Goal: Communication & Community: Connect with others

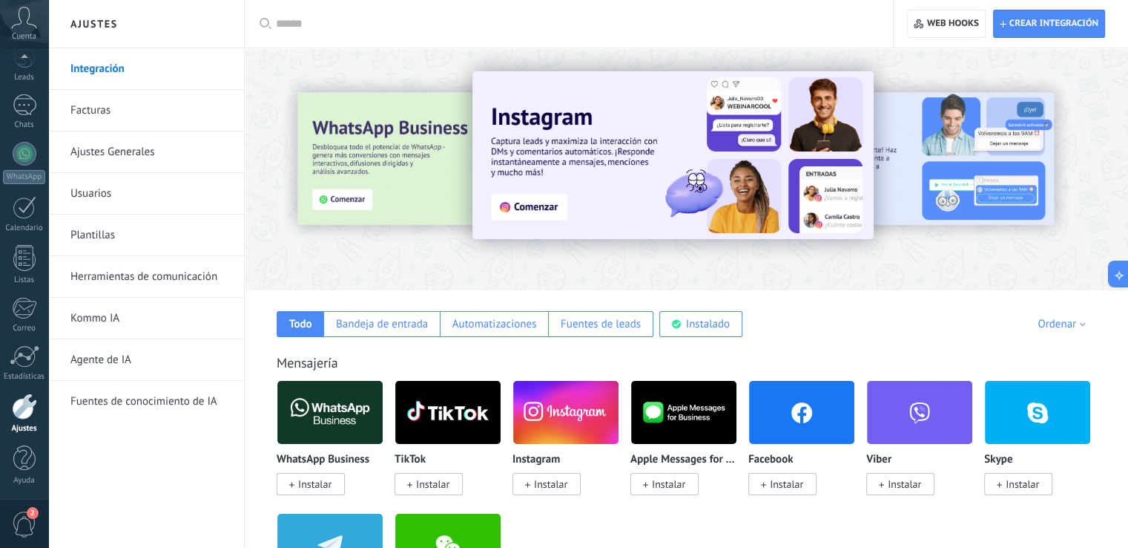
click at [359, 75] on div at bounding box center [687, 165] width 884 height 213
click at [386, 59] on div at bounding box center [687, 165] width 884 height 213
click at [377, 71] on div at bounding box center [687, 165] width 884 height 213
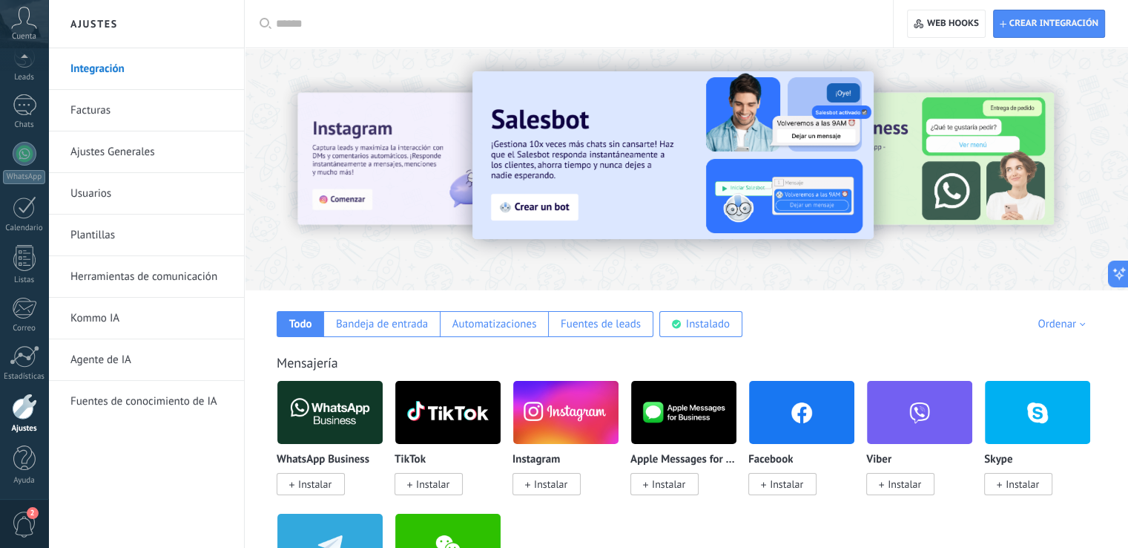
click at [410, 69] on div at bounding box center [687, 165] width 884 height 213
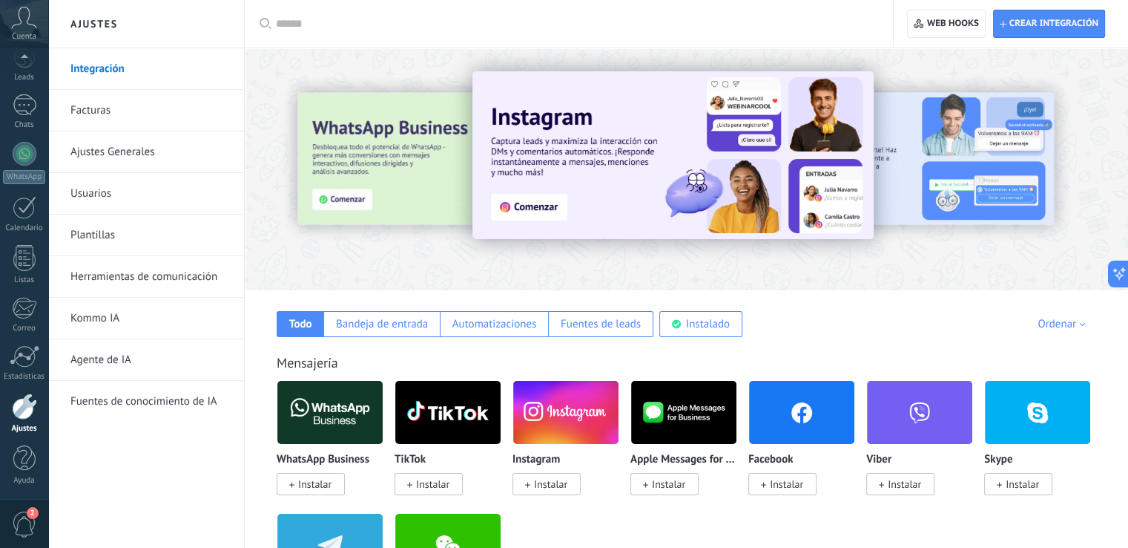
click at [276, 206] on div at bounding box center [323, 169] width 325 height 134
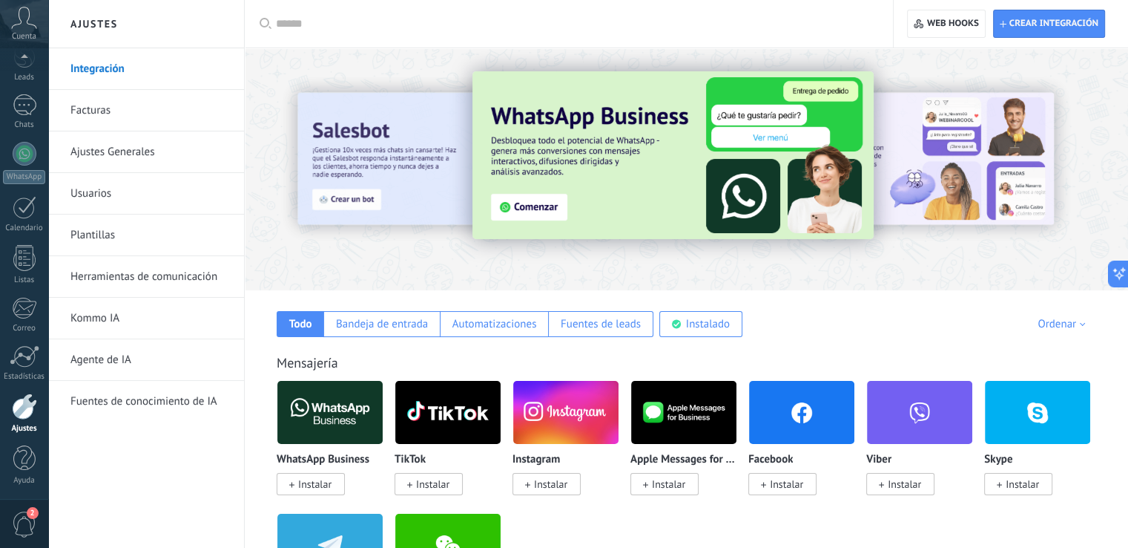
click at [290, 244] on div at bounding box center [687, 165] width 884 height 213
click at [263, 168] on div at bounding box center [323, 169] width 325 height 134
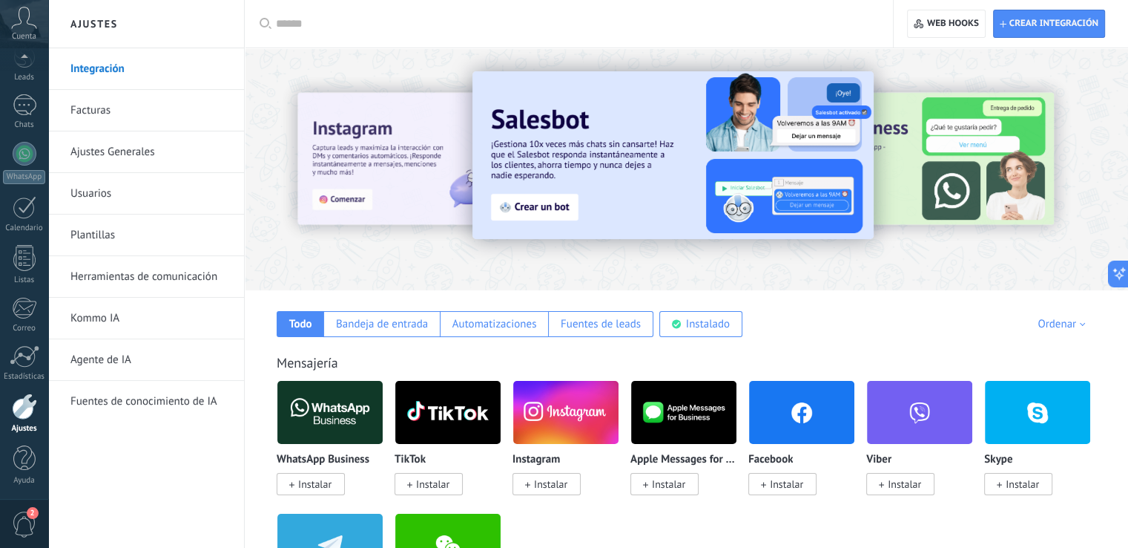
click at [286, 116] on div at bounding box center [323, 169] width 325 height 134
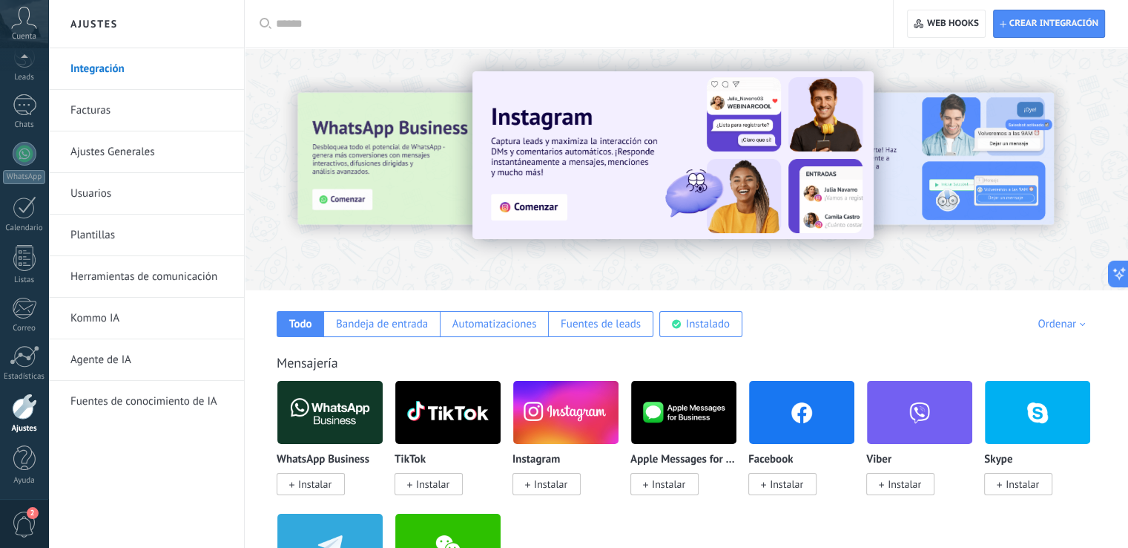
click at [295, 88] on div at bounding box center [687, 165] width 884 height 213
click at [280, 164] on div at bounding box center [323, 169] width 325 height 134
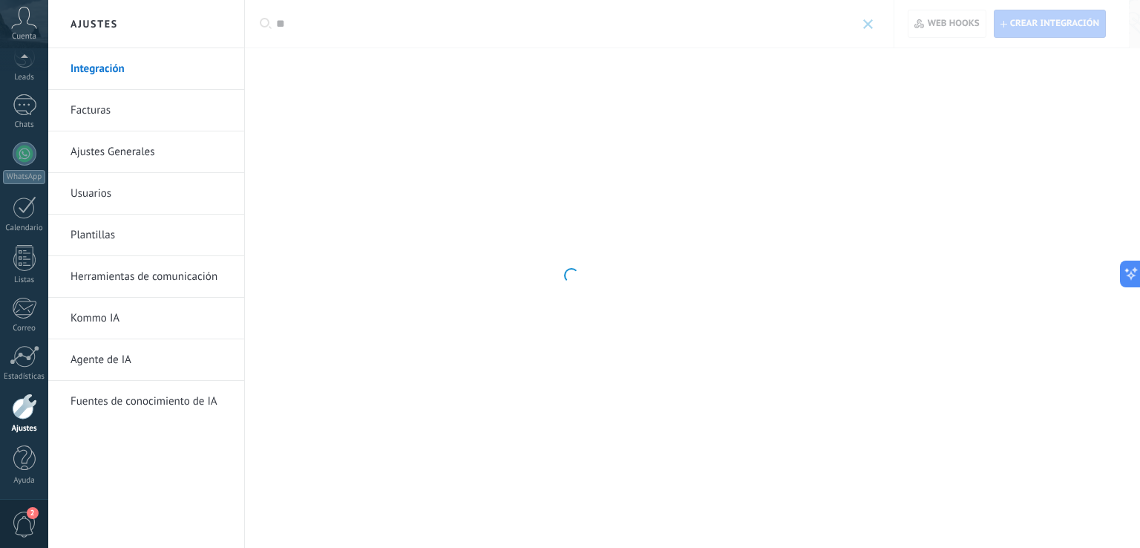
type input "*"
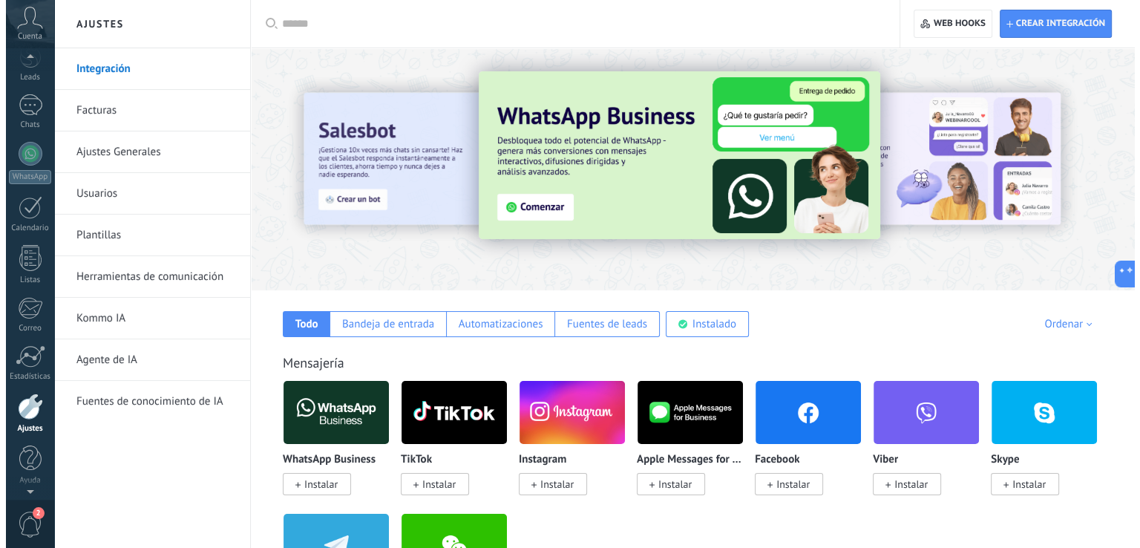
scroll to position [29, 0]
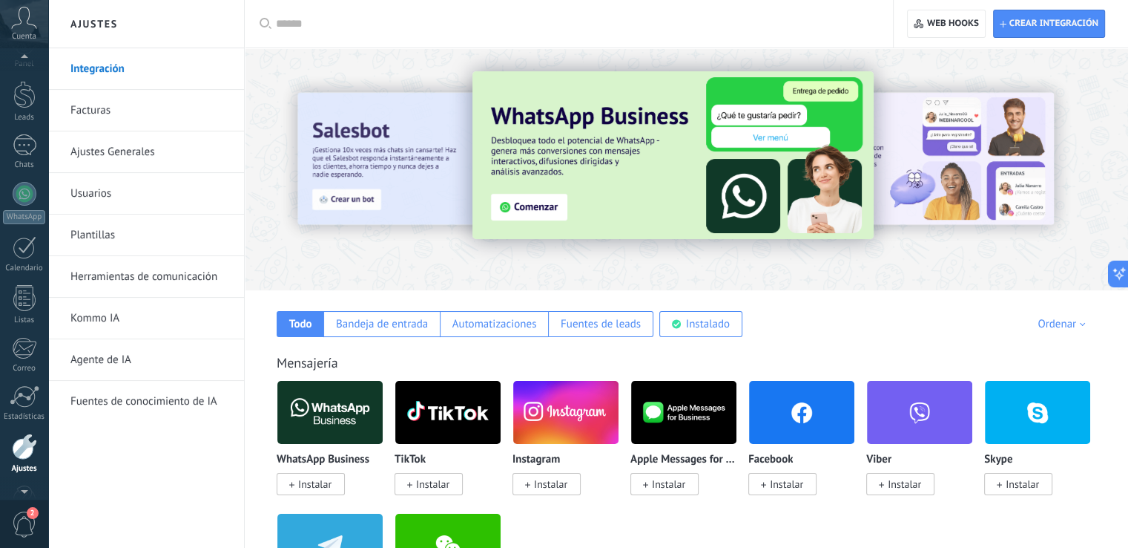
click at [26, 29] on div "Cuenta" at bounding box center [24, 24] width 48 height 48
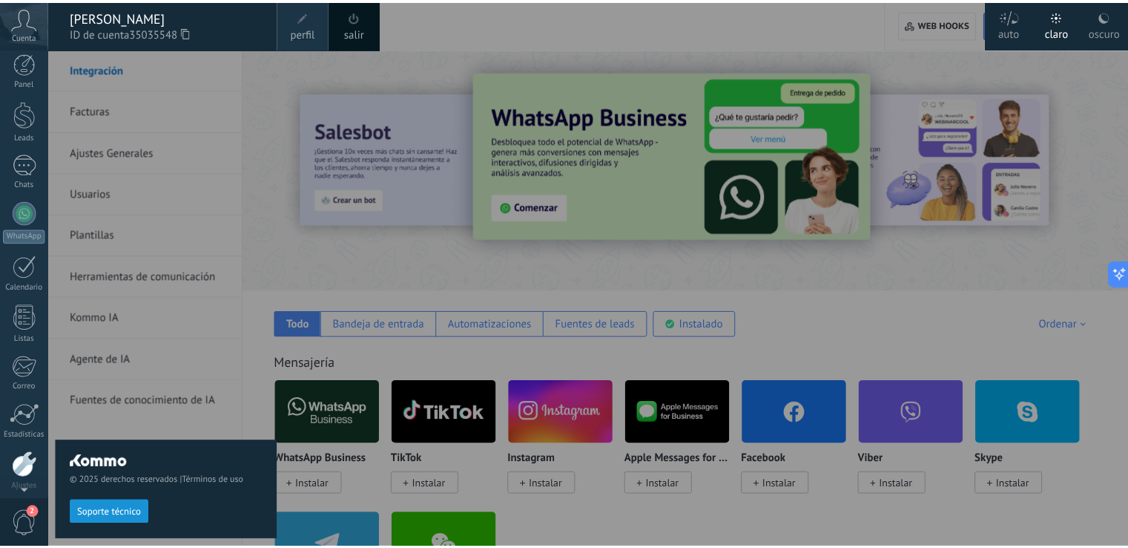
scroll to position [0, 0]
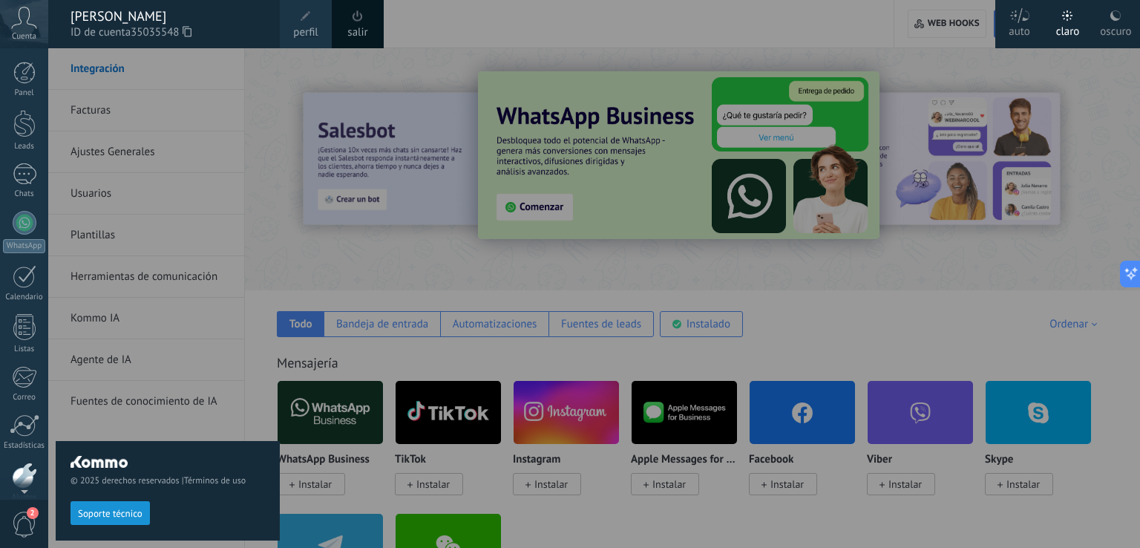
click at [27, 59] on div "Panel Leads Chats WhatsApp Clientes" at bounding box center [48, 273] width 96 height 451
click at [24, 71] on div at bounding box center [24, 73] width 22 height 22
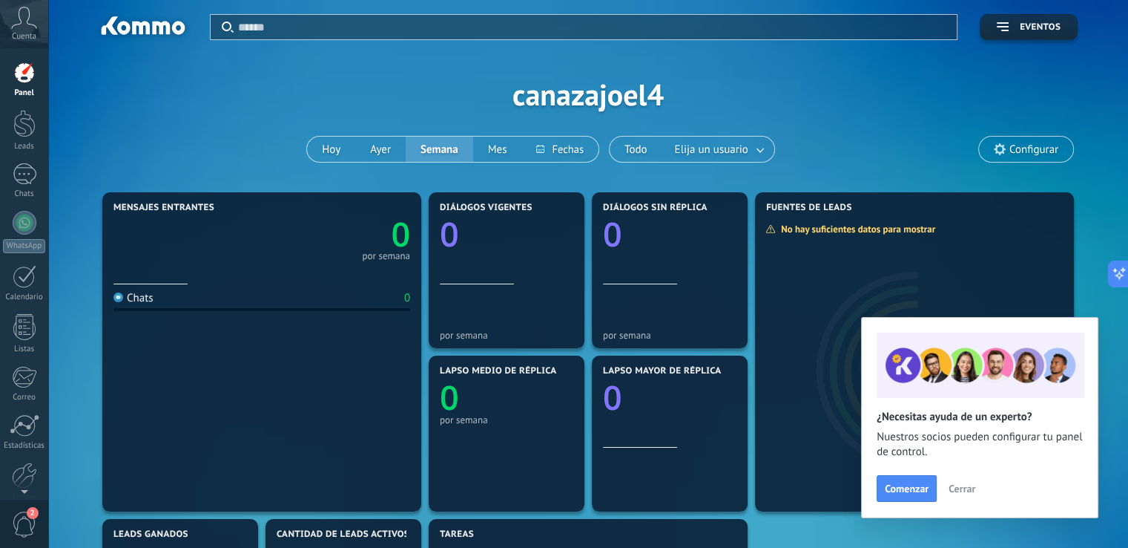
click at [956, 484] on span "Cerrar" at bounding box center [962, 488] width 27 height 10
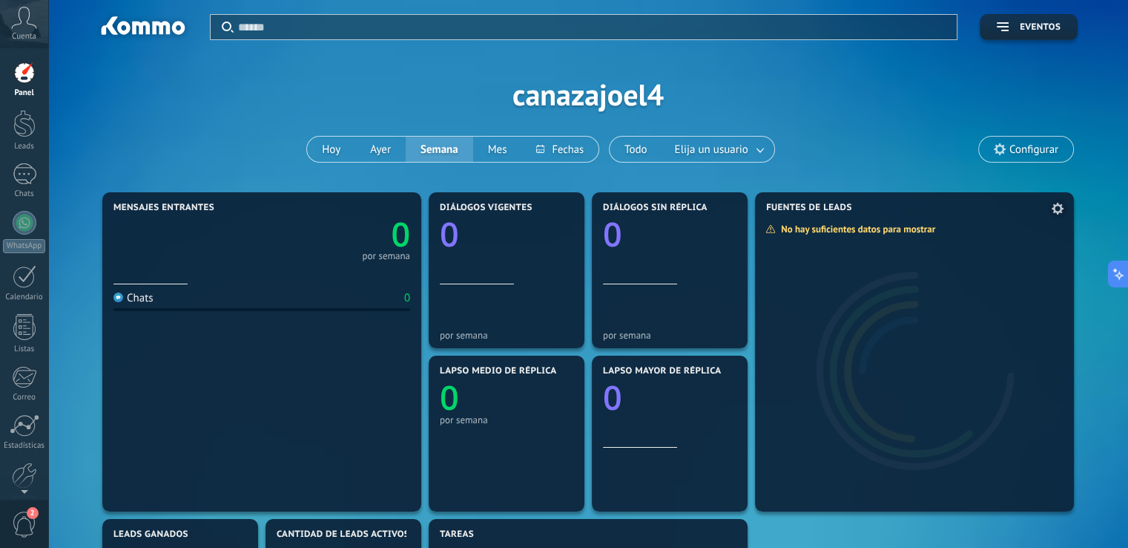
click at [1056, 211] on use at bounding box center [1058, 209] width 12 height 12
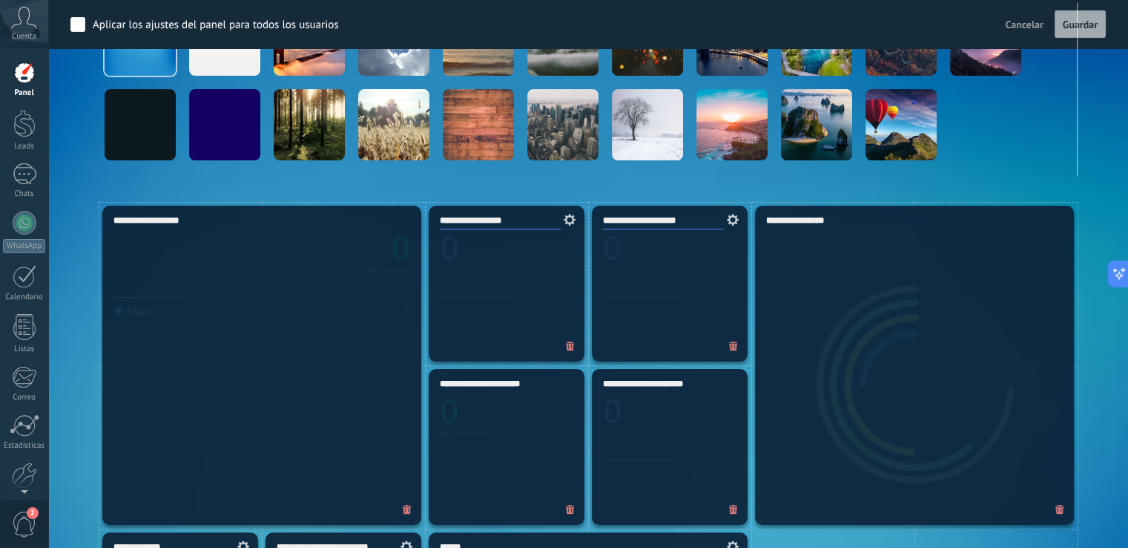
scroll to position [74, 0]
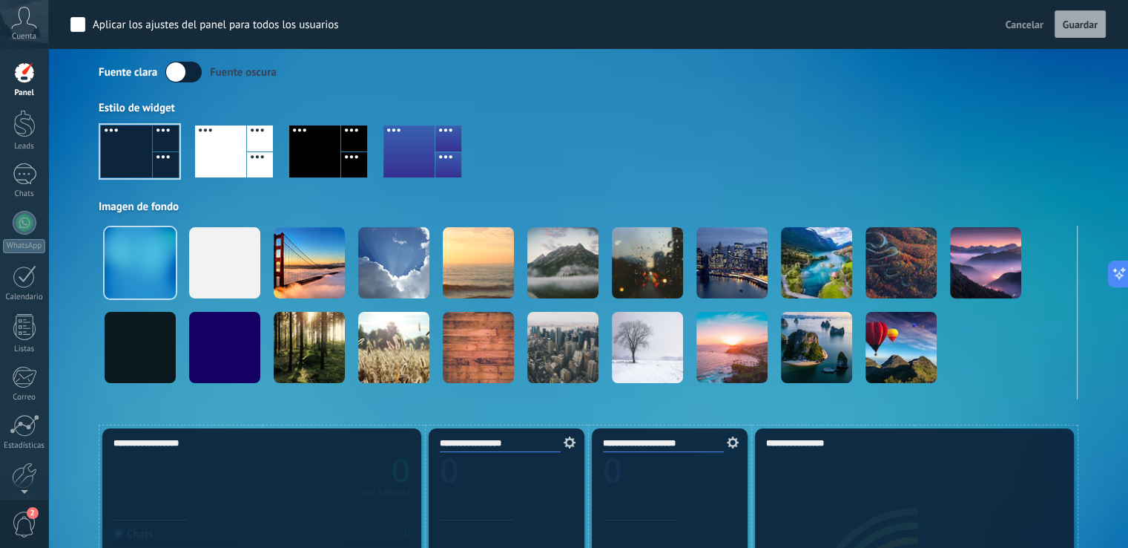
click at [1024, 27] on span "Cancelar" at bounding box center [1025, 24] width 38 height 13
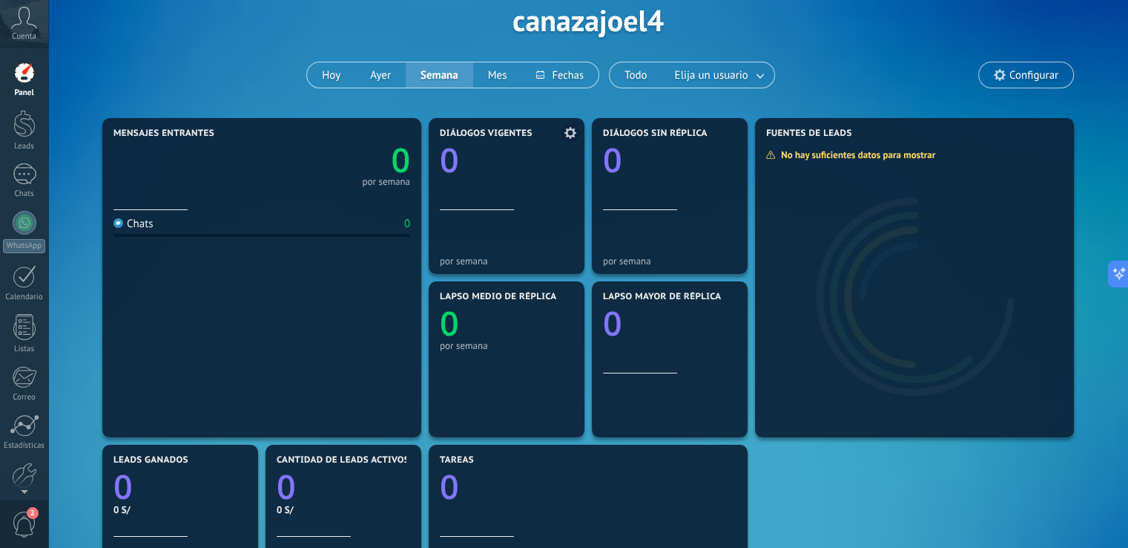
click at [568, 137] on icon at bounding box center [571, 133] width 12 height 12
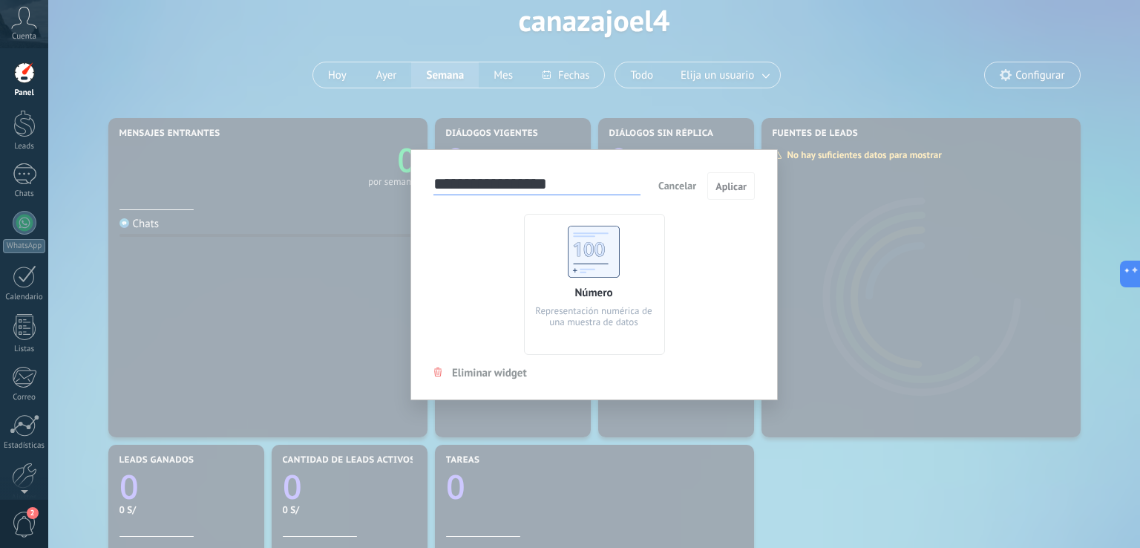
click at [490, 375] on span "Eliminar widget" at bounding box center [489, 373] width 75 height 14
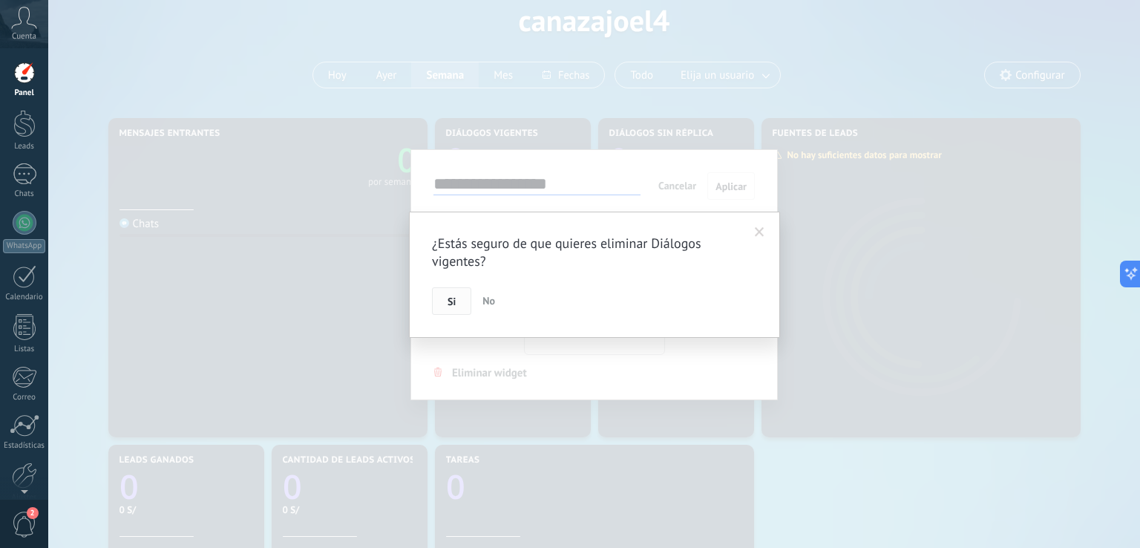
click at [459, 301] on button "Si" at bounding box center [451, 301] width 39 height 28
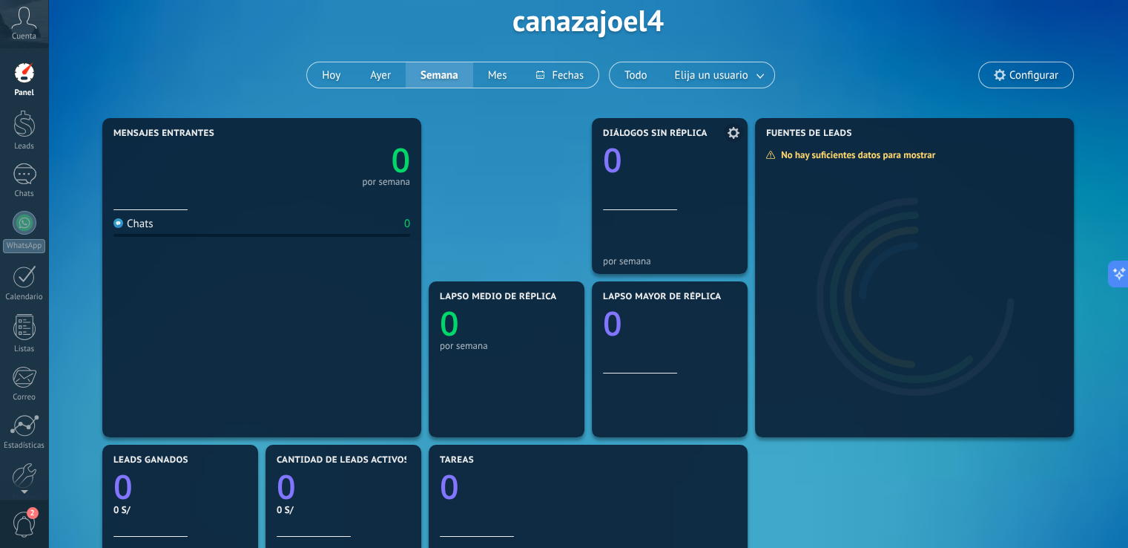
click at [727, 137] on span at bounding box center [733, 132] width 19 height 19
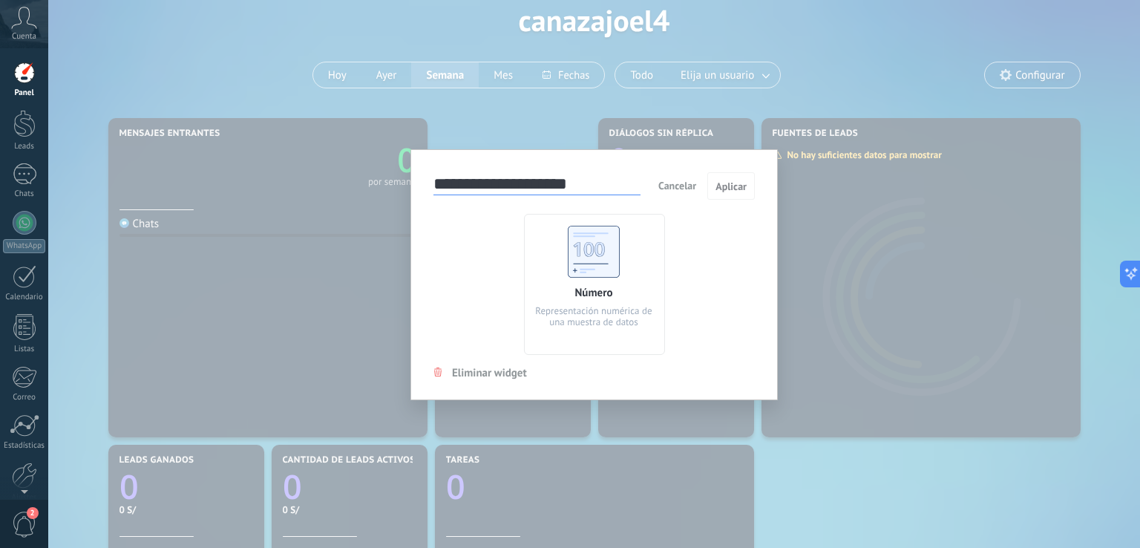
click at [464, 372] on span "Eliminar widget" at bounding box center [489, 373] width 75 height 14
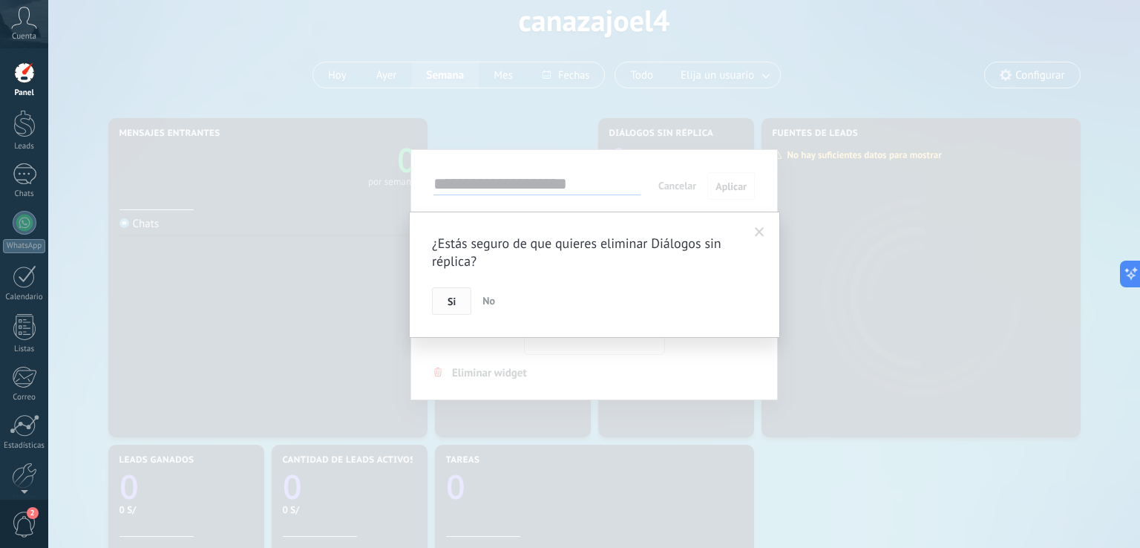
click at [448, 297] on span "Si" at bounding box center [451, 301] width 8 height 10
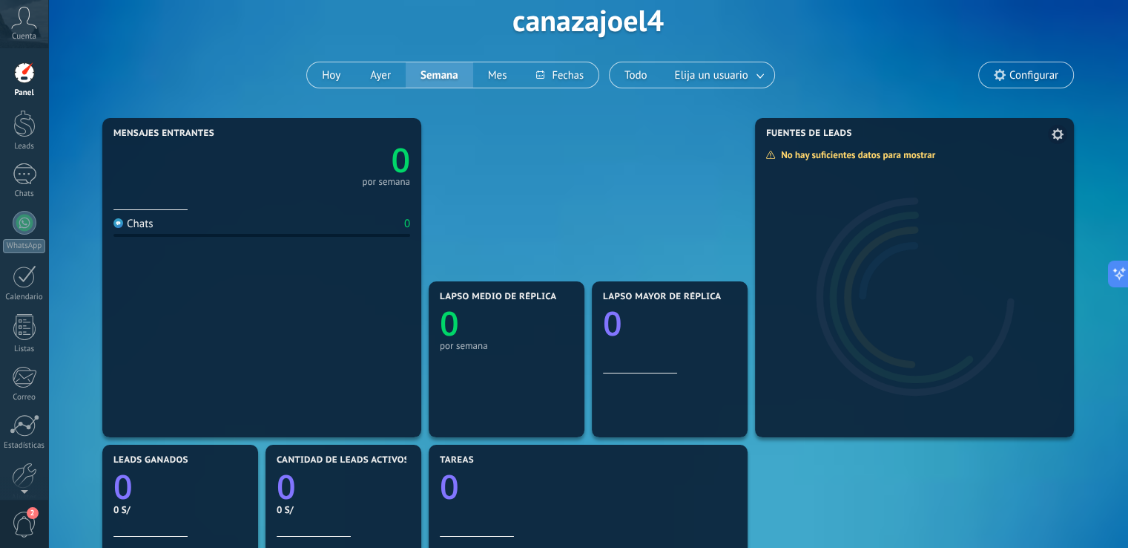
click at [1056, 136] on use at bounding box center [1058, 134] width 12 height 12
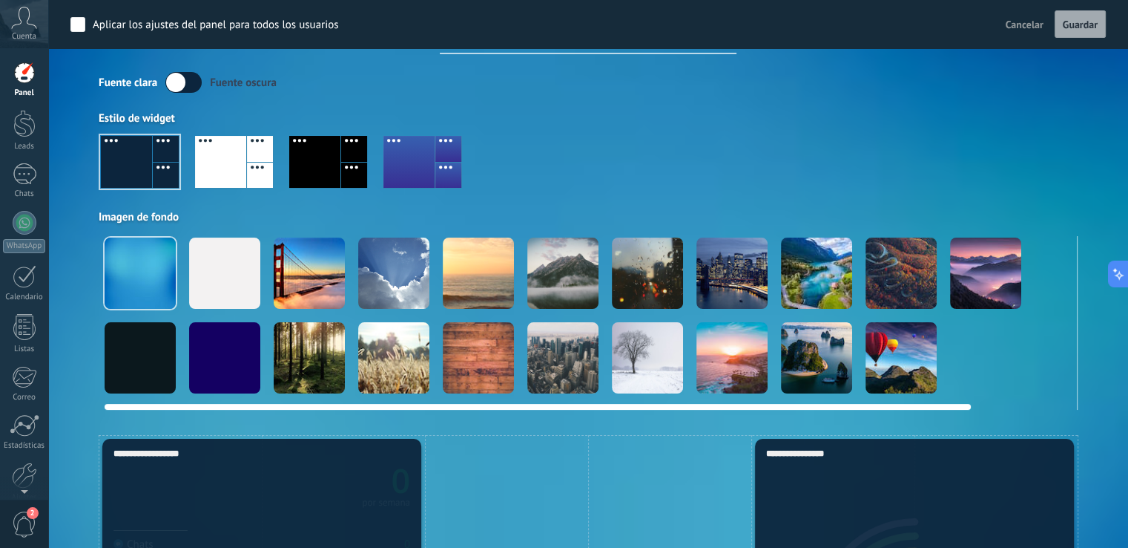
scroll to position [0, 0]
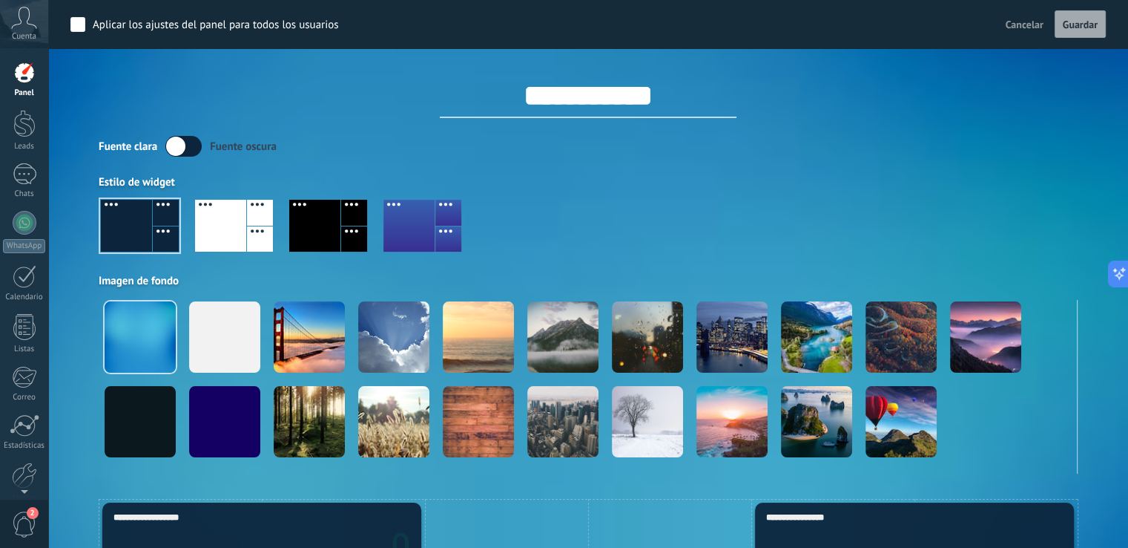
click at [1014, 23] on span "Cancelar" at bounding box center [1025, 24] width 38 height 13
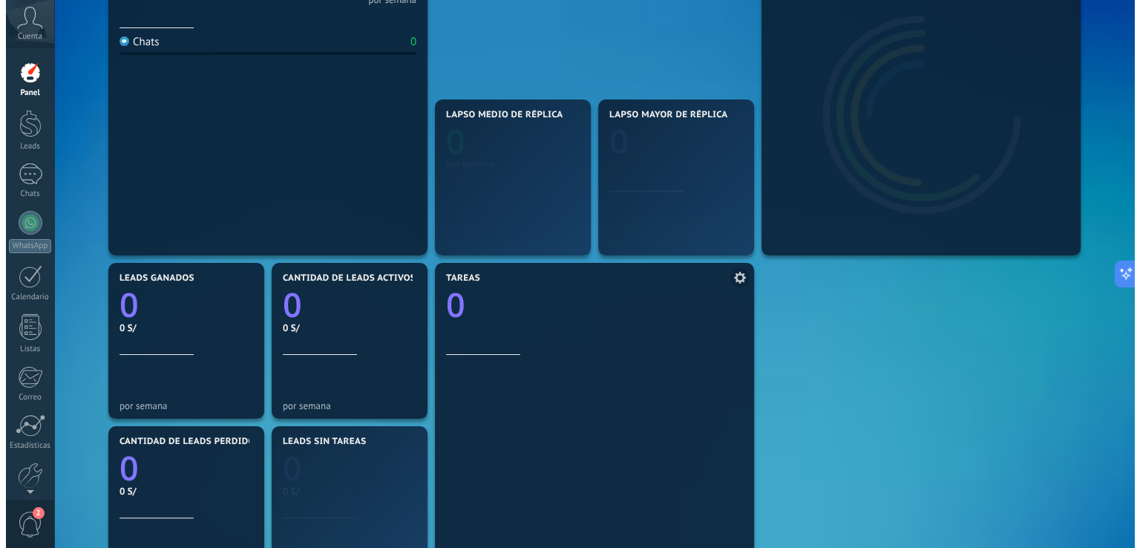
scroll to position [297, 0]
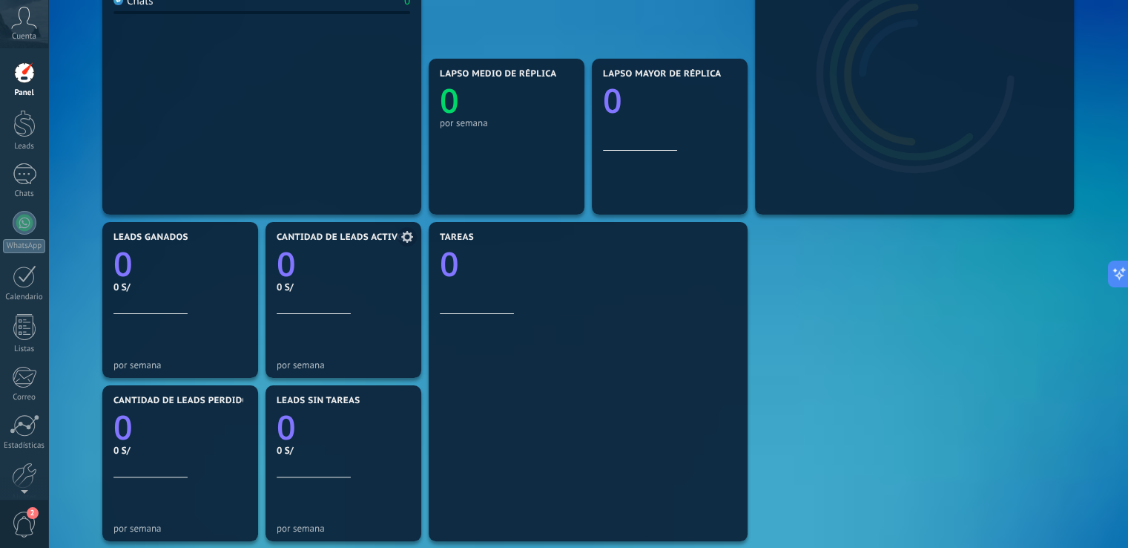
click at [404, 240] on icon at bounding box center [407, 237] width 12 height 12
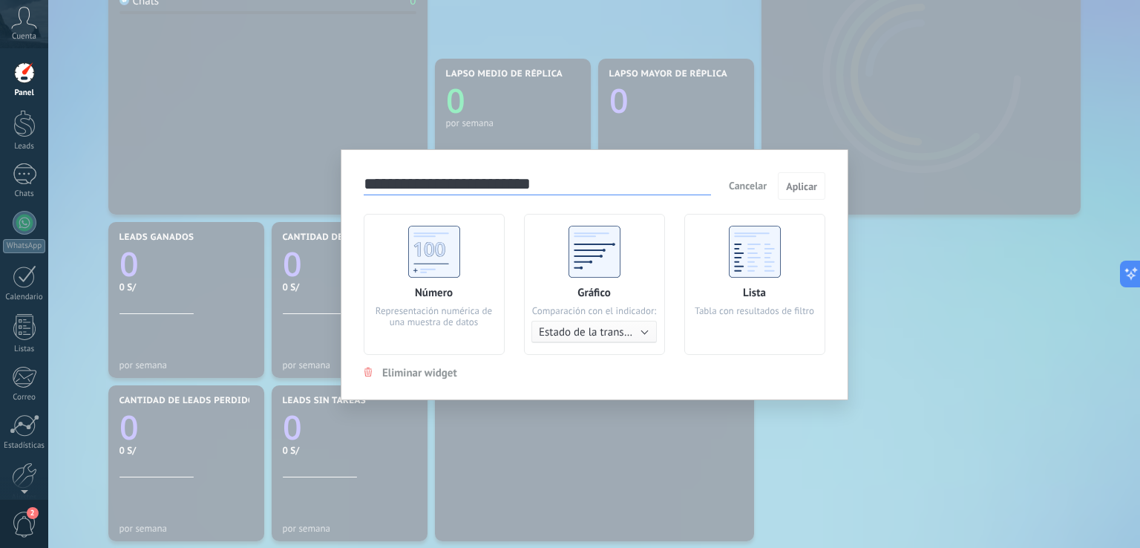
click at [400, 374] on span "Eliminar widget" at bounding box center [419, 373] width 75 height 14
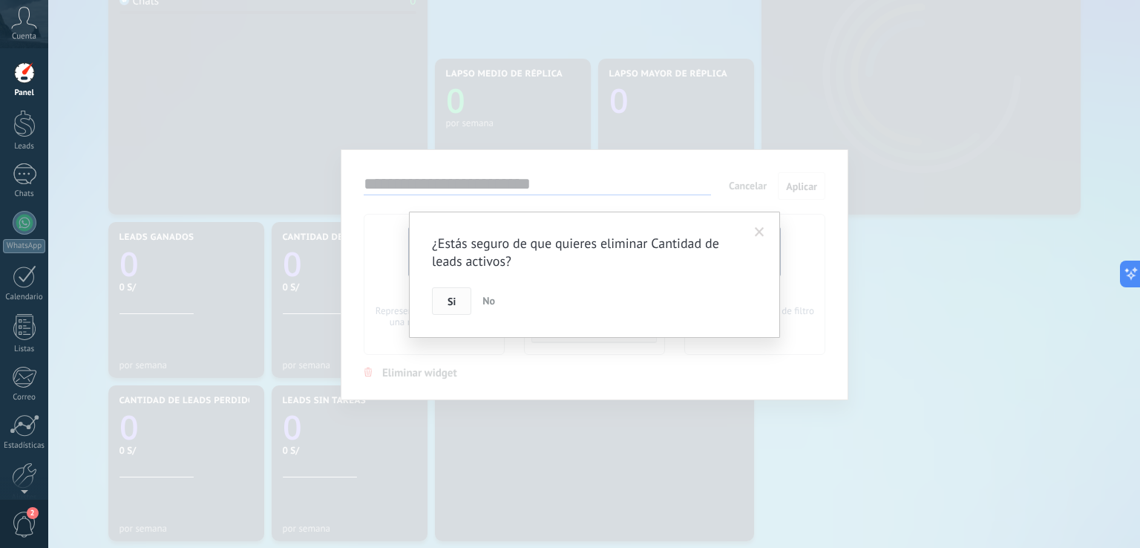
click at [450, 304] on span "Si" at bounding box center [451, 301] width 8 height 10
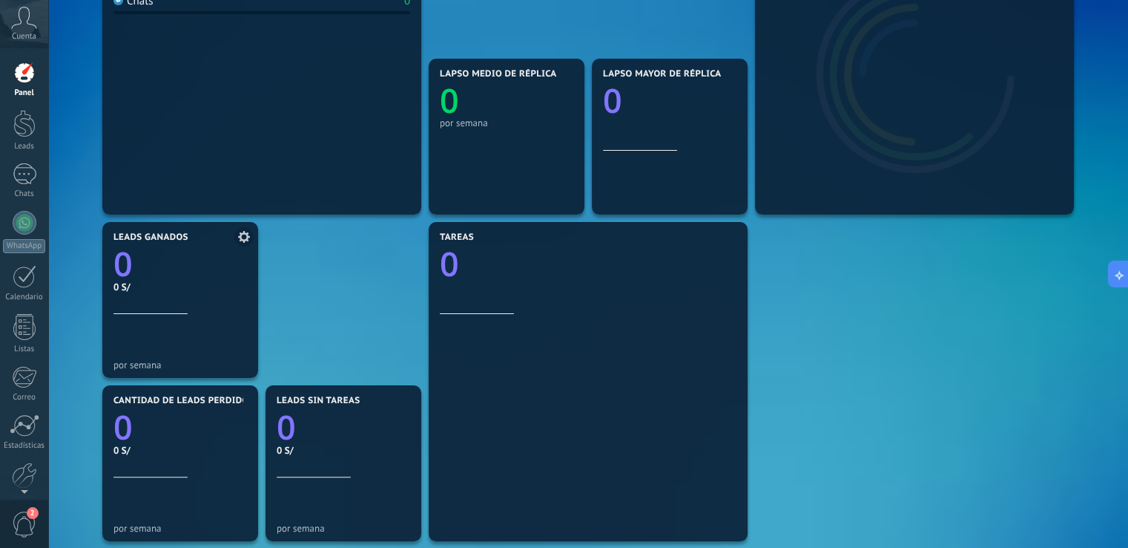
click at [238, 238] on icon at bounding box center [244, 237] width 12 height 12
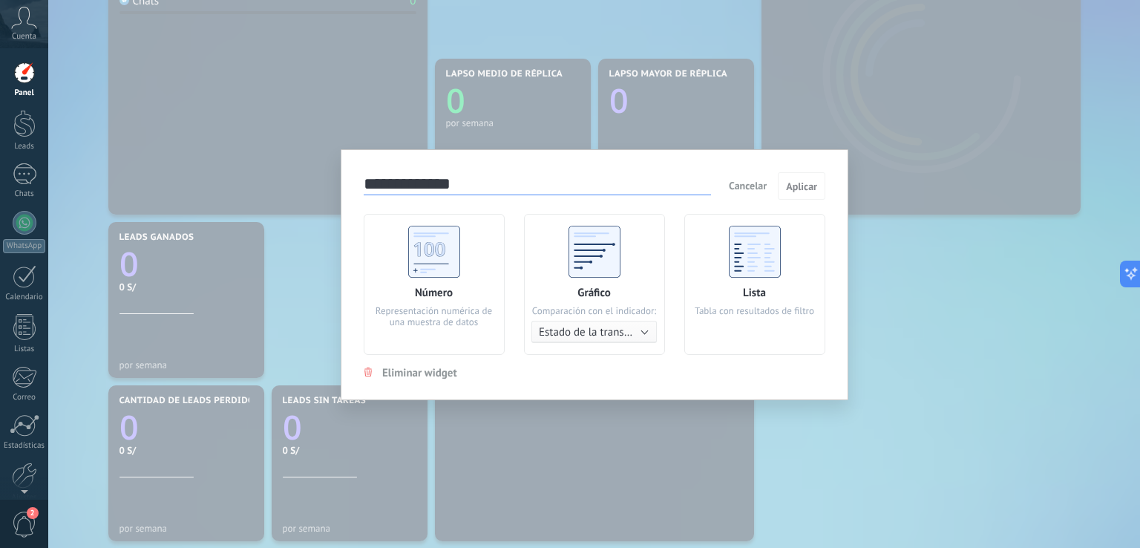
click at [398, 369] on span "Eliminar widget" at bounding box center [419, 373] width 75 height 14
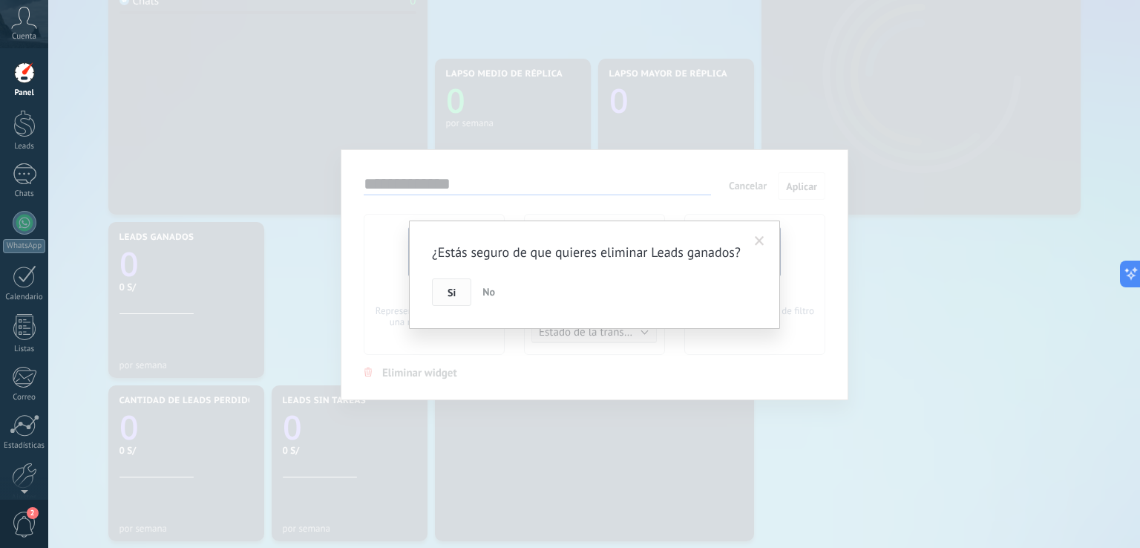
click at [459, 292] on button "Si" at bounding box center [451, 292] width 39 height 28
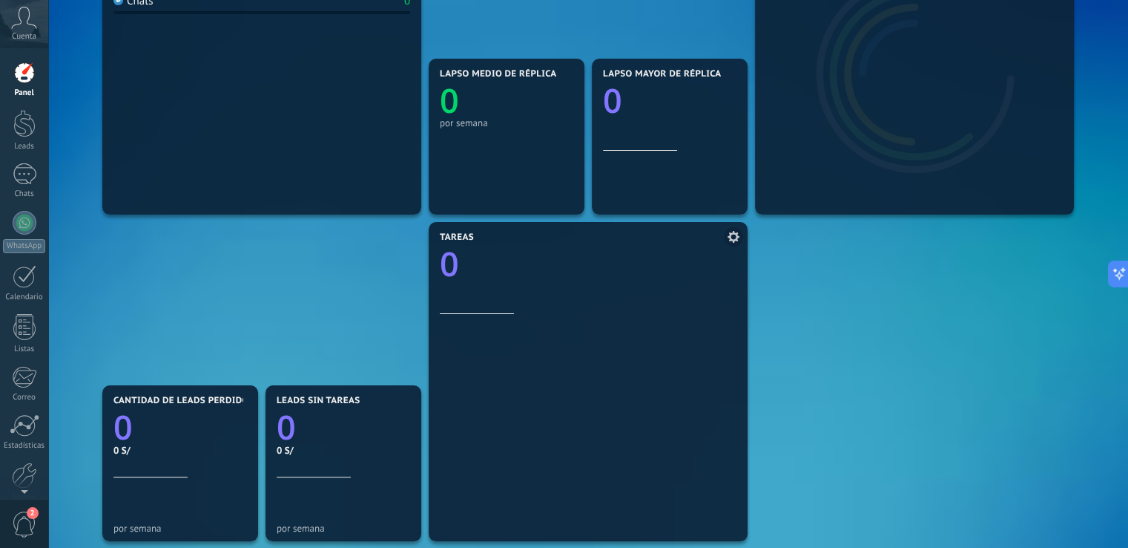
click at [735, 238] on icon at bounding box center [734, 237] width 12 height 12
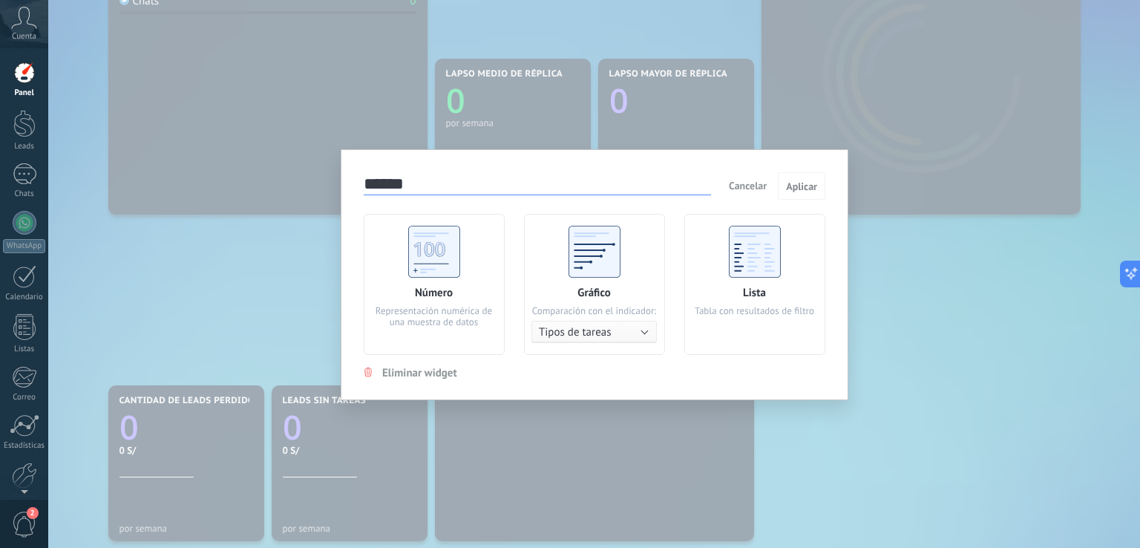
click at [407, 372] on span "Eliminar widget" at bounding box center [419, 373] width 75 height 14
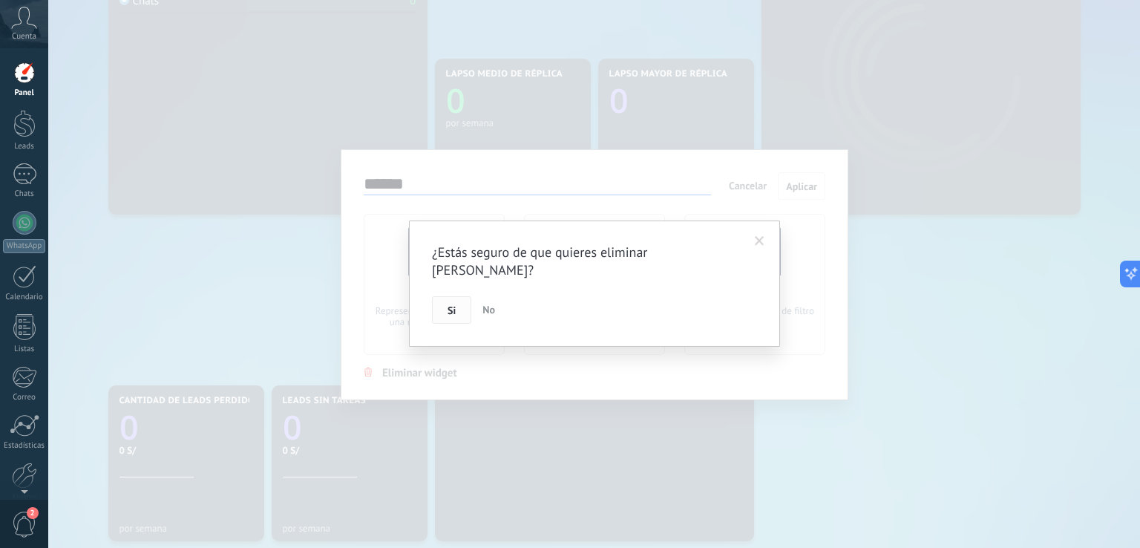
click at [448, 305] on span "Si" at bounding box center [451, 310] width 8 height 10
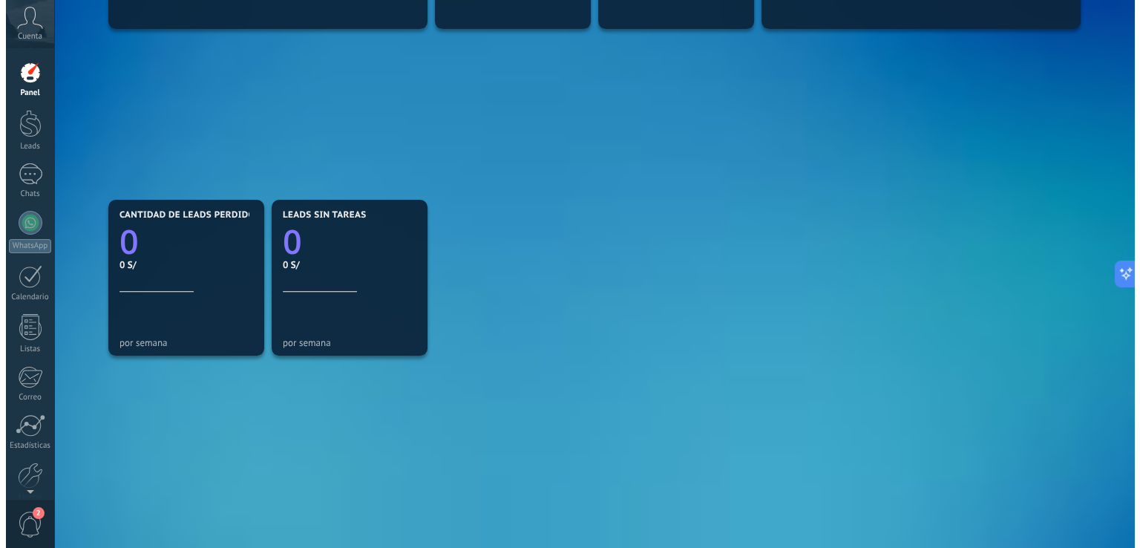
scroll to position [502, 0]
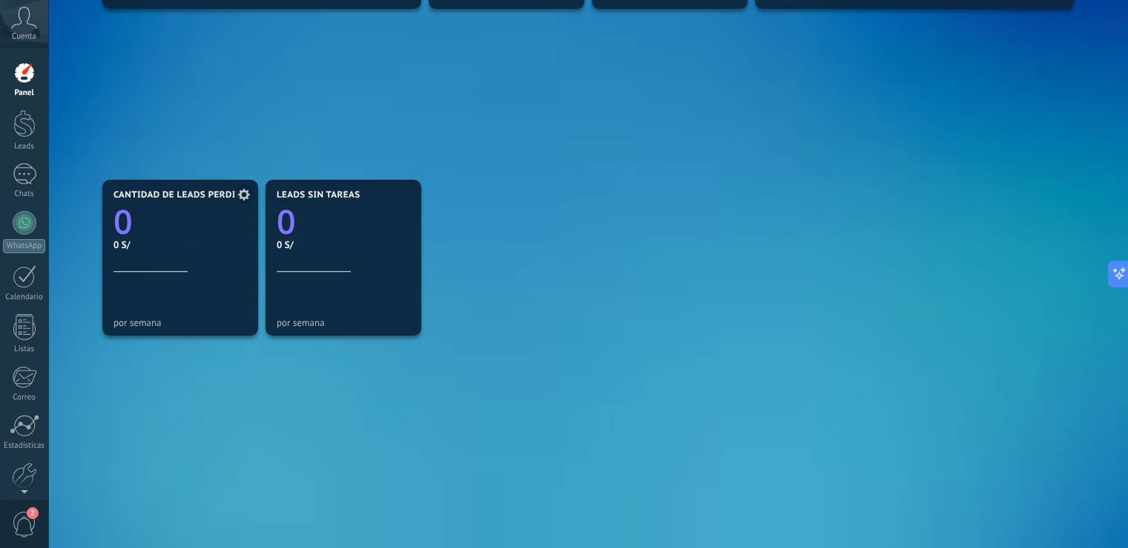
click at [245, 191] on use at bounding box center [244, 194] width 12 height 12
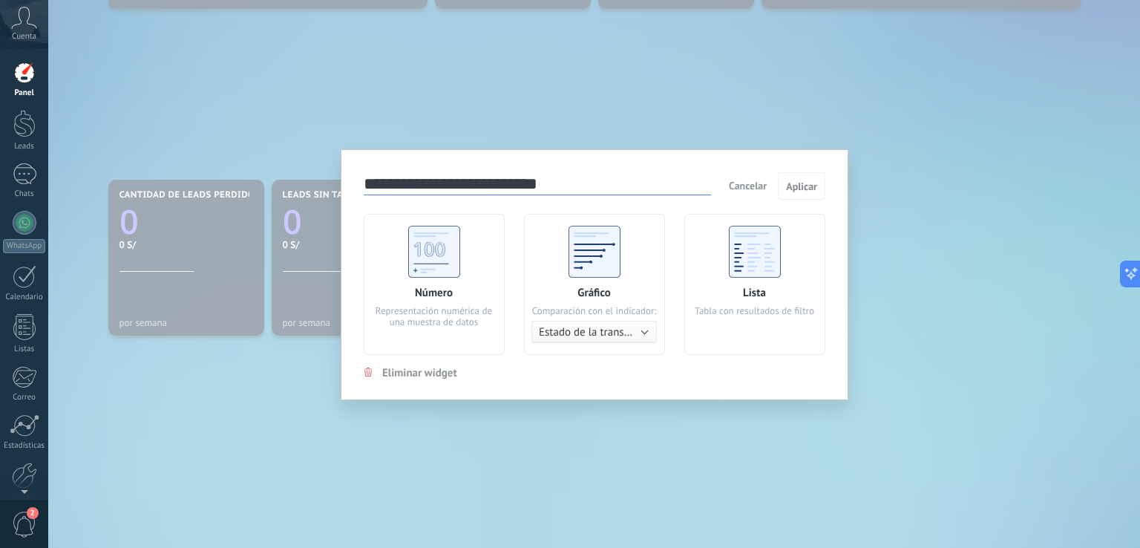
click at [400, 367] on span "Eliminar widget" at bounding box center [419, 373] width 75 height 14
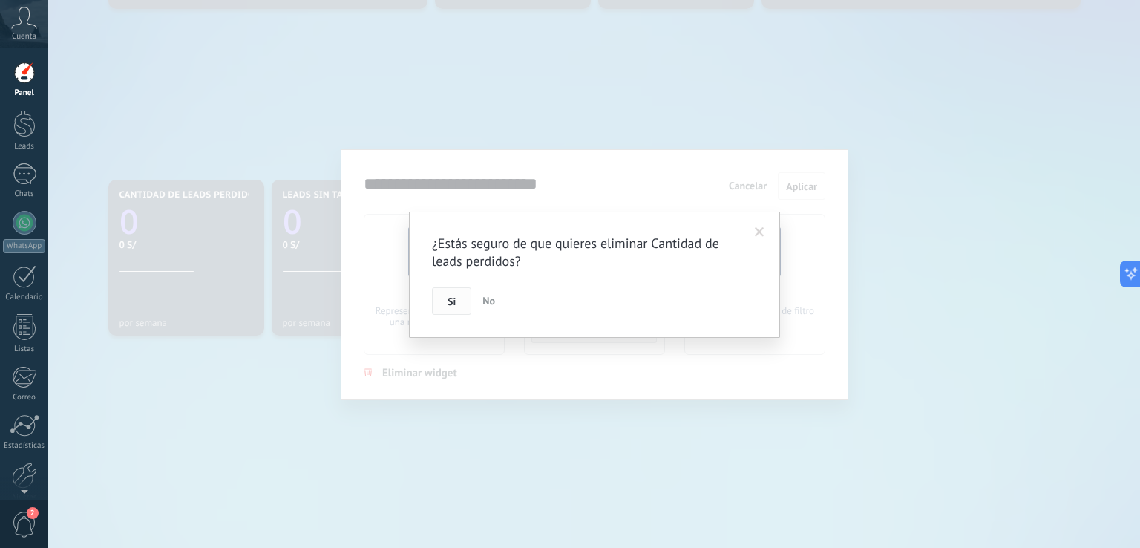
click at [444, 302] on button "Si" at bounding box center [451, 301] width 39 height 28
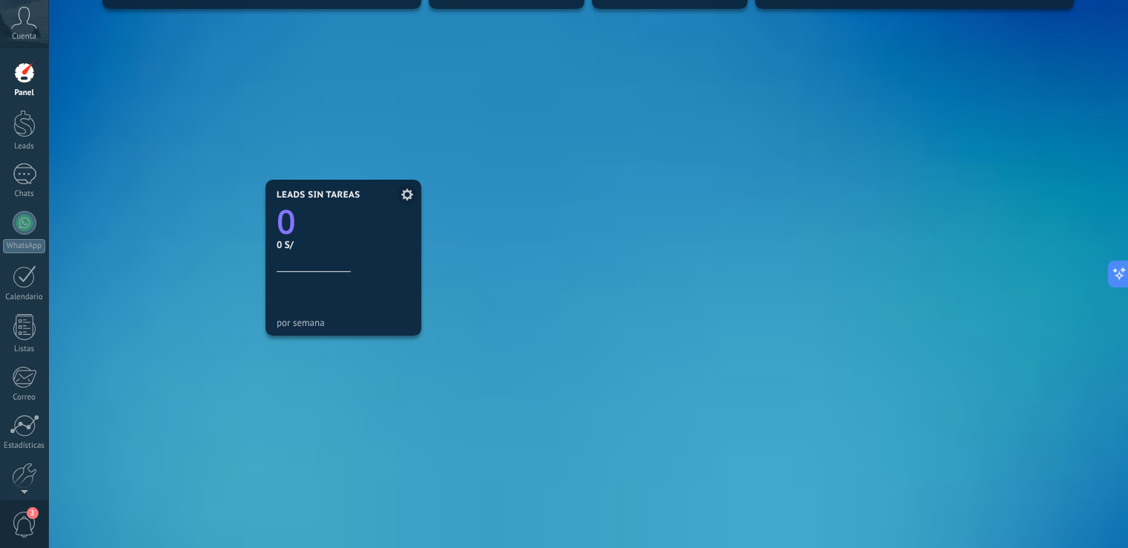
click at [402, 194] on icon at bounding box center [407, 194] width 12 height 12
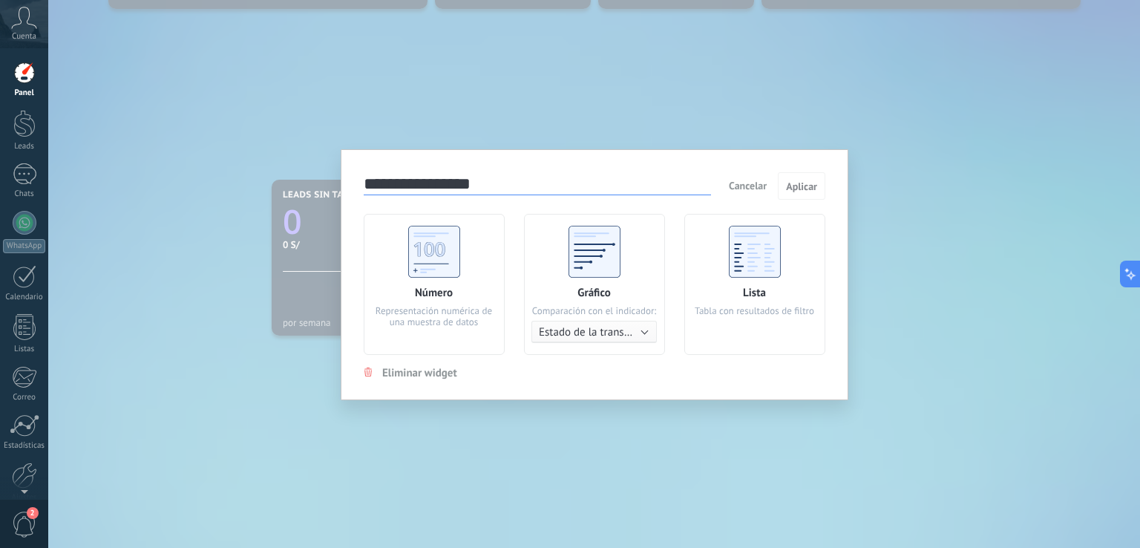
click at [402, 373] on span "Eliminar widget" at bounding box center [419, 373] width 75 height 14
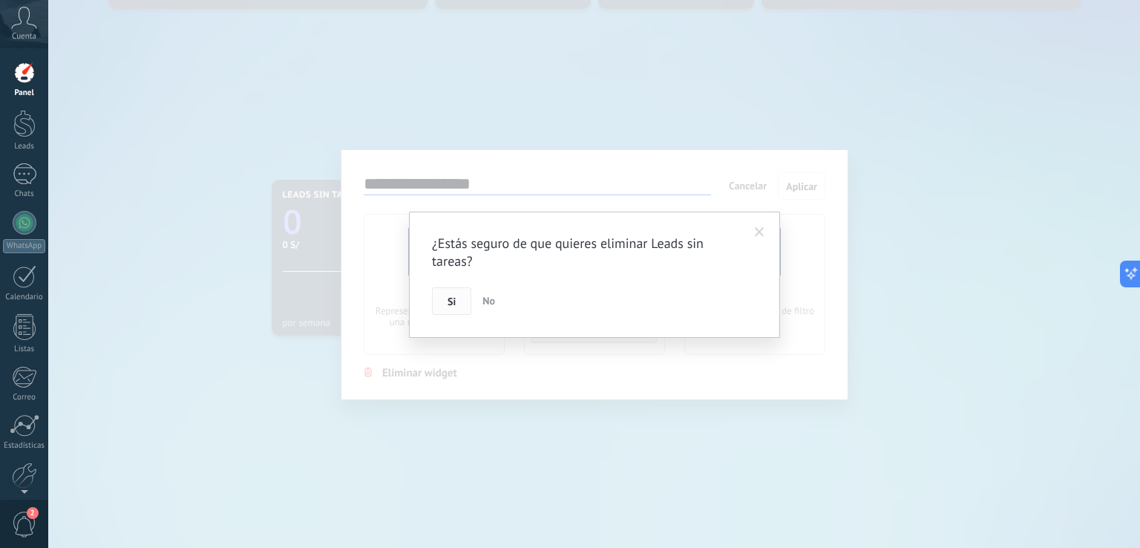
click at [438, 292] on button "Si" at bounding box center [451, 301] width 39 height 28
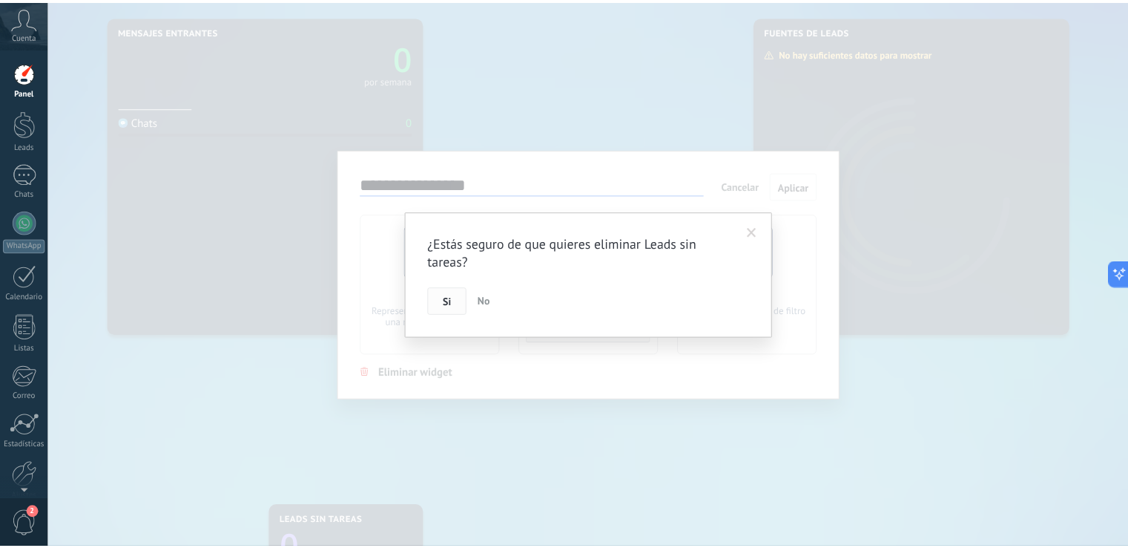
scroll to position [176, 0]
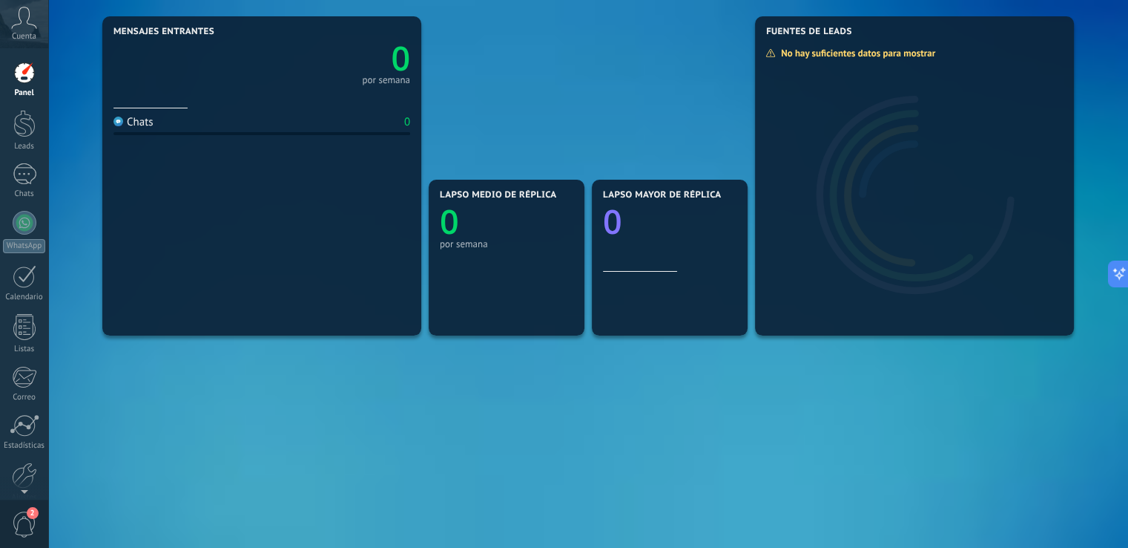
click at [366, 387] on div "Mensajes entrantes 0 por semana Chats 0 Lapso medio de réplica 0 por semana Lap…" at bounding box center [588, 258] width 979 height 490
drag, startPoint x: 1062, startPoint y: 33, endPoint x: 656, endPoint y: 68, distance: 408.0
click at [656, 68] on div "Mensajes entrantes 0 por semana Chats 0 Lapso medio de réplica 0 por semana Lap…" at bounding box center [588, 258] width 979 height 490
click at [317, 368] on div "Mensajes entrantes 0 por semana Chats 0 Lapso medio de réplica 0 por semana Lap…" at bounding box center [588, 258] width 979 height 490
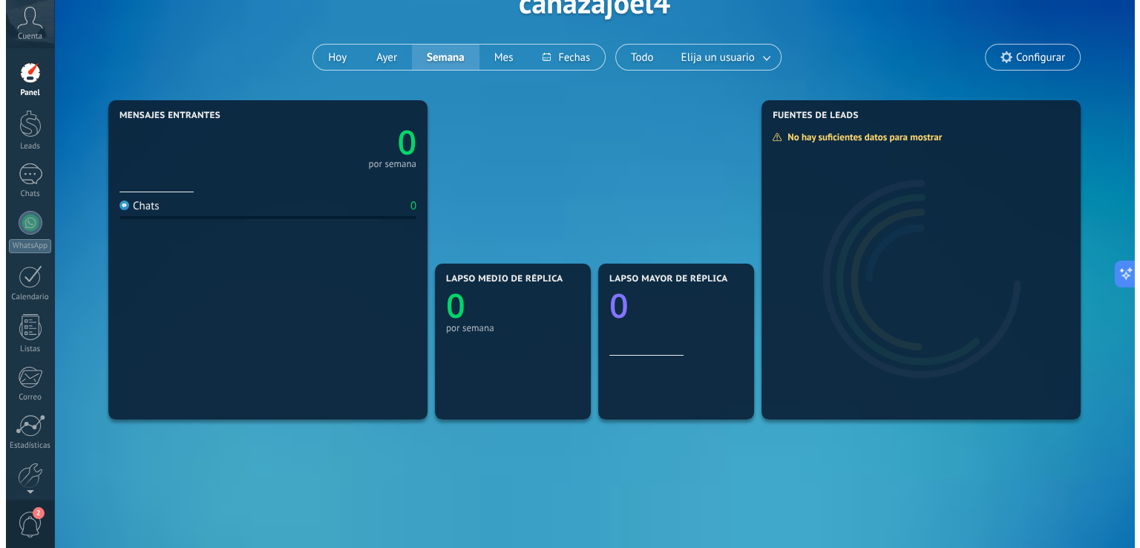
scroll to position [0, 0]
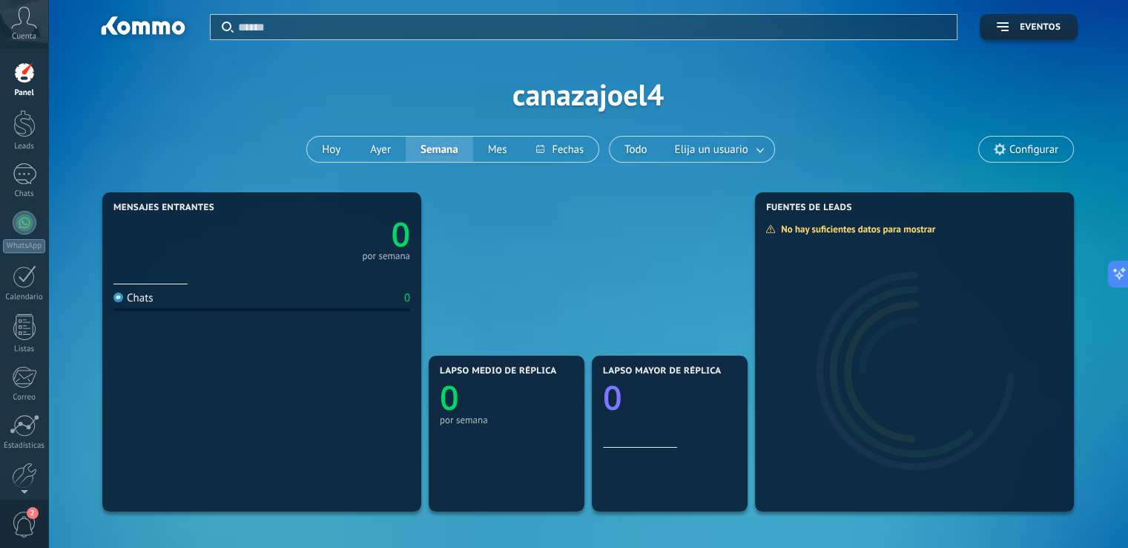
click at [415, 87] on div "Aplicar Eventos canazajoel4 [DATE] [DATE] Semana Mes Todo Elija un usuario Conf…" at bounding box center [588, 94] width 1036 height 188
click at [770, 94] on div "Aplicar Eventos canazajoel4 [DATE] [DATE] Semana Mes Todo Elija un usuario Conf…" at bounding box center [588, 94] width 1036 height 188
click at [385, 94] on div "Aplicar Eventos canazajoel4 [DATE] [DATE] Semana Mes Todo Elija un usuario Conf…" at bounding box center [588, 94] width 1036 height 188
click at [21, 137] on link "Leads" at bounding box center [24, 131] width 48 height 42
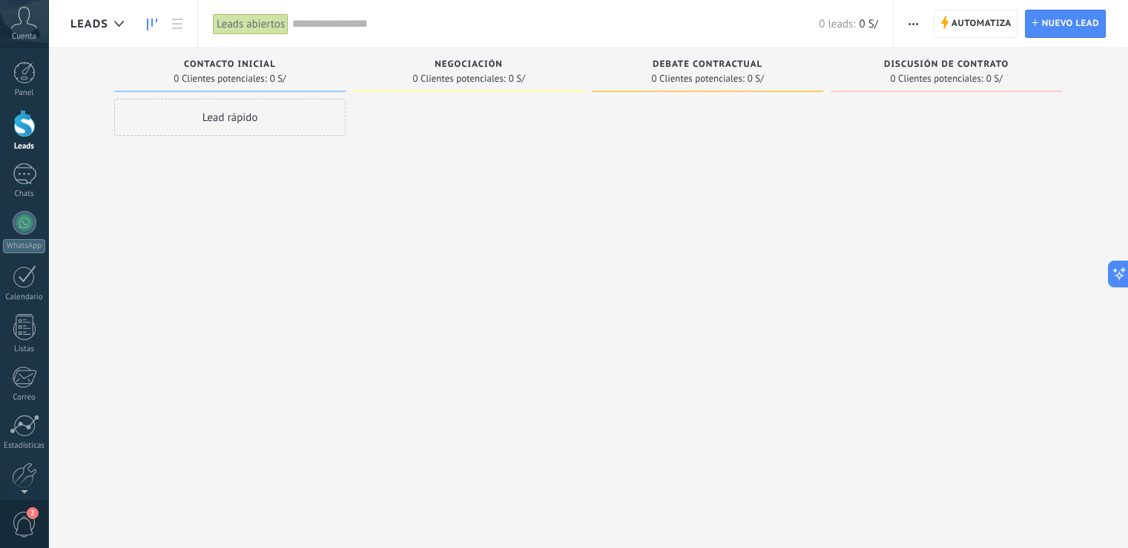
click at [486, 126] on div at bounding box center [468, 276] width 231 height 354
click at [401, 105] on div at bounding box center [468, 276] width 231 height 354
click at [1062, 68] on div "Discusión de contrato 0 Clientes potenciales: 0 S/" at bounding box center [958, 250] width 254 height 404
click at [1087, 89] on div "Lamentablemente, no hay leads con estos parámetros. Mostrar todo Leads Entrante…" at bounding box center [599, 250] width 1058 height 404
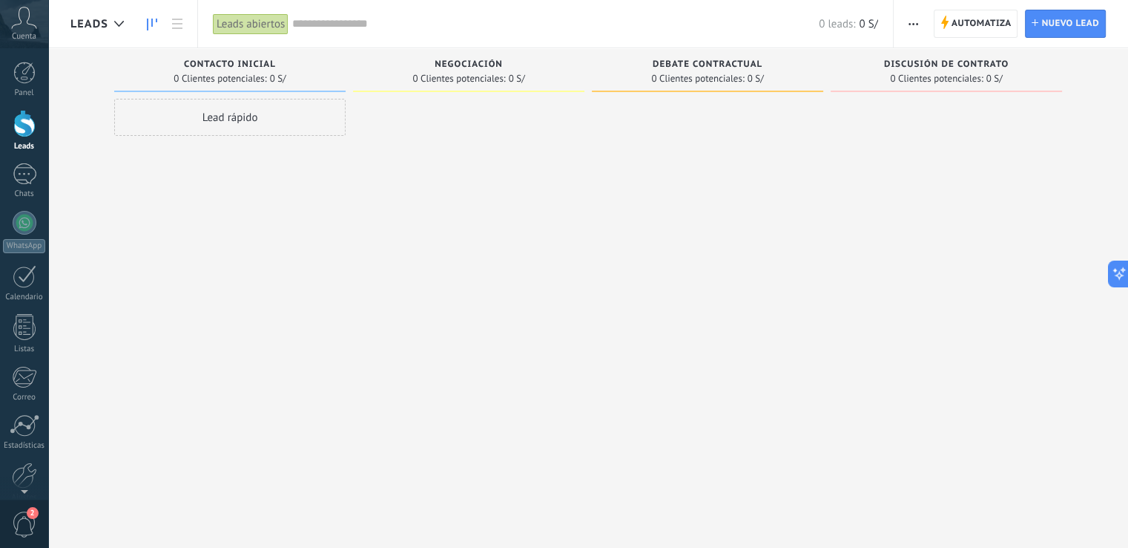
drag, startPoint x: 1038, startPoint y: 122, endPoint x: 876, endPoint y: 142, distance: 162.9
click at [960, 134] on div at bounding box center [946, 276] width 231 height 354
drag, startPoint x: 581, startPoint y: 157, endPoint x: 476, endPoint y: 160, distance: 104.6
click at [553, 159] on div "Lamentablemente, no hay leads con estos parámetros. Mostrar todo Leads Entrante…" at bounding box center [599, 250] width 1058 height 404
drag, startPoint x: 476, startPoint y: 160, endPoint x: 447, endPoint y: 185, distance: 38.4
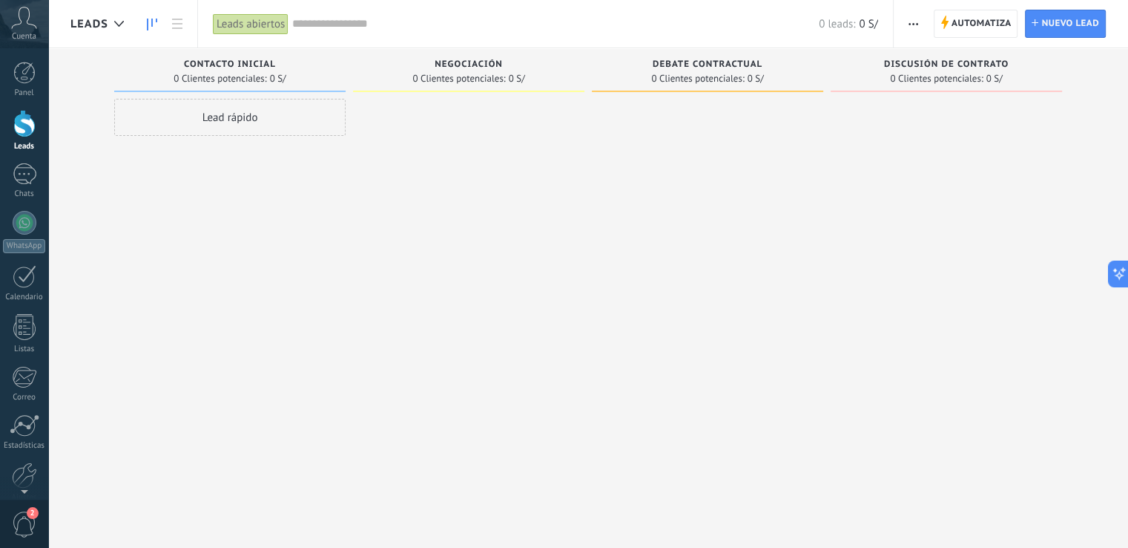
click at [467, 165] on div at bounding box center [468, 276] width 231 height 354
click at [427, 91] on span at bounding box center [468, 91] width 231 height 1
click at [450, 74] on span "0 Clientes potenciales:" at bounding box center [459, 78] width 93 height 9
drag, startPoint x: 670, startPoint y: 73, endPoint x: 766, endPoint y: 72, distance: 95.7
click at [671, 74] on span "0 Clientes potenciales:" at bounding box center [697, 78] width 93 height 9
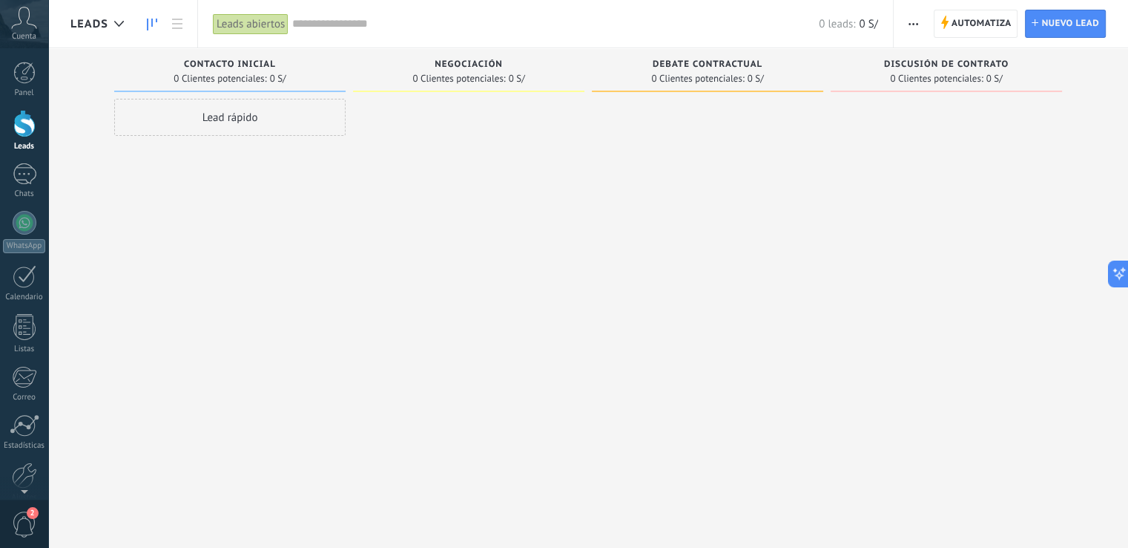
click at [889, 68] on span "Discusión de contrato" at bounding box center [946, 64] width 125 height 10
click at [929, 68] on span "Discusión de contrato" at bounding box center [946, 64] width 125 height 10
drag, startPoint x: 276, startPoint y: 66, endPoint x: 386, endPoint y: 69, distance: 109.8
click at [276, 66] on div "Contacto inicial" at bounding box center [230, 65] width 217 height 13
click at [466, 74] on span "0 Clientes potenciales:" at bounding box center [459, 78] width 93 height 9
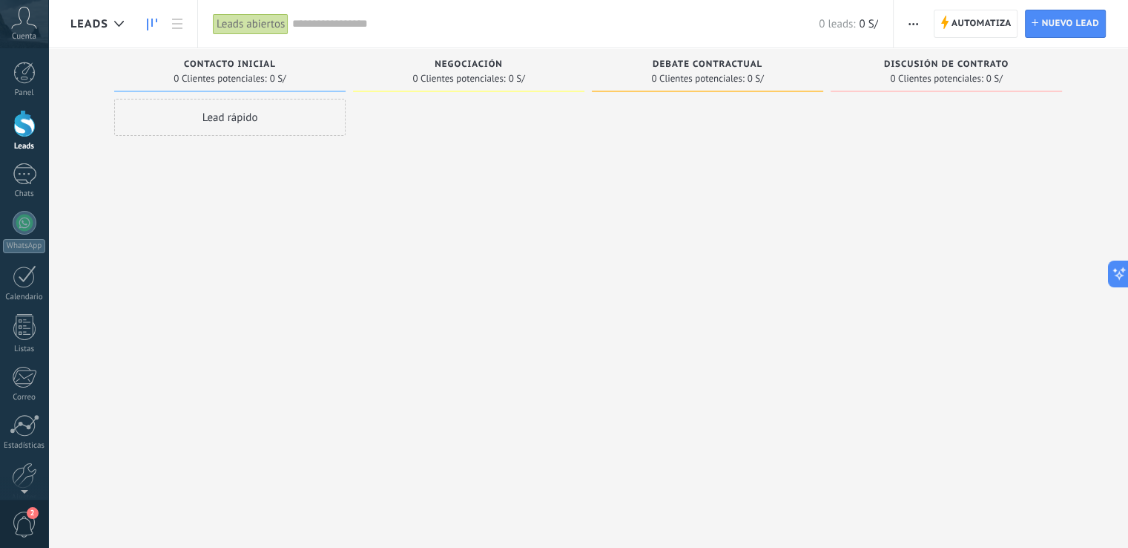
click at [739, 78] on span "0 Clientes potenciales:" at bounding box center [697, 78] width 93 height 9
click at [950, 76] on span "0 Clientes potenciales:" at bounding box center [936, 78] width 93 height 9
click at [415, 171] on div at bounding box center [468, 276] width 231 height 354
click at [421, 167] on div at bounding box center [468, 276] width 231 height 354
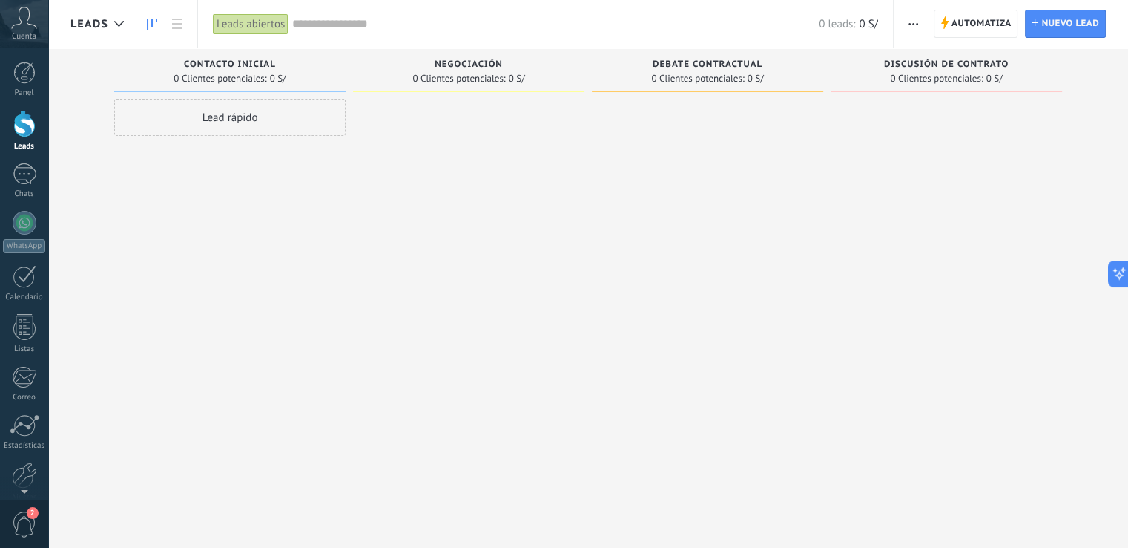
click at [426, 160] on div at bounding box center [468, 276] width 231 height 354
click at [82, 78] on div "Lamentablemente, no hay leads con estos parámetros. Mostrar todo Leads Entrante…" at bounding box center [599, 250] width 1058 height 404
click at [73, 72] on div "Lamentablemente, no hay leads con estos parámetros. Mostrar todo Leads Entrante…" at bounding box center [599, 250] width 1058 height 404
click at [90, 149] on div "Lamentablemente, no hay leads con estos parámetros. Mostrar todo Leads Entrante…" at bounding box center [599, 250] width 1058 height 404
click at [332, 158] on div "Lead rápido" at bounding box center [229, 276] width 231 height 354
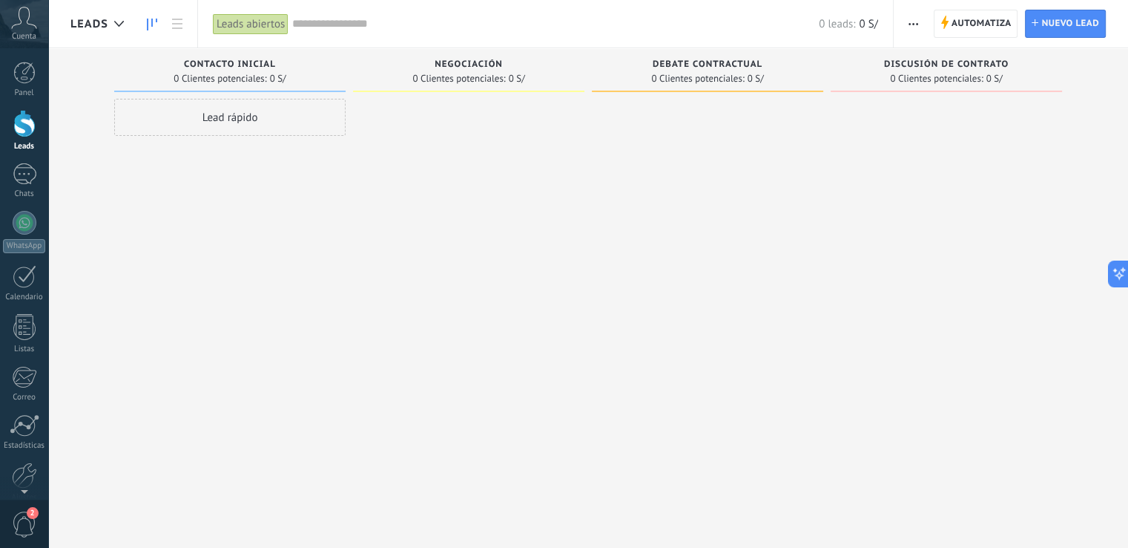
click at [371, 124] on div at bounding box center [468, 276] width 231 height 354
click at [156, 318] on div "Lead rápido" at bounding box center [229, 276] width 231 height 354
click at [82, 105] on div "Lamentablemente, no hay leads con estos parámetros. Mostrar todo Leads Entrante…" at bounding box center [599, 250] width 1058 height 404
click at [537, 250] on div at bounding box center [468, 276] width 231 height 354
click at [32, 174] on div at bounding box center [25, 174] width 24 height 22
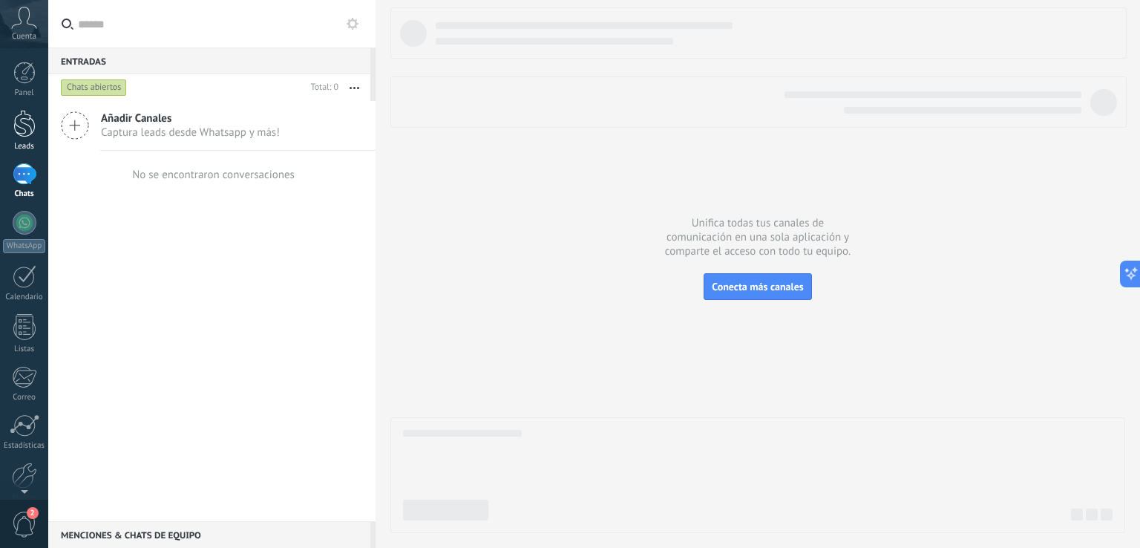
click at [19, 131] on div at bounding box center [24, 123] width 22 height 27
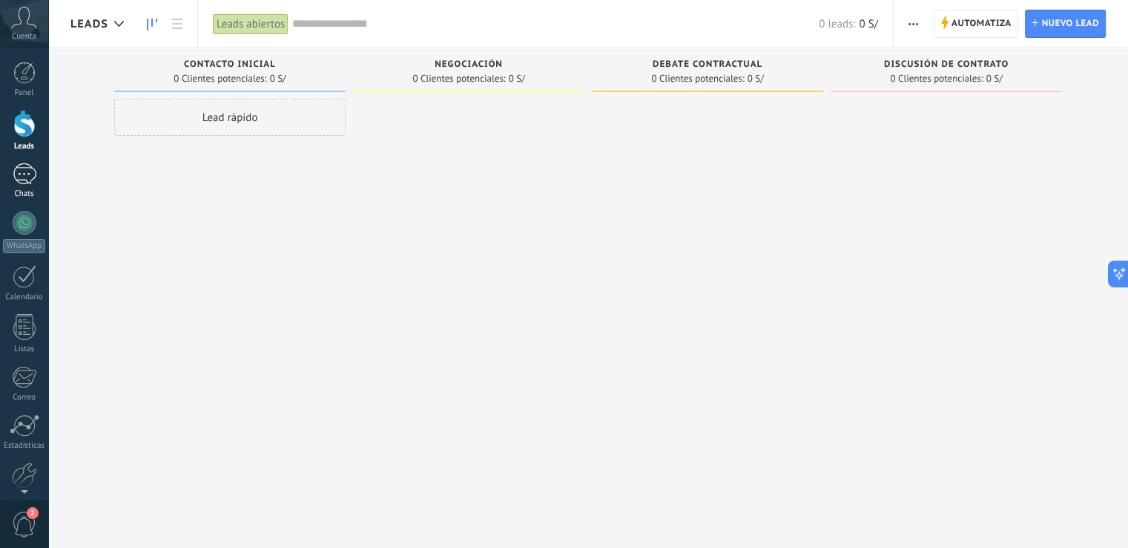
click at [9, 182] on link "Chats" at bounding box center [24, 181] width 48 height 36
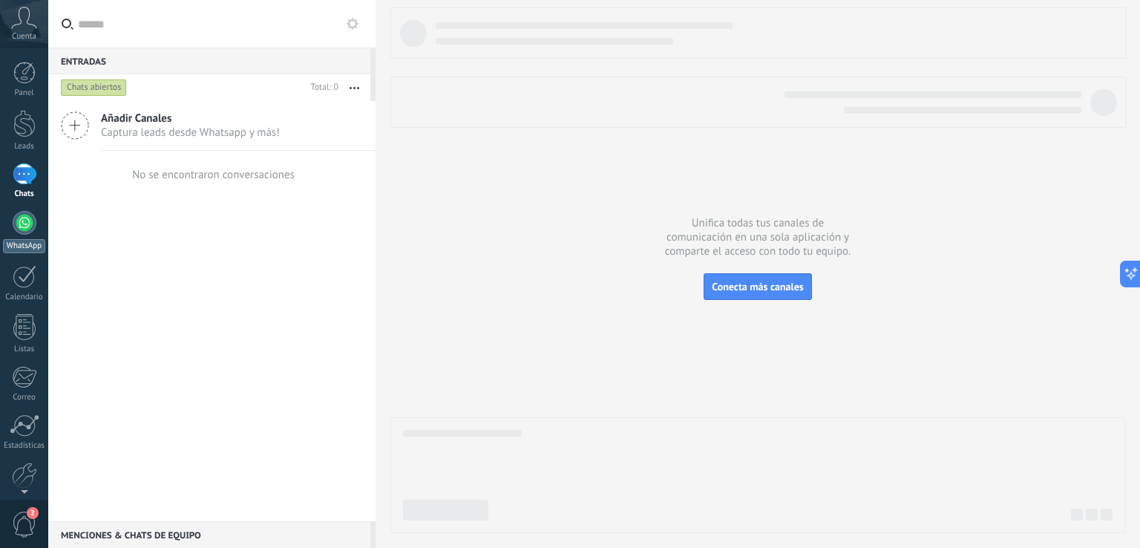
click at [22, 226] on div at bounding box center [25, 223] width 24 height 24
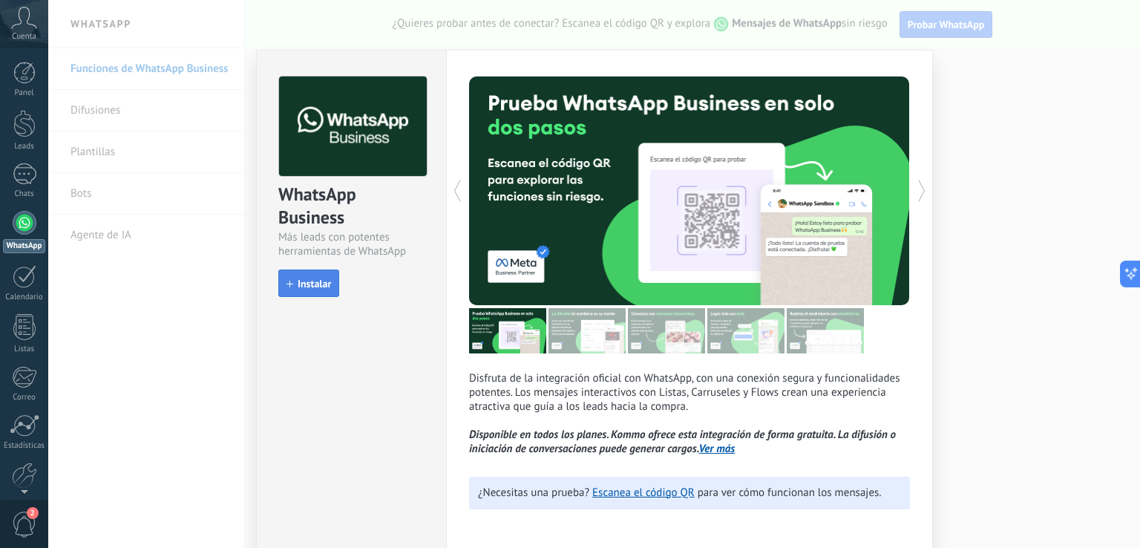
click at [321, 289] on span "Instalar" at bounding box center [314, 283] width 33 height 10
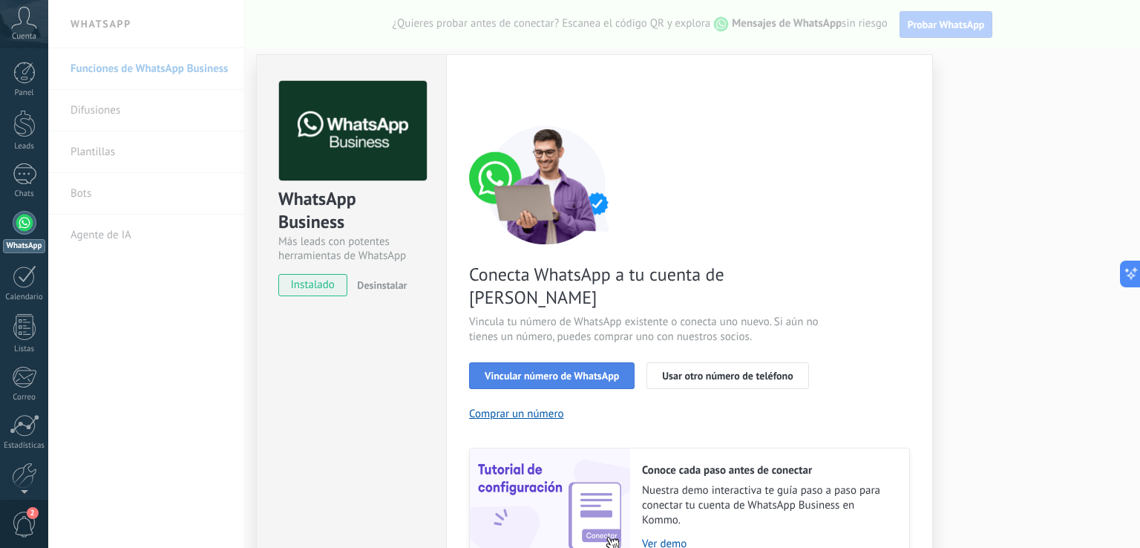
click at [558, 370] on span "Vincular número de WhatsApp" at bounding box center [551, 375] width 134 height 10
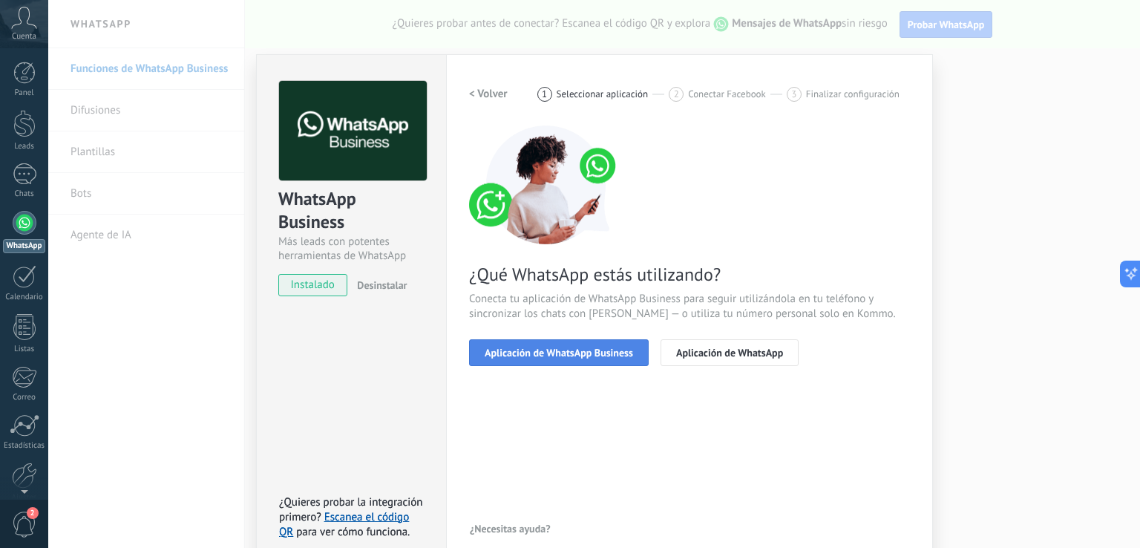
click at [551, 353] on span "Aplicación de WhatsApp Business" at bounding box center [558, 352] width 148 height 10
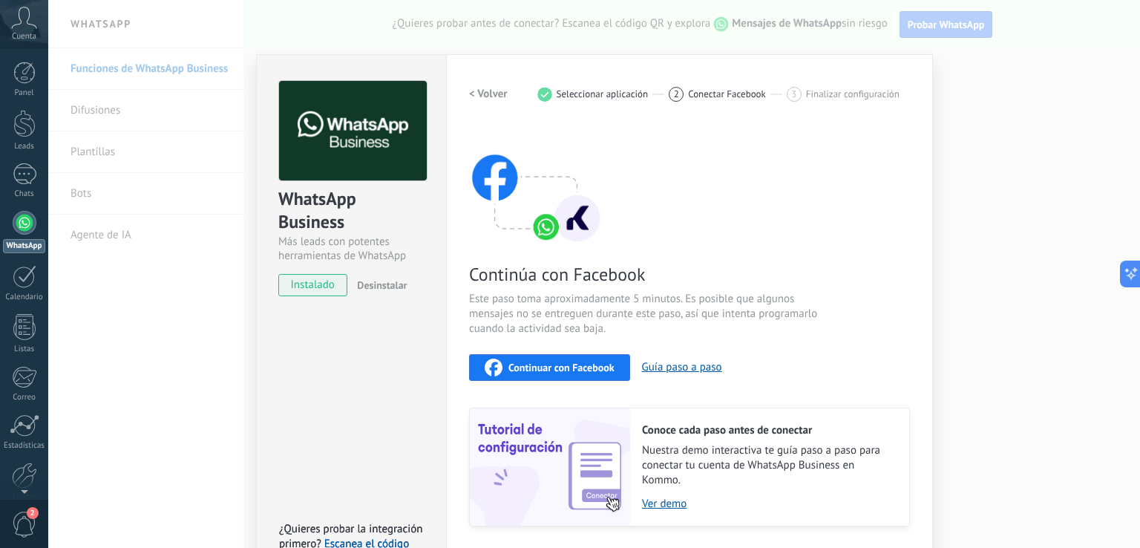
click at [573, 362] on span "Continuar con Facebook" at bounding box center [561, 367] width 106 height 10
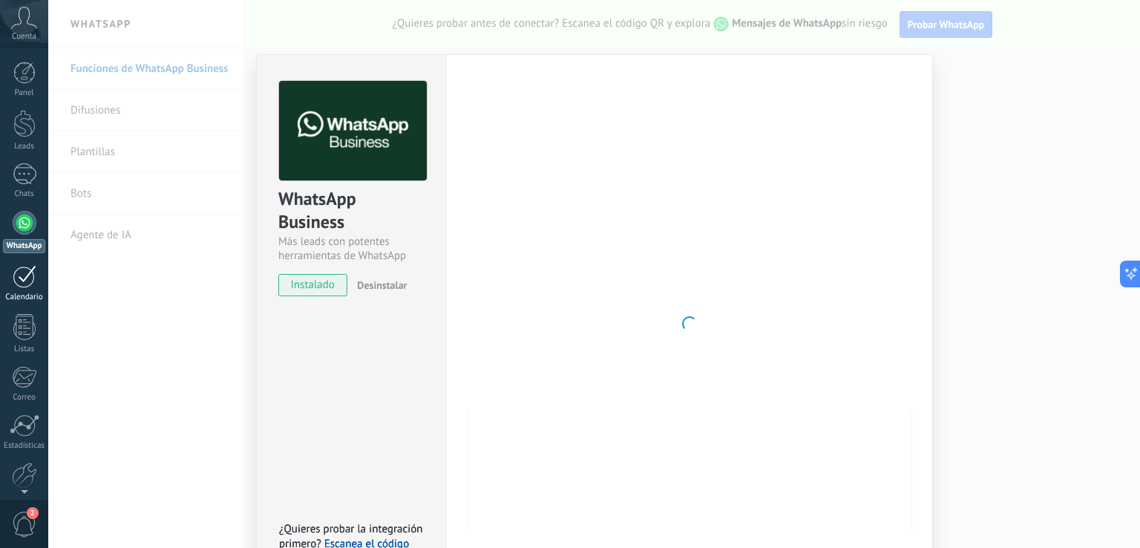
click at [20, 286] on div at bounding box center [25, 276] width 24 height 23
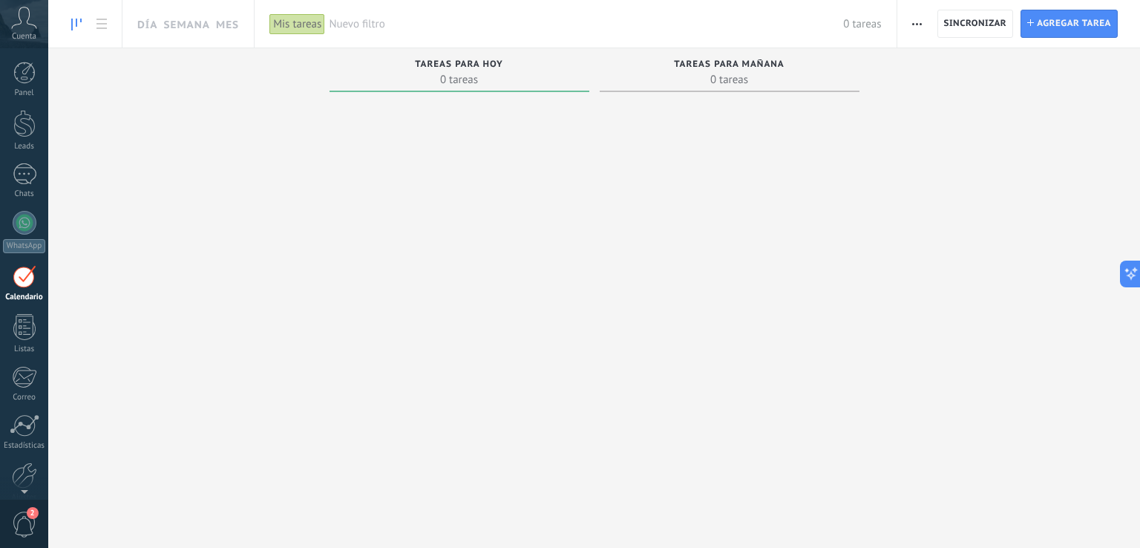
click at [905, 73] on div "Tareas completas 0 tareas Tareas caducadas 0 tareas Tareas para [DATE] 0 tareas…" at bounding box center [593, 279] width 1091 height 462
click at [201, 69] on div "Tareas completas 0 tareas Tareas caducadas 0 tareas Tareas para [DATE] 0 tareas…" at bounding box center [593, 279] width 1091 height 462
click at [231, 119] on div "Tareas completas 0 tareas Tareas caducadas 0 tareas Tareas para [DATE] 0 tareas…" at bounding box center [593, 279] width 1091 height 462
drag, startPoint x: 754, startPoint y: 84, endPoint x: 677, endPoint y: 68, distance: 78.1
click at [677, 68] on div "Tareas para [DATE] 0 tareas" at bounding box center [729, 72] width 245 height 27
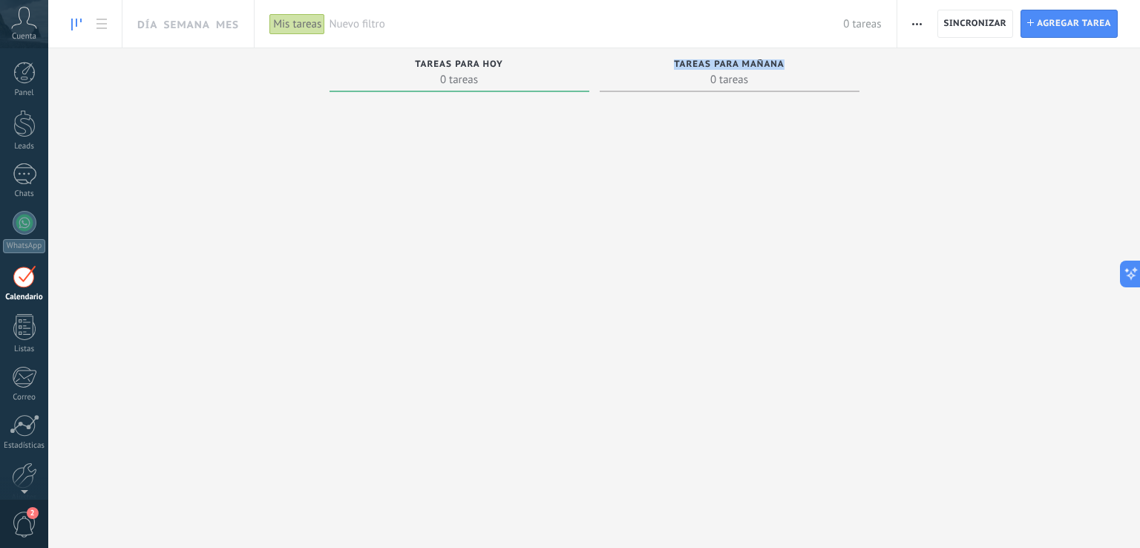
drag, startPoint x: 674, startPoint y: 65, endPoint x: 792, endPoint y: 68, distance: 118.0
click at [792, 68] on div "Tareas para mañana" at bounding box center [729, 65] width 245 height 13
click at [929, 154] on div "Tareas completas 0 tareas Tareas caducadas 0 tareas Tareas para [DATE] 0 tareas…" at bounding box center [593, 279] width 1091 height 462
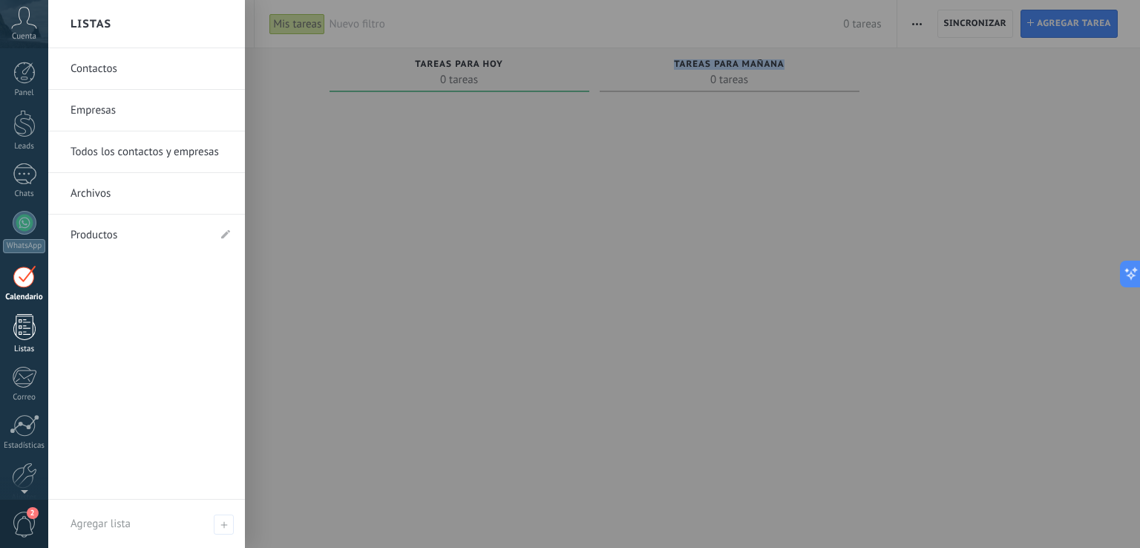
click at [26, 326] on div at bounding box center [24, 327] width 22 height 26
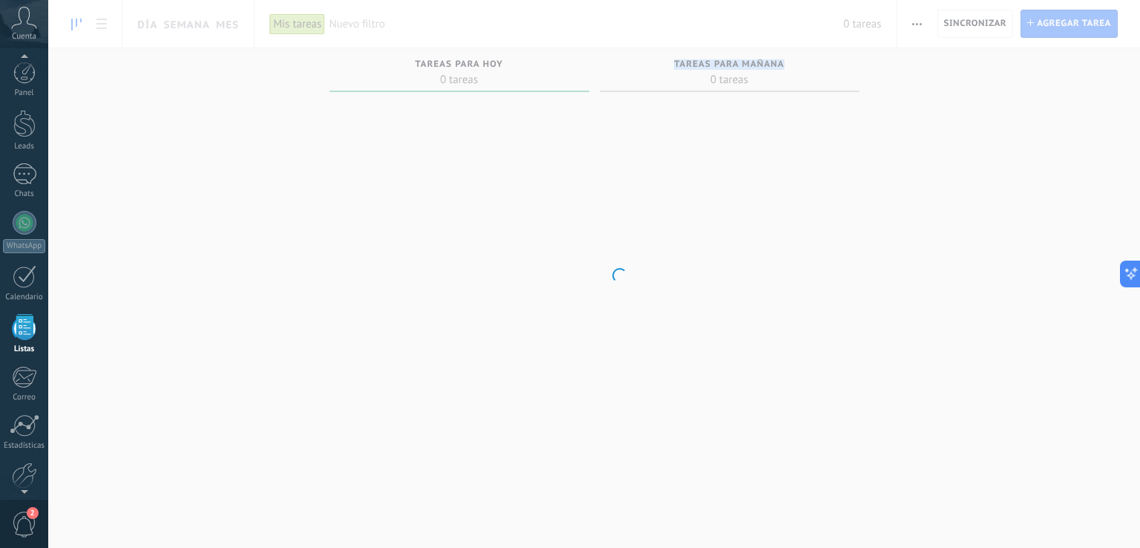
scroll to position [38, 0]
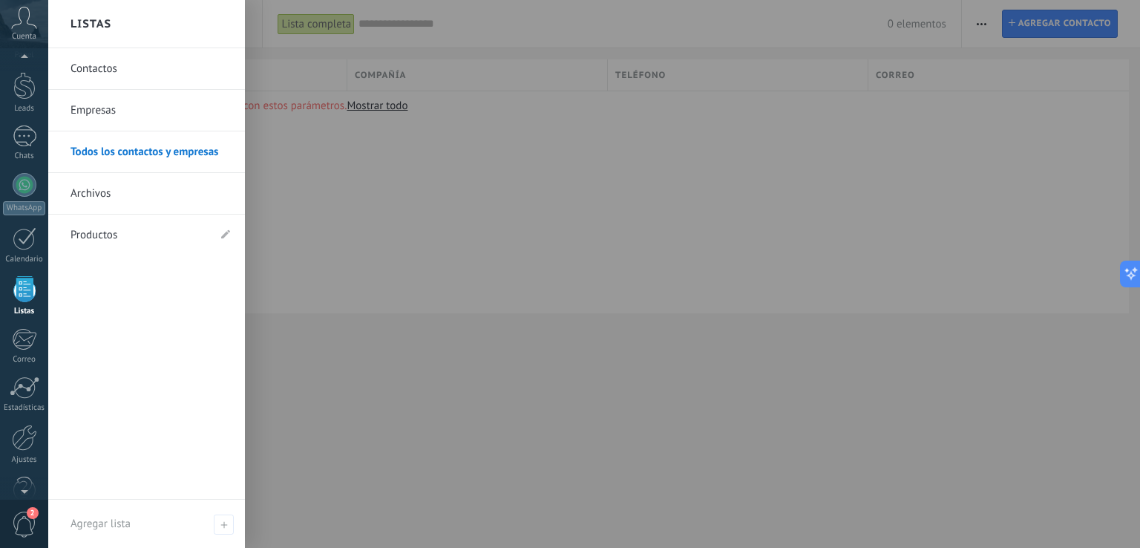
click at [26, 289] on div at bounding box center [24, 289] width 22 height 26
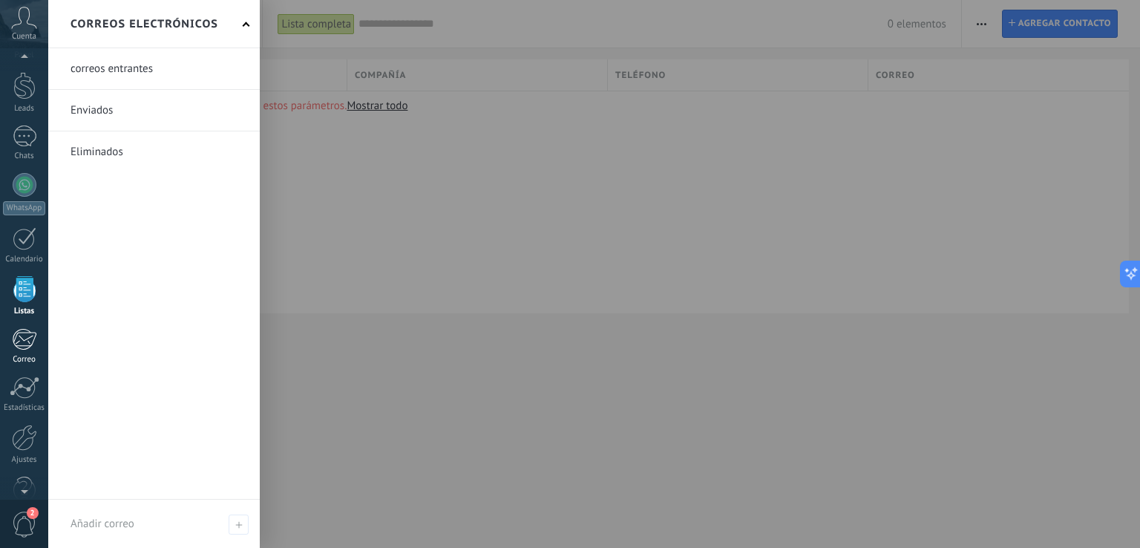
click at [21, 344] on div at bounding box center [24, 339] width 24 height 22
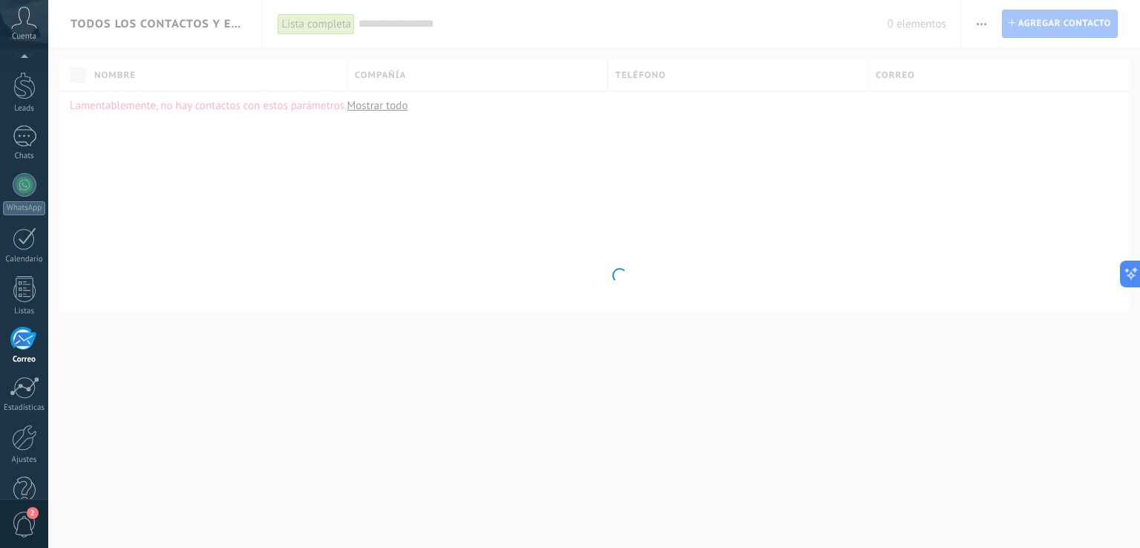
scroll to position [69, 0]
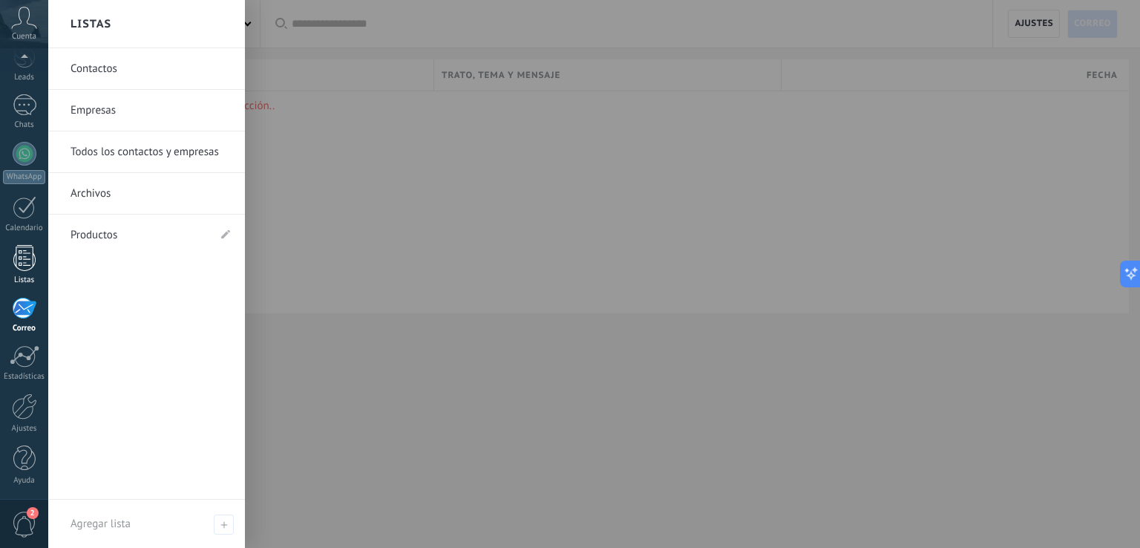
click at [26, 267] on div at bounding box center [24, 258] width 22 height 26
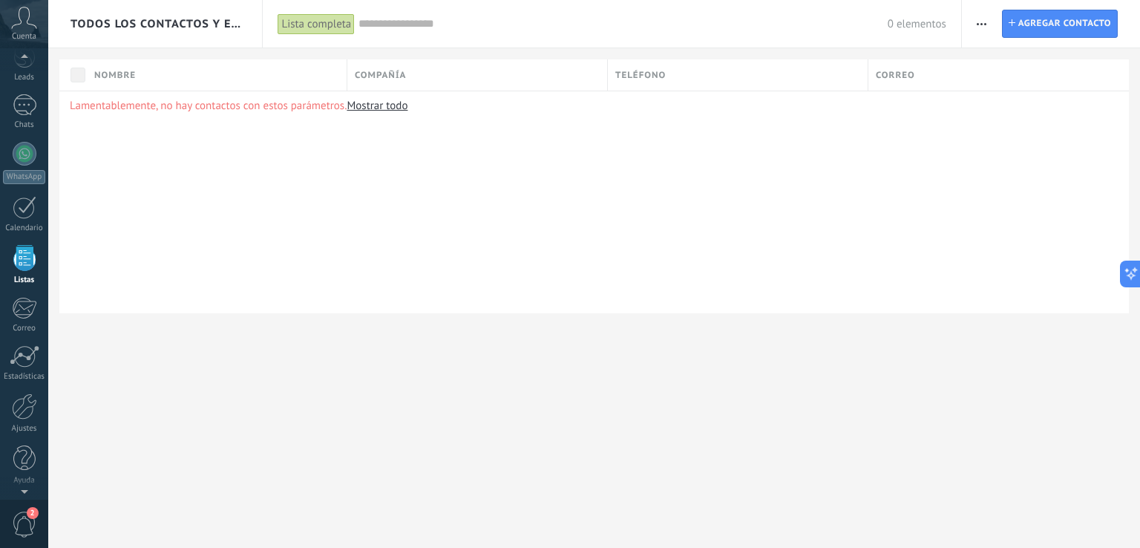
scroll to position [38, 0]
click at [450, 118] on div "Lamentablemente, no hay contactos con estos parámetros. Mostrar todo" at bounding box center [593, 202] width 1069 height 223
click at [195, 229] on div "Lamentablemente, no hay contactos con estos parámetros. Mostrar todo" at bounding box center [593, 202] width 1069 height 223
click at [269, 203] on div "Lamentablemente, no hay contactos con estos parámetros. Mostrar todo" at bounding box center [593, 202] width 1069 height 223
click at [214, 174] on div "Lamentablemente, no hay contactos con estos parámetros. Mostrar todo" at bounding box center [593, 202] width 1069 height 223
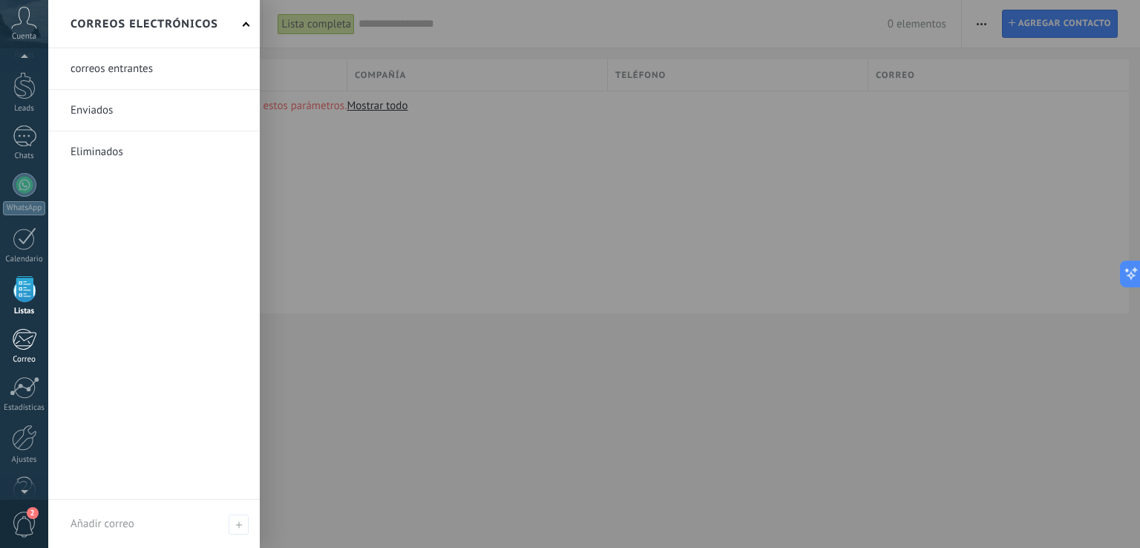
click at [16, 352] on link "Correo" at bounding box center [24, 346] width 48 height 36
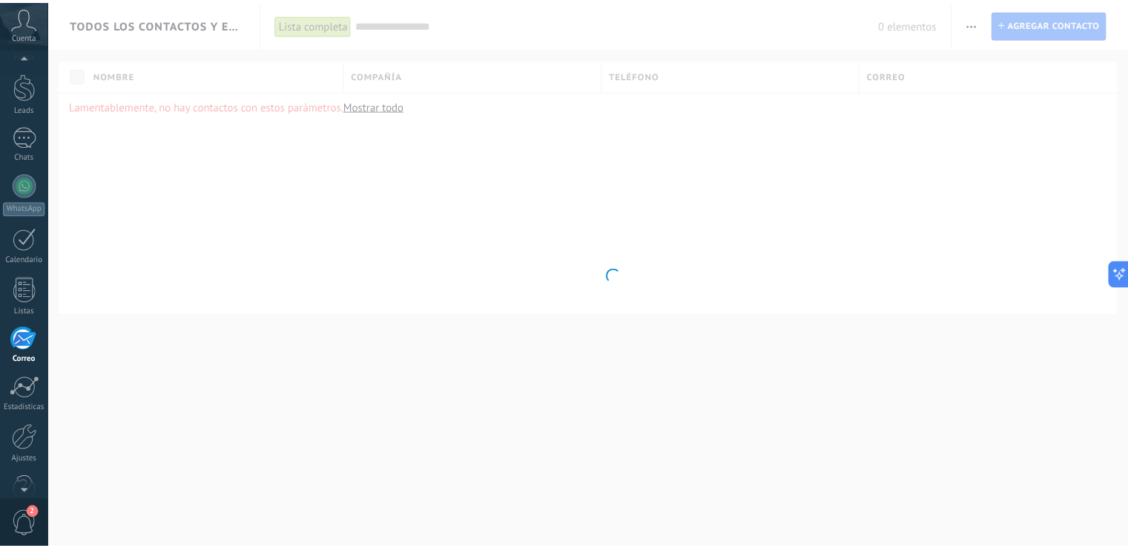
scroll to position [69, 0]
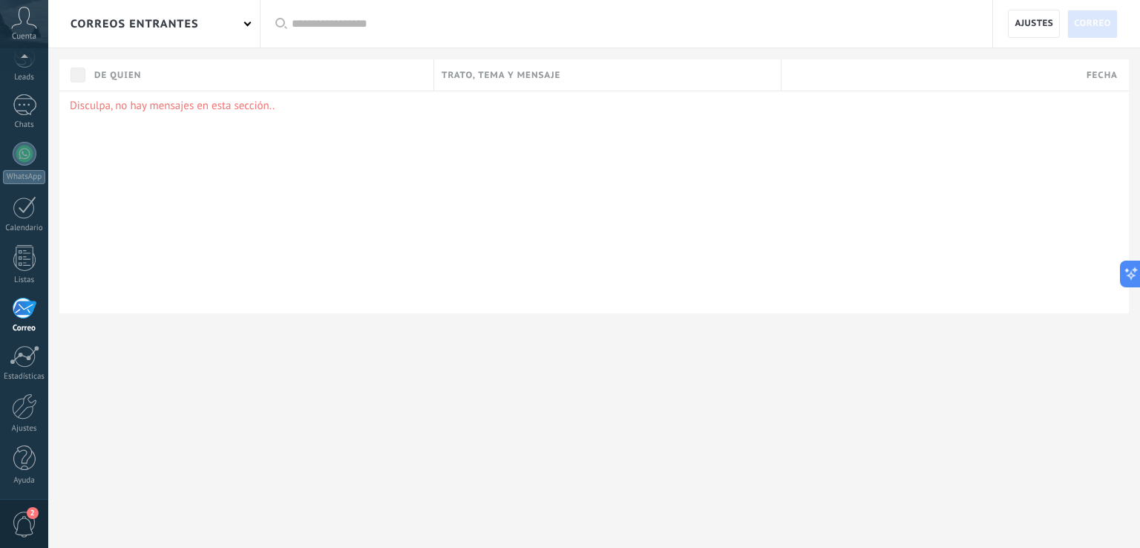
click at [591, 177] on div "Disculpa, no hay mensajes en esta sección.." at bounding box center [593, 202] width 1069 height 223
click at [24, 364] on div at bounding box center [25, 356] width 30 height 22
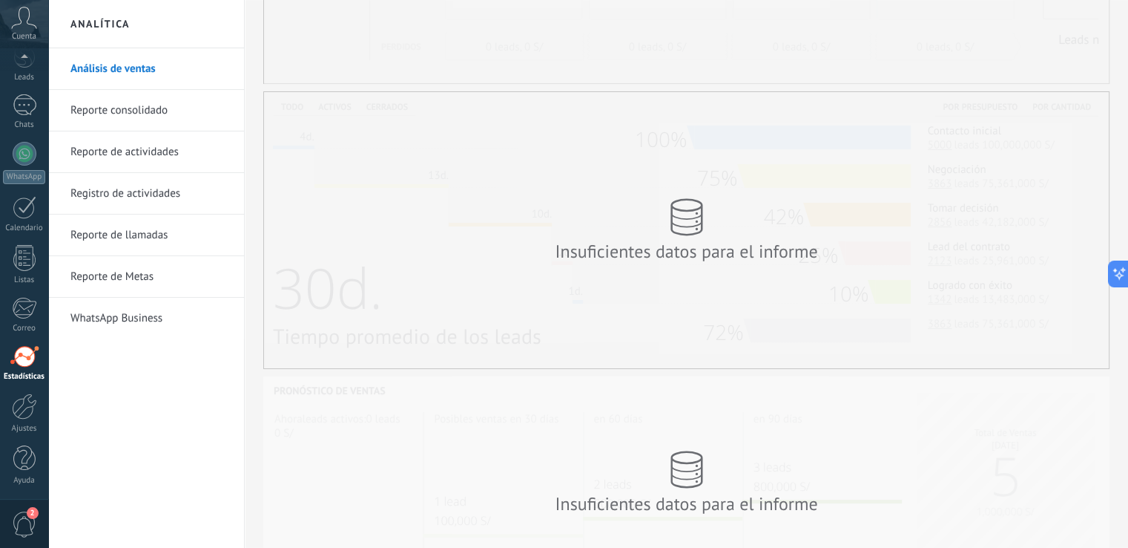
scroll to position [318, 0]
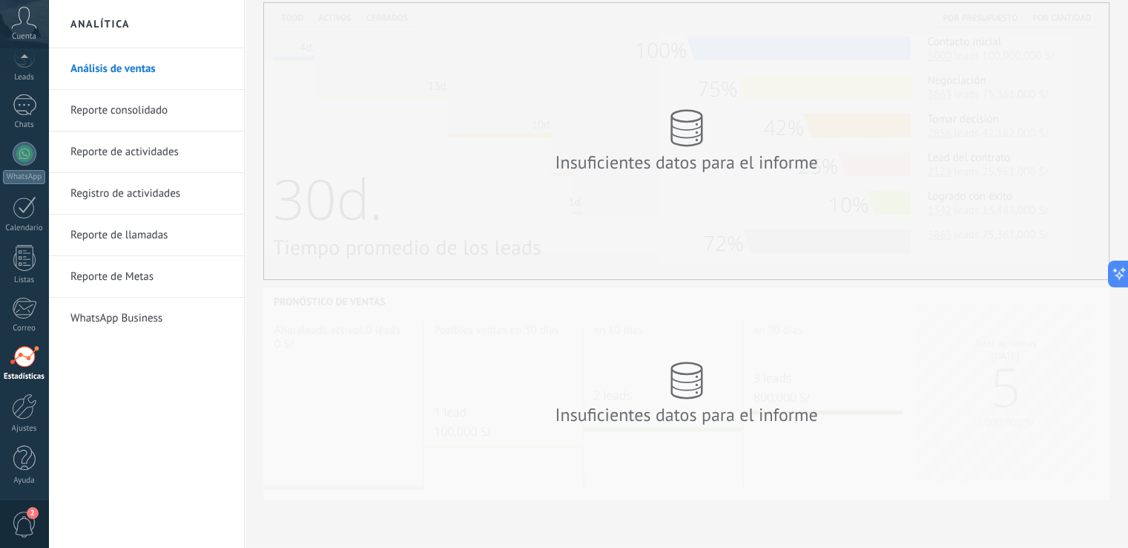
click at [121, 117] on link "Reporte consolidado" at bounding box center [149, 111] width 159 height 42
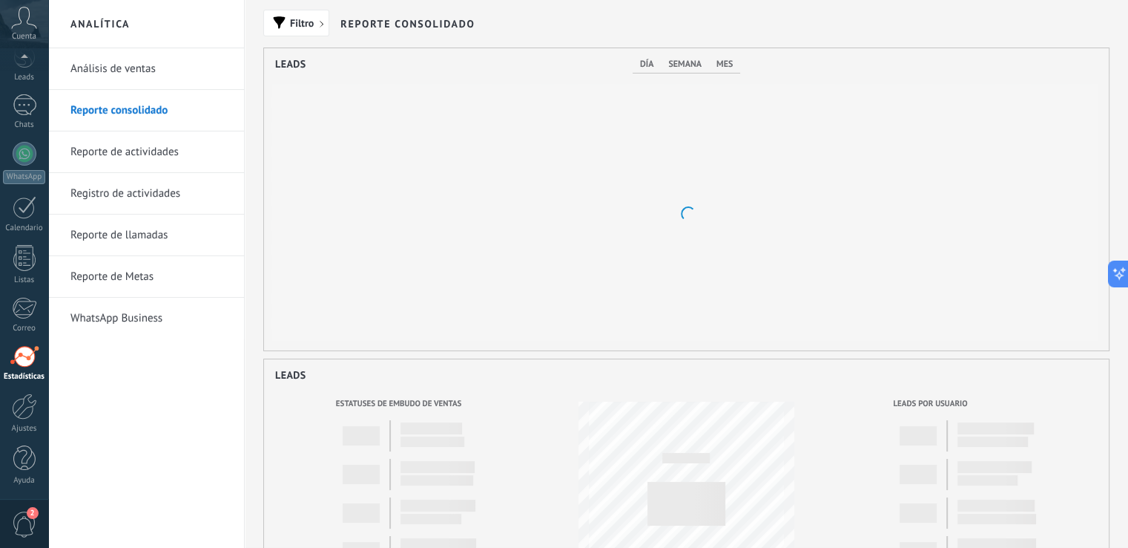
scroll to position [302, 845]
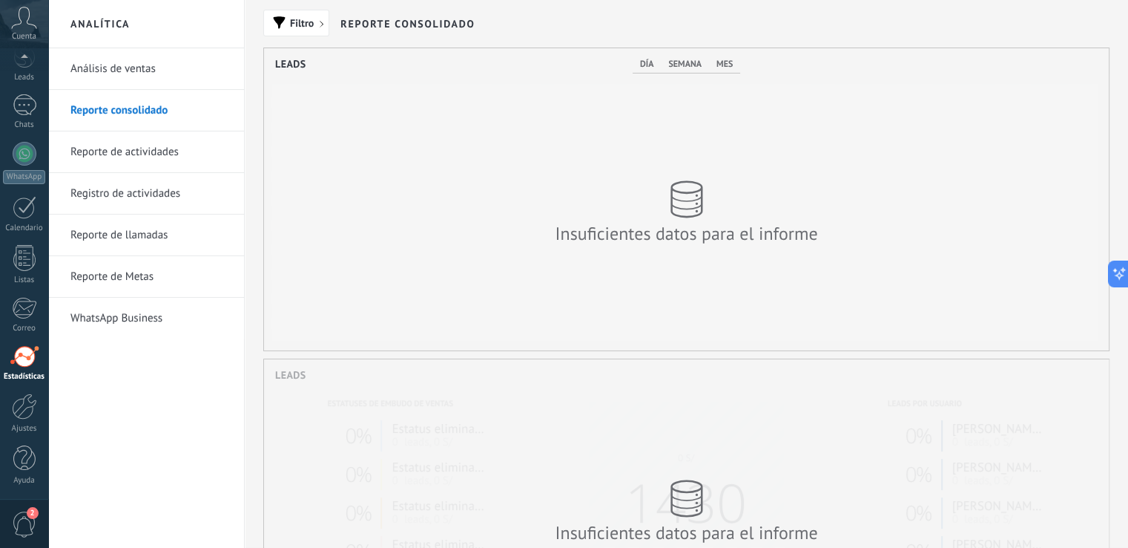
click at [138, 148] on link "Reporte de actividades" at bounding box center [149, 152] width 159 height 42
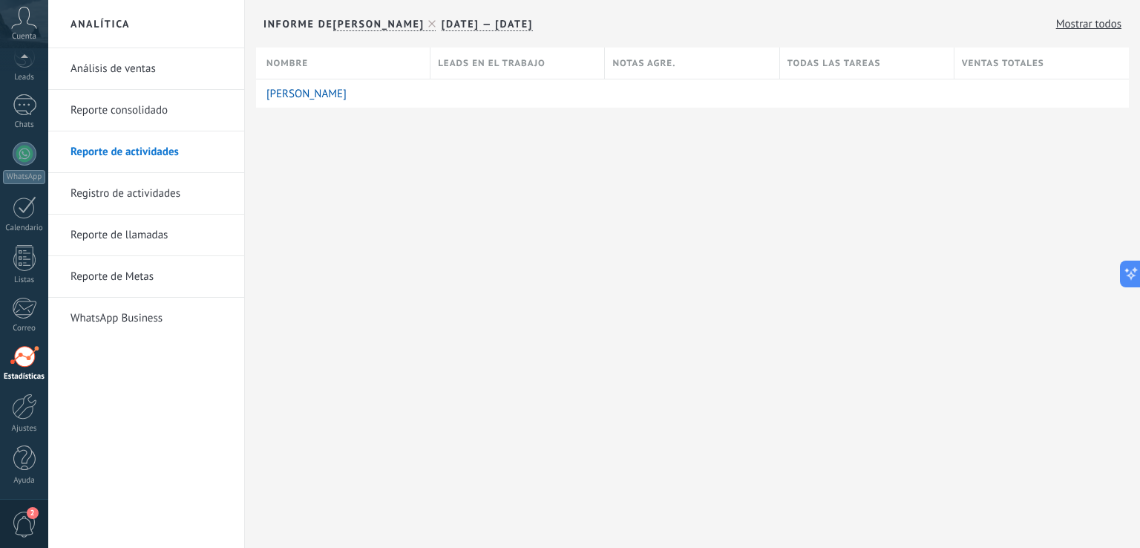
click at [133, 191] on link "Registro de actividades" at bounding box center [149, 194] width 159 height 42
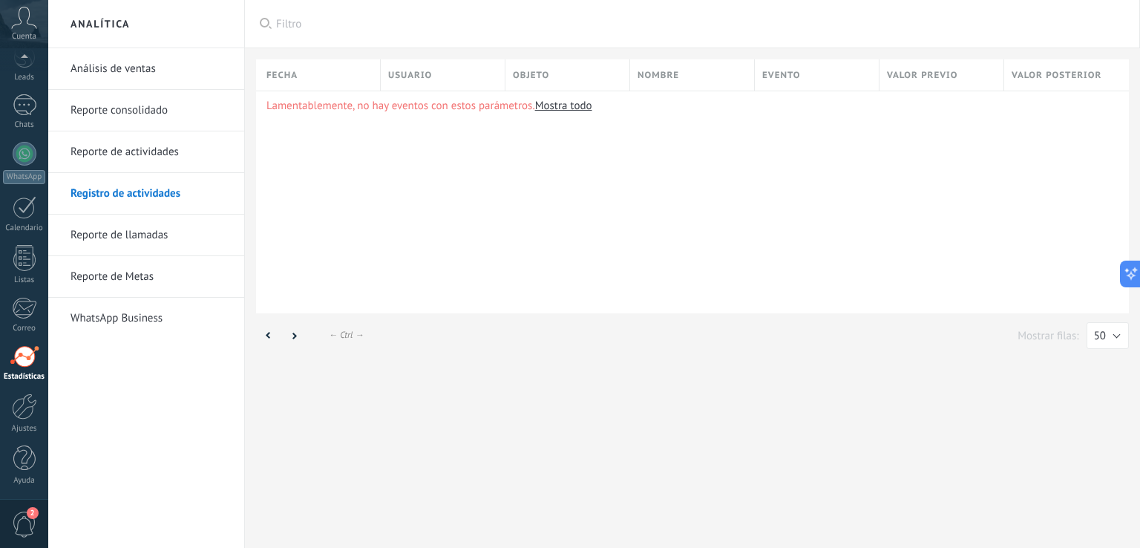
click at [137, 235] on link "Reporte de llamadas" at bounding box center [149, 235] width 159 height 42
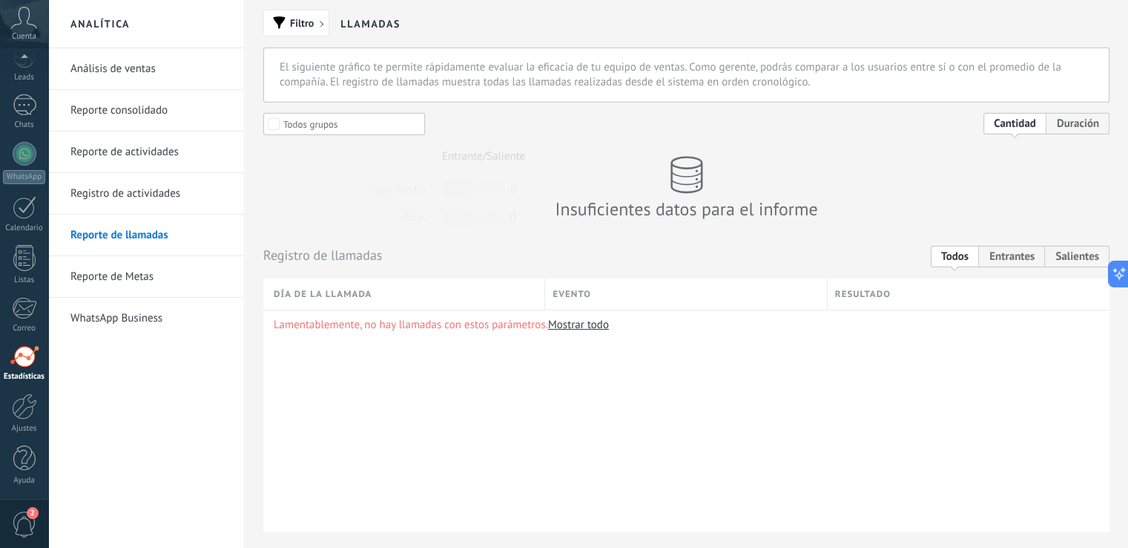
click at [129, 270] on link "Reporte de Metas" at bounding box center [149, 277] width 159 height 42
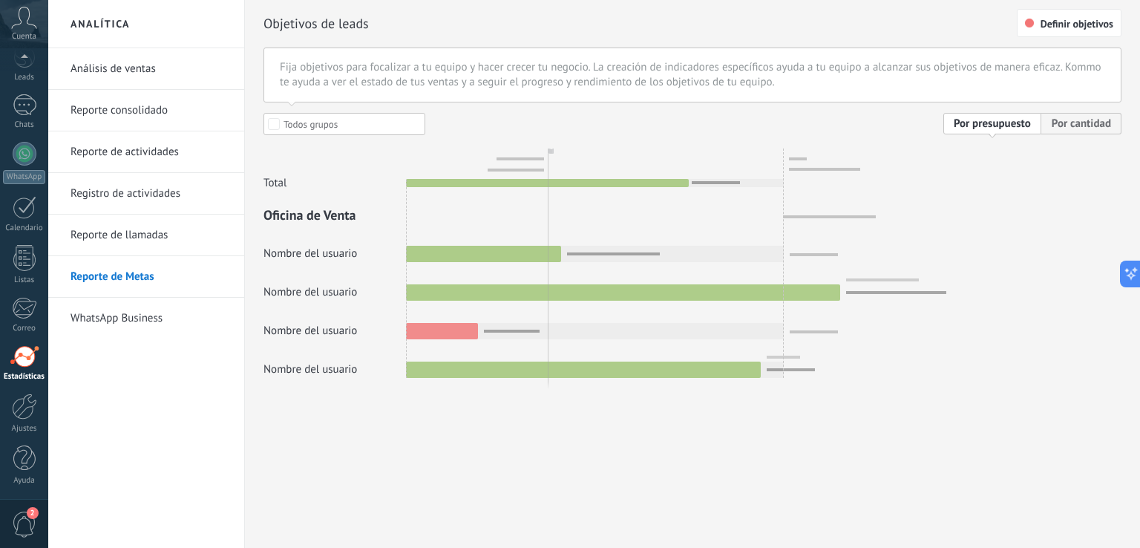
click at [118, 313] on link "WhatsApp Business" at bounding box center [149, 319] width 159 height 42
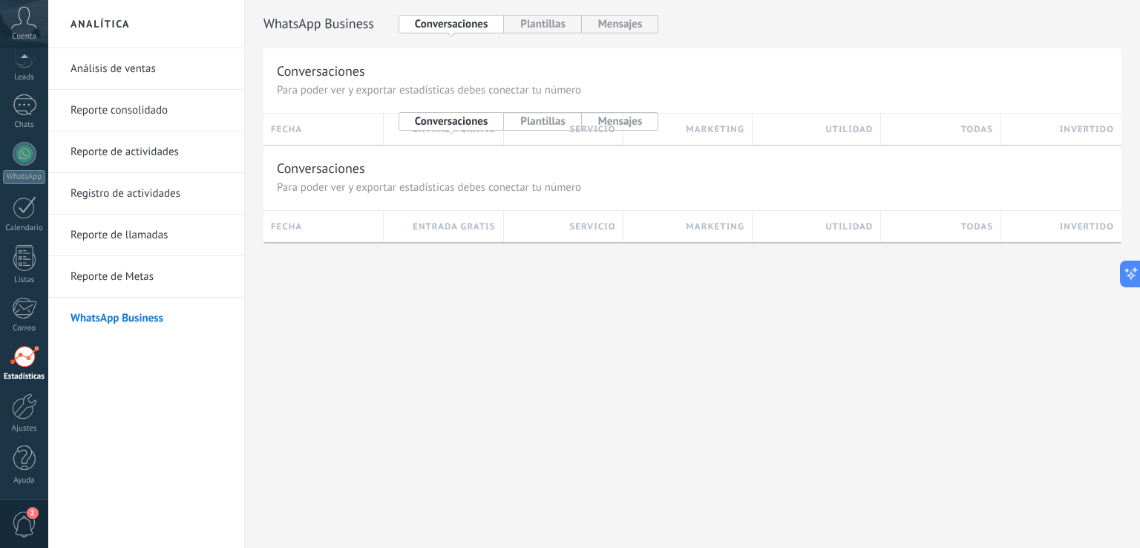
click at [553, 279] on div "WhatsApp Business WhatsApp Cloud API Conversaciones Plantillas Mensajes Convers…" at bounding box center [692, 145] width 895 height 290
click at [551, 277] on div "WhatsApp Business WhatsApp Cloud API Conversaciones Plantillas Mensajes Convers…" at bounding box center [692, 145] width 895 height 290
click at [12, 407] on div at bounding box center [24, 406] width 25 height 26
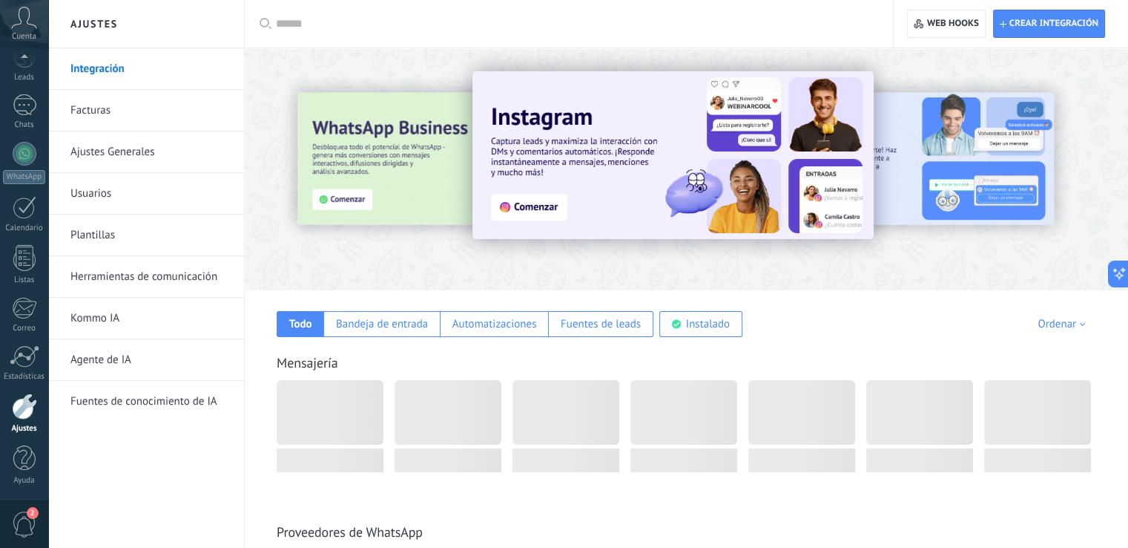
click at [381, 266] on div at bounding box center [687, 165] width 884 height 213
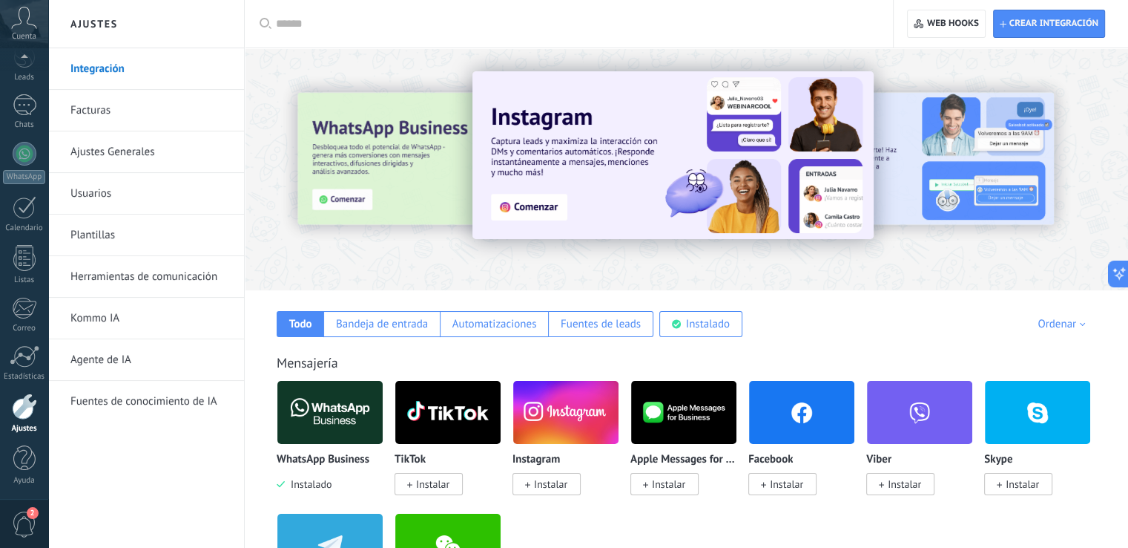
click at [384, 270] on div at bounding box center [687, 165] width 884 height 213
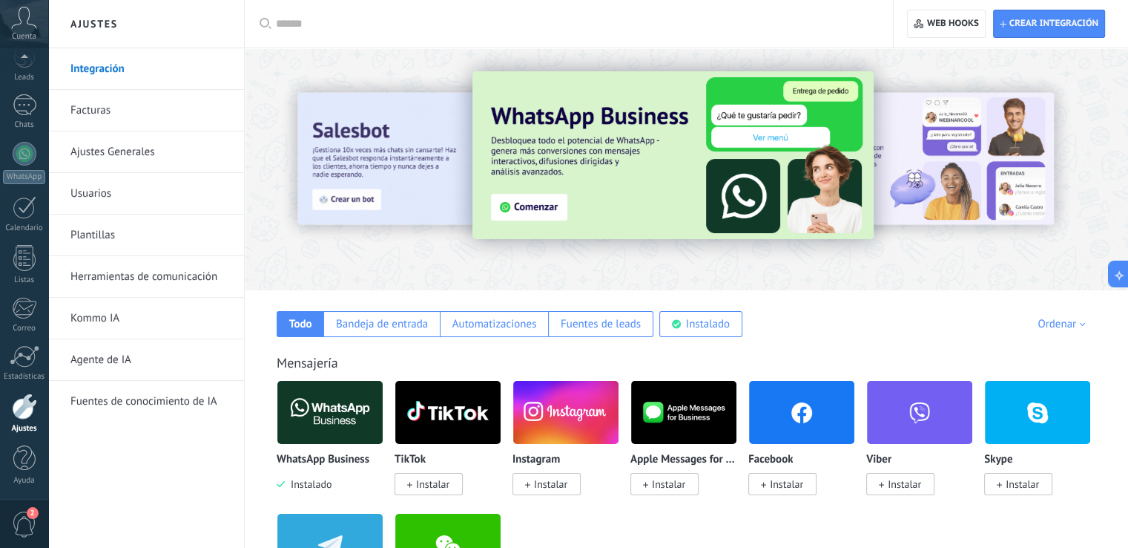
click at [221, 455] on div "Integración Facturas Ajustes Generales Usuarios Plantillas Herramientas de comu…" at bounding box center [146, 297] width 196 height 499
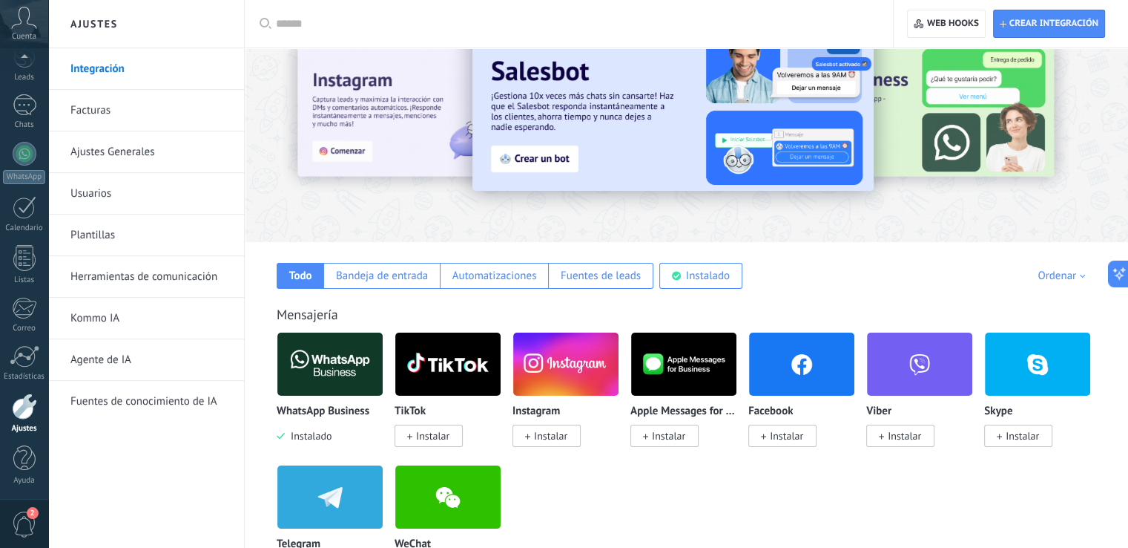
scroll to position [74, 0]
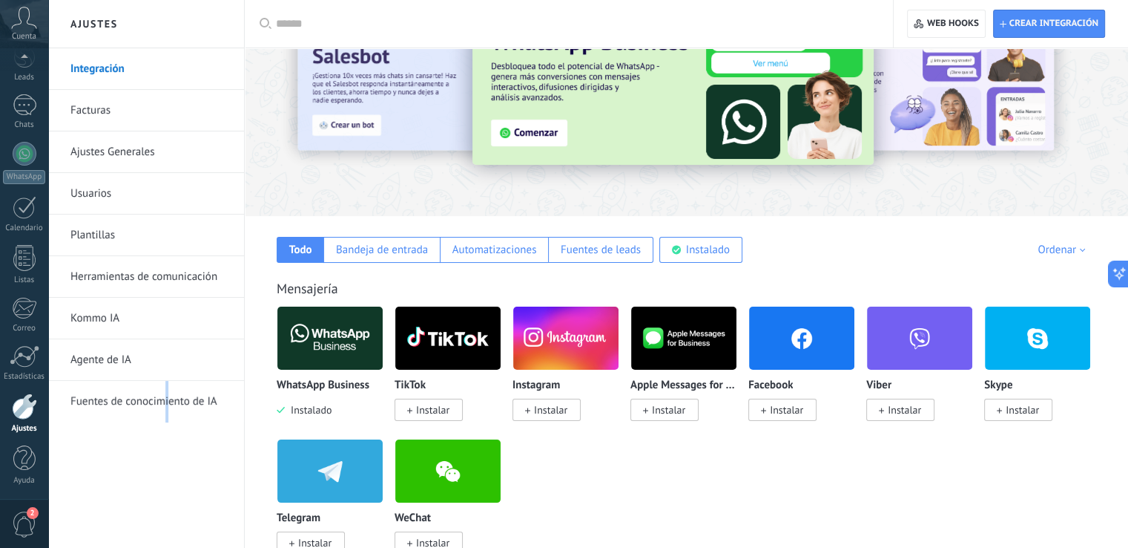
click at [167, 441] on div "Integración Facturas Ajustes Generales Usuarios Plantillas Herramientas de comu…" at bounding box center [146, 297] width 196 height 499
click at [189, 441] on div "Integración Facturas Ajustes Generales Usuarios Plantillas Herramientas de comu…" at bounding box center [146, 297] width 196 height 499
click at [304, 173] on div at bounding box center [687, 90] width 884 height 213
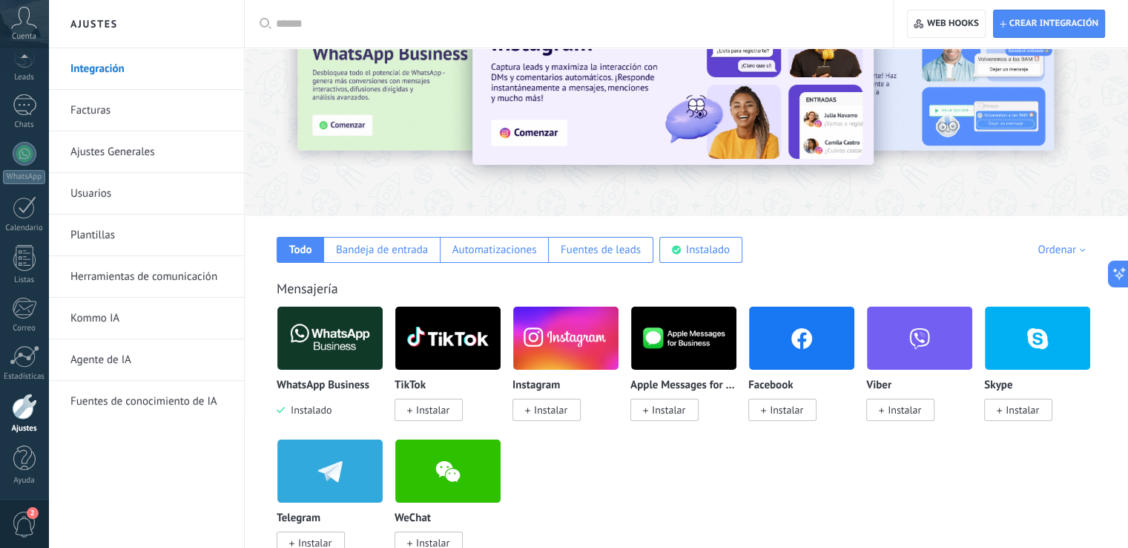
click at [304, 173] on div at bounding box center [687, 90] width 884 height 213
click at [267, 185] on div at bounding box center [687, 90] width 884 height 213
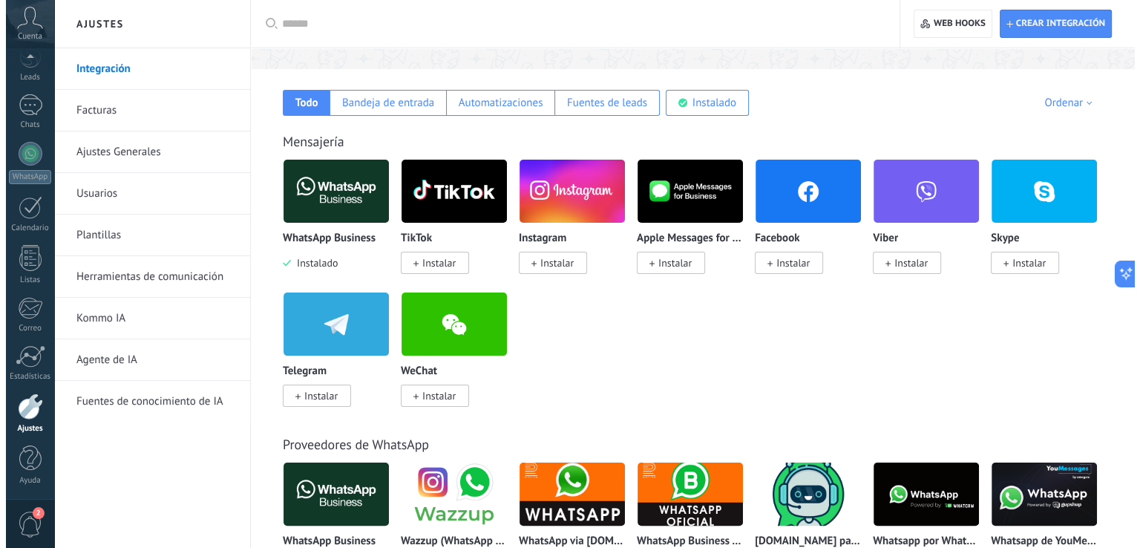
scroll to position [223, 0]
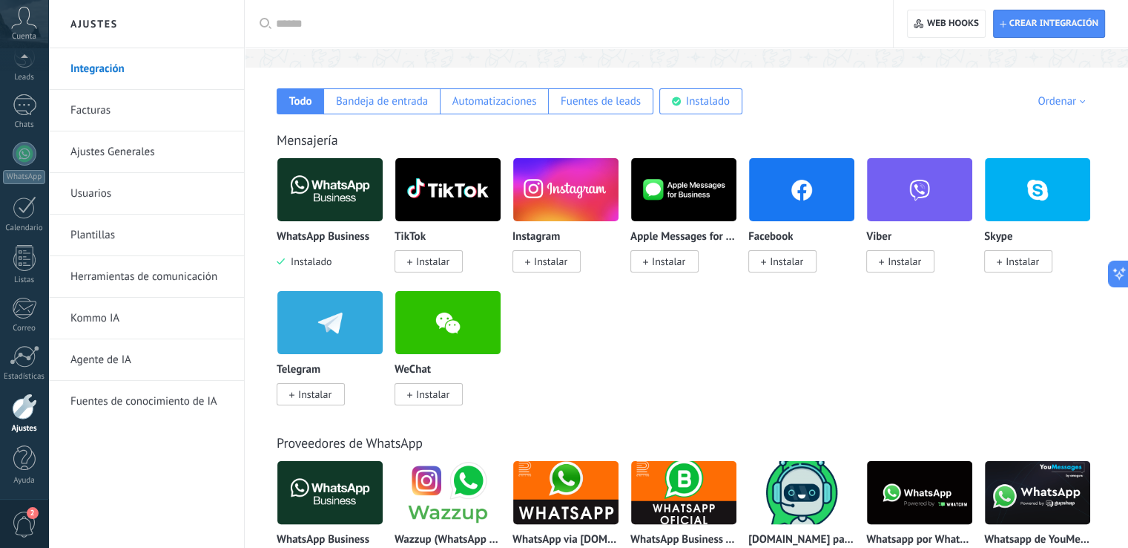
click at [701, 358] on div "WhatsApp Business Instalado TikTok Instalar Instagram Instalar Apple Messages f…" at bounding box center [694, 290] width 835 height 266
click at [602, 326] on div "WhatsApp Business Instalado TikTok Instalar Instagram Instalar Apple Messages f…" at bounding box center [694, 290] width 835 height 266
click at [656, 312] on div "WhatsApp Business Instalado TikTok Instalar Instagram Instalar Apple Messages f…" at bounding box center [694, 290] width 835 height 266
click at [157, 448] on div "Integración Facturas Ajustes Generales Usuarios Plantillas Herramientas de comu…" at bounding box center [146, 297] width 196 height 499
click at [628, 262] on div "Instagram Instalar" at bounding box center [572, 223] width 118 height 133
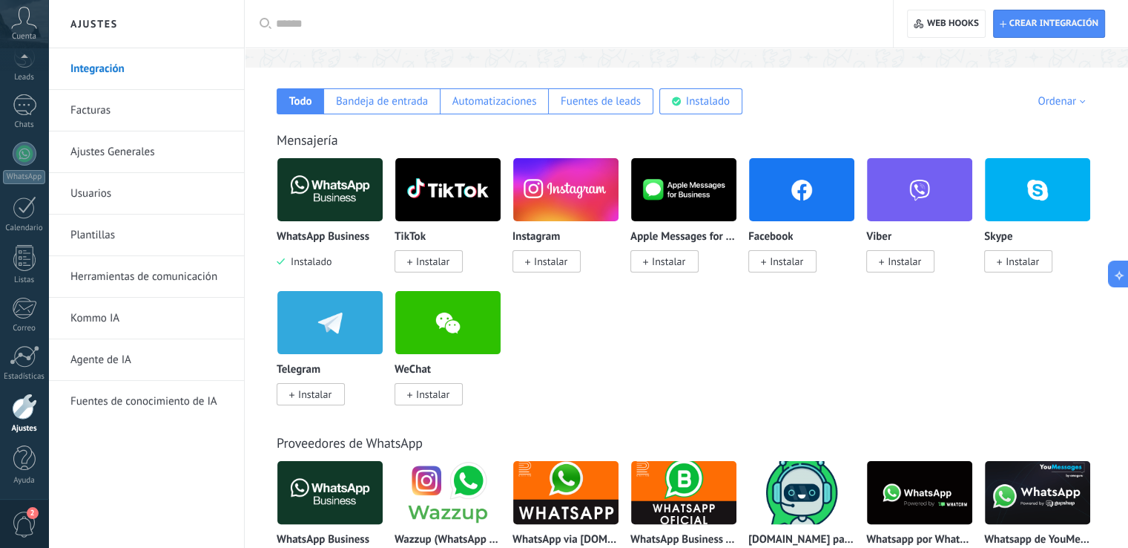
click at [614, 292] on div "WhatsApp Business Instalado TikTok Instalar Instagram Instalar Apple Messages f…" at bounding box center [694, 290] width 835 height 266
click at [418, 260] on span "Instalar" at bounding box center [432, 260] width 33 height 13
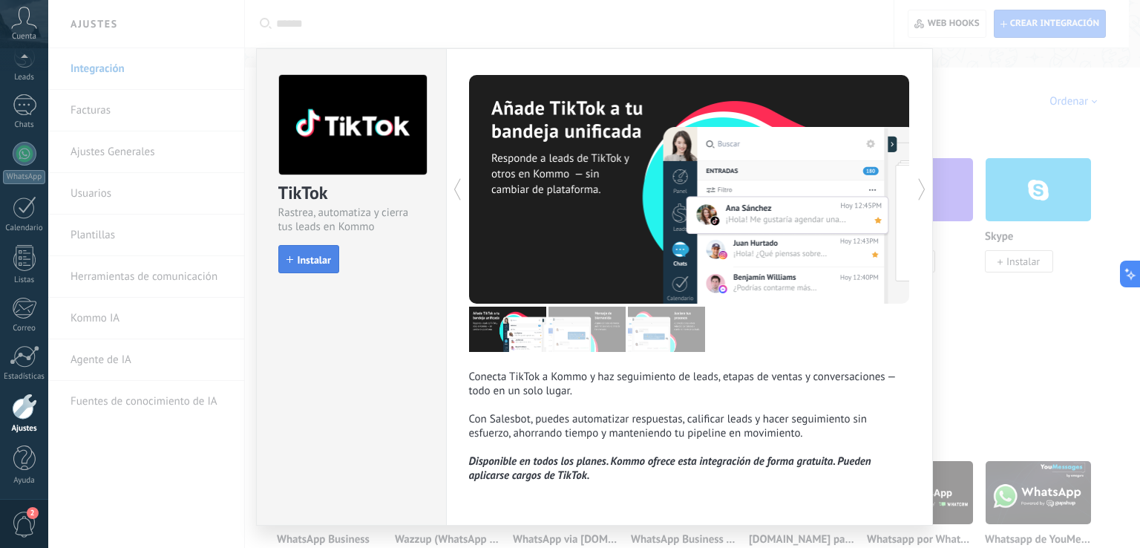
click at [306, 263] on span "Instalar" at bounding box center [314, 259] width 33 height 10
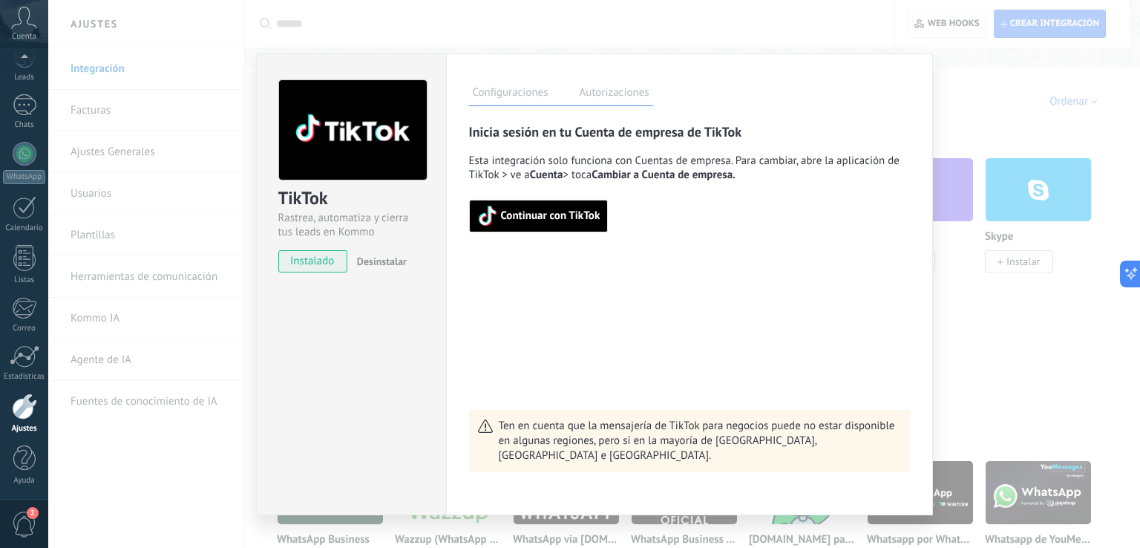
click at [542, 217] on span "Continuar con TikTok" at bounding box center [550, 216] width 99 height 10
click at [19, 415] on div at bounding box center [24, 406] width 25 height 26
click at [29, 367] on link "Estadísticas" at bounding box center [24, 363] width 48 height 36
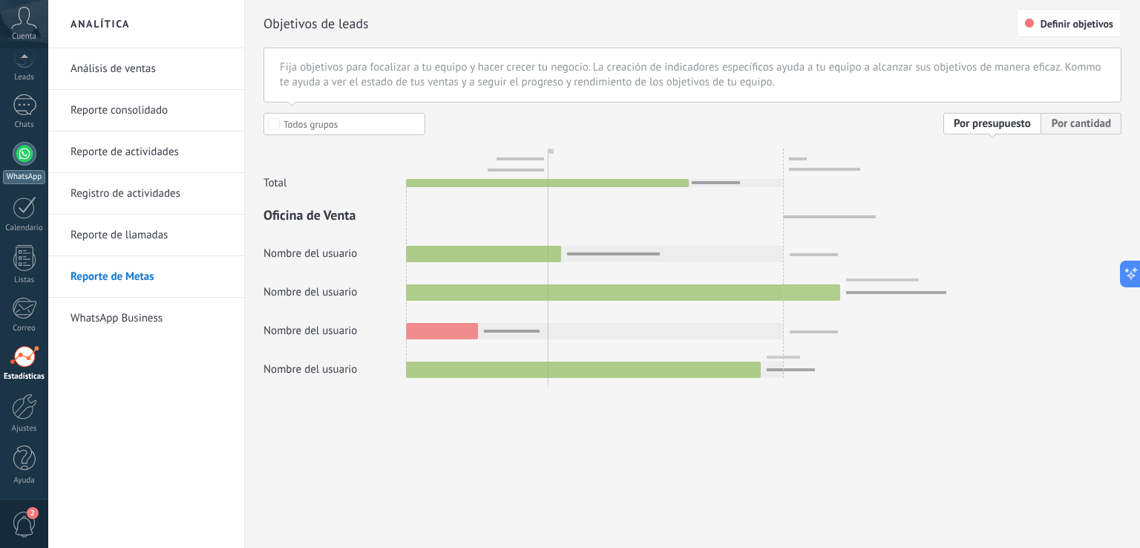
click at [23, 161] on div at bounding box center [25, 154] width 24 height 24
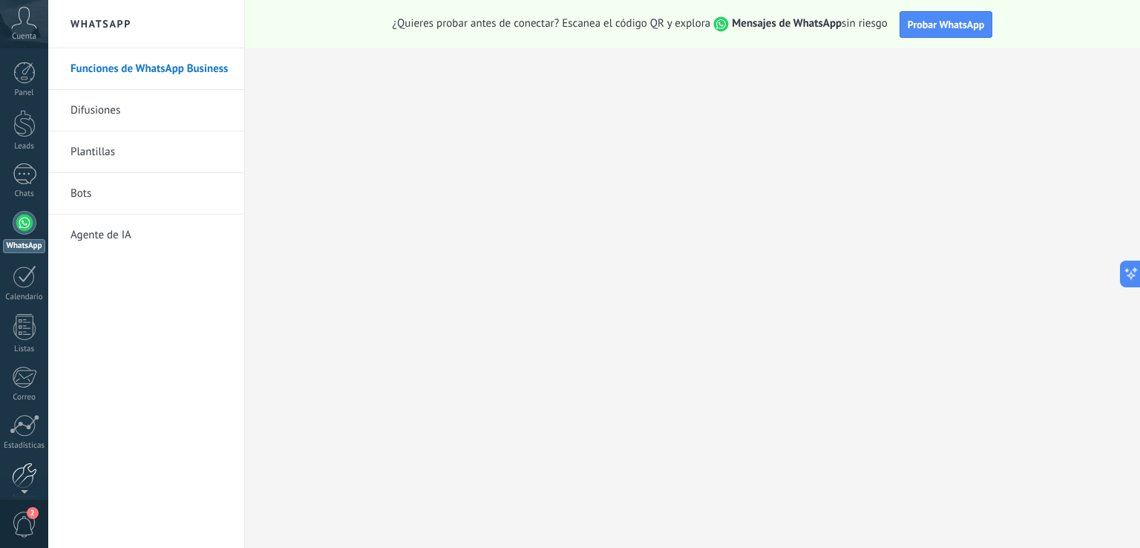
click at [25, 472] on div at bounding box center [24, 475] width 25 height 26
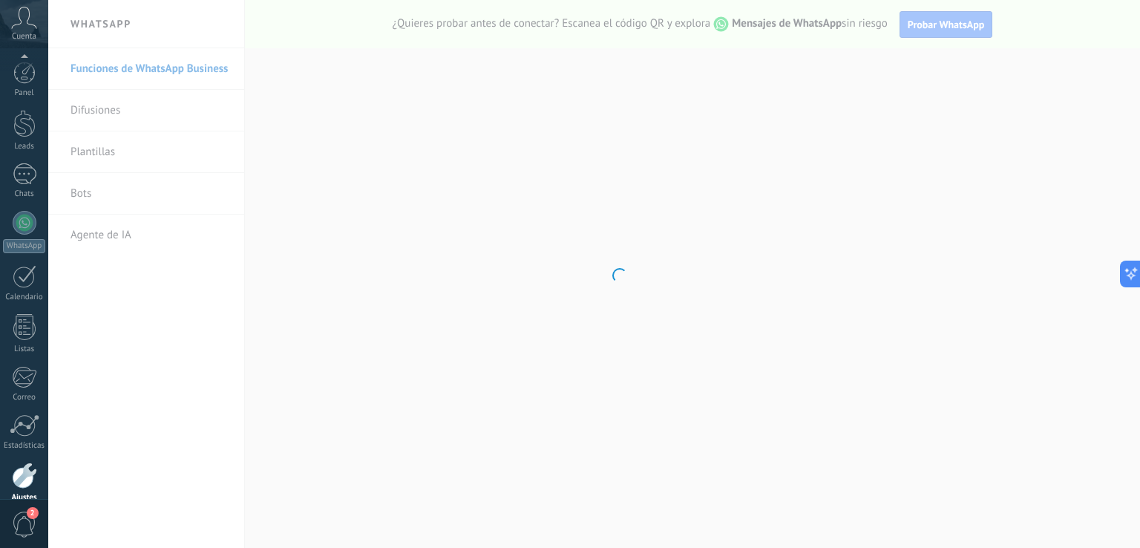
scroll to position [69, 0]
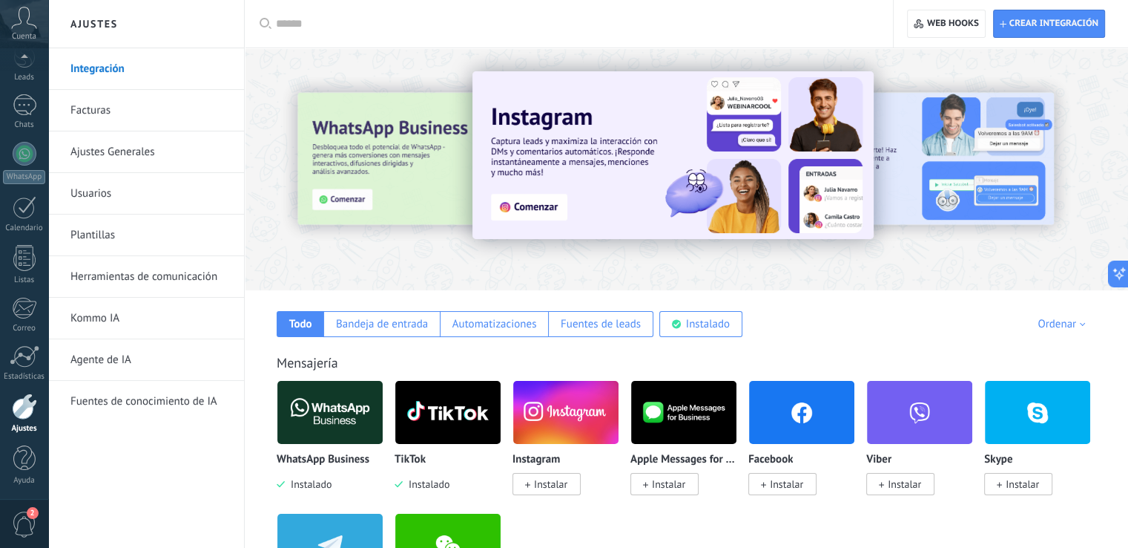
click at [309, 404] on img at bounding box center [329, 412] width 105 height 72
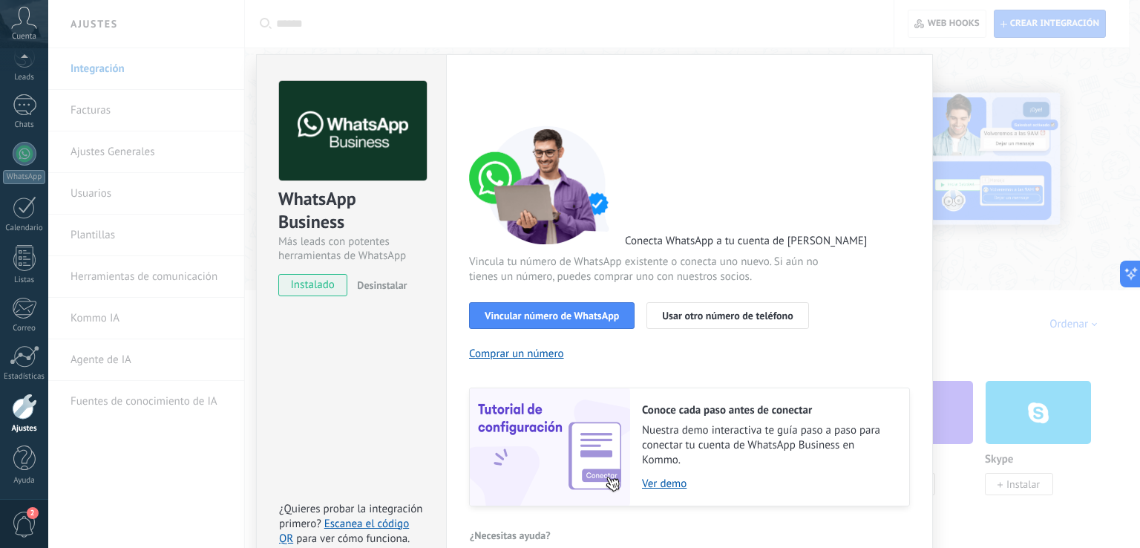
click at [353, 366] on div "WhatsApp Business Más leads con potentes herramientas de WhatsApp instalado Des…" at bounding box center [351, 313] width 190 height 519
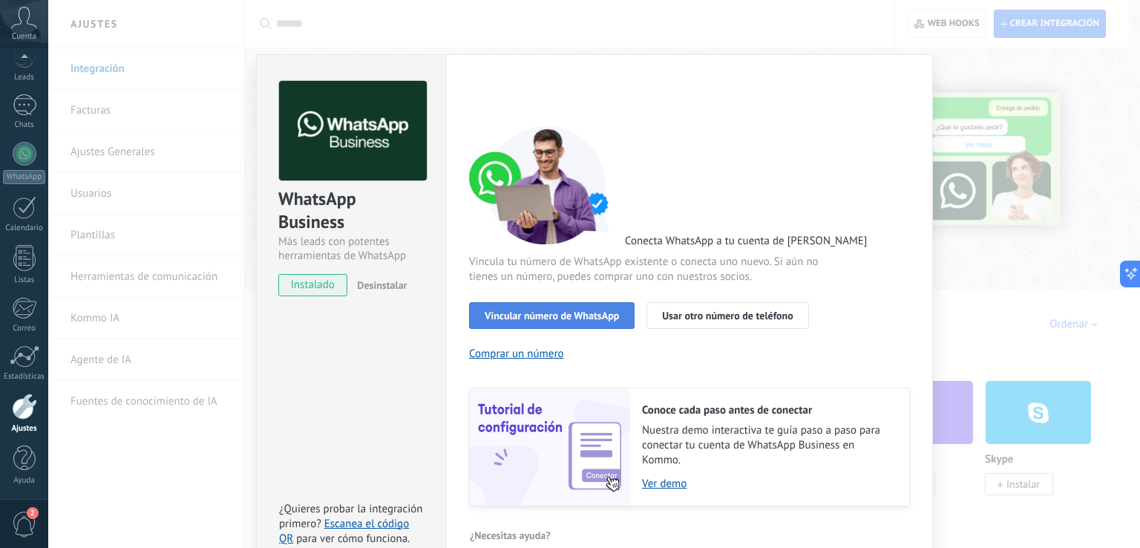
click at [517, 317] on span "Vincular número de WhatsApp" at bounding box center [551, 315] width 134 height 10
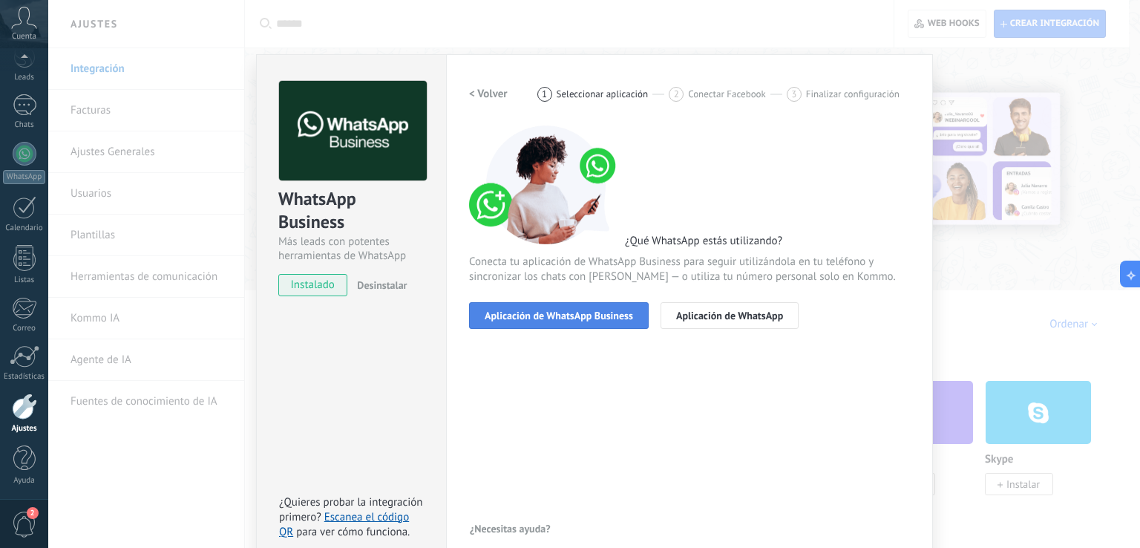
click at [530, 315] on span "Aplicación de WhatsApp Business" at bounding box center [558, 315] width 148 height 10
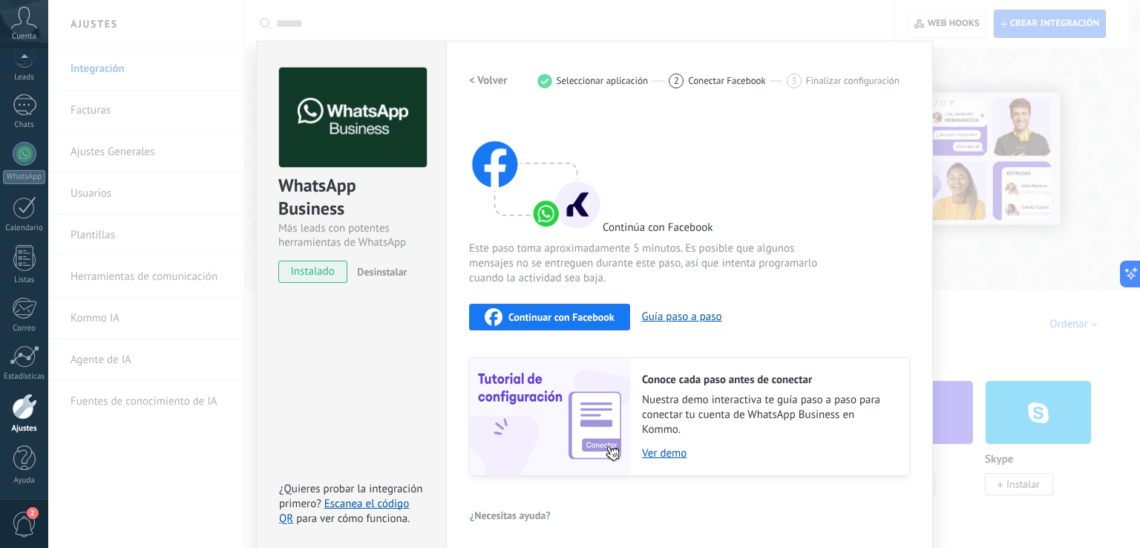
scroll to position [18, 0]
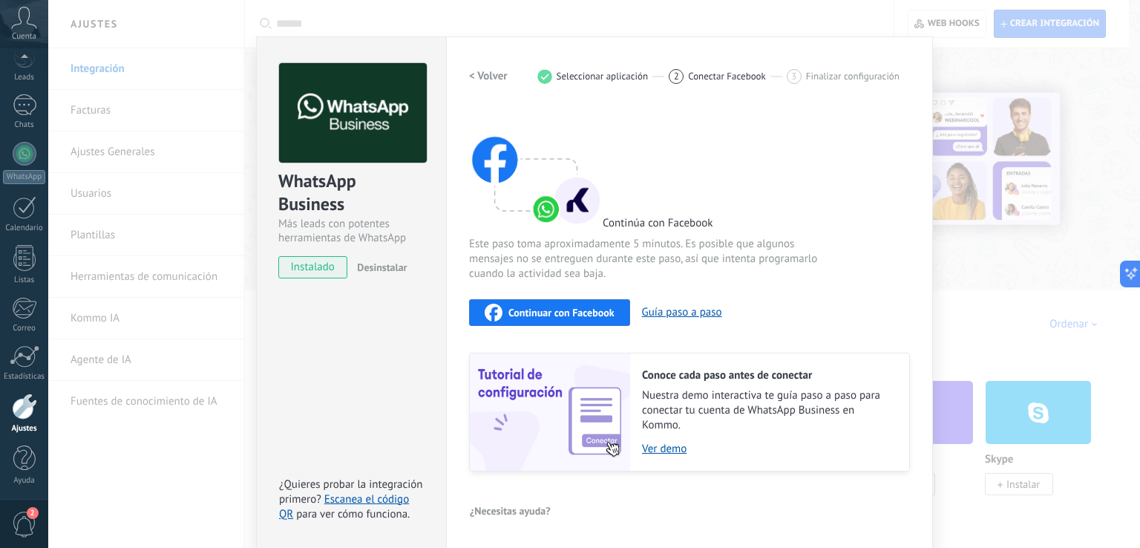
click at [536, 309] on span "Continuar con Facebook" at bounding box center [561, 312] width 106 height 10
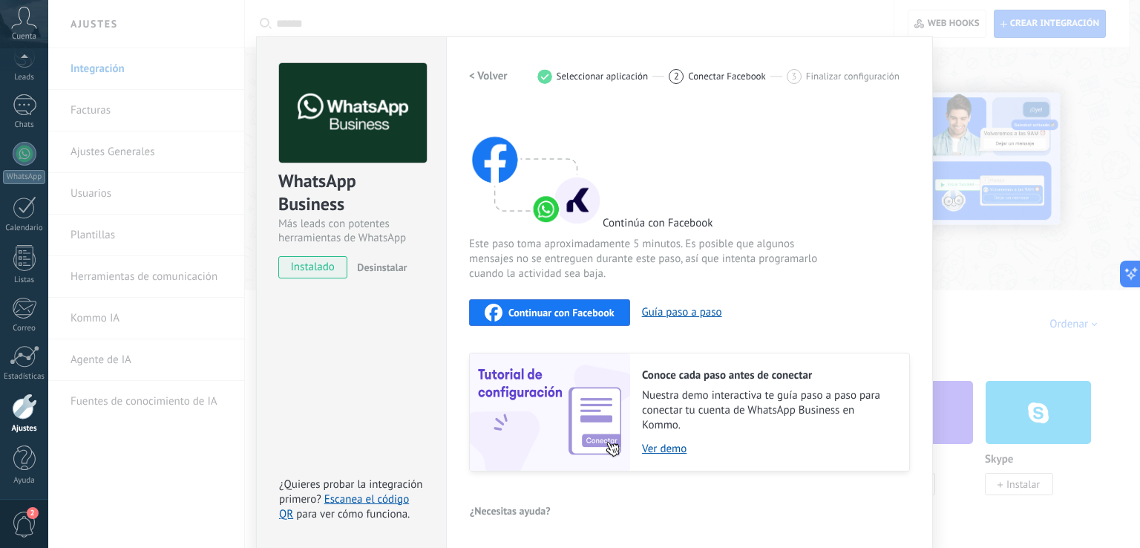
drag, startPoint x: 398, startPoint y: 352, endPoint x: 385, endPoint y: 375, distance: 27.2
click at [398, 355] on div "WhatsApp Business Más leads con potentes herramientas de WhatsApp instalado Des…" at bounding box center [351, 292] width 190 height 512
click at [111, 449] on div "WhatsApp Business Más leads con potentes herramientas de WhatsApp instalado Des…" at bounding box center [593, 274] width 1091 height 548
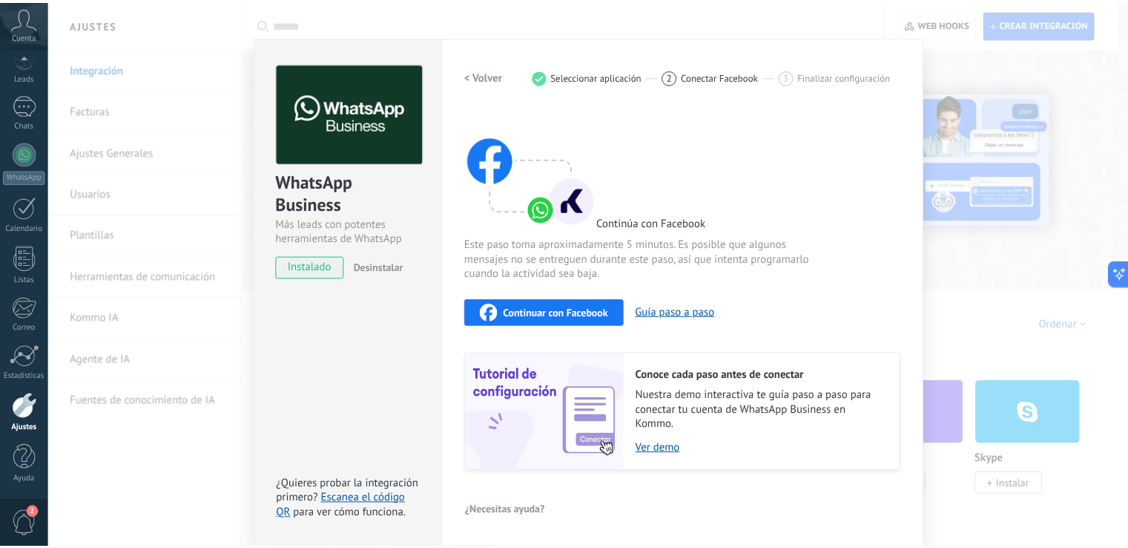
scroll to position [0, 0]
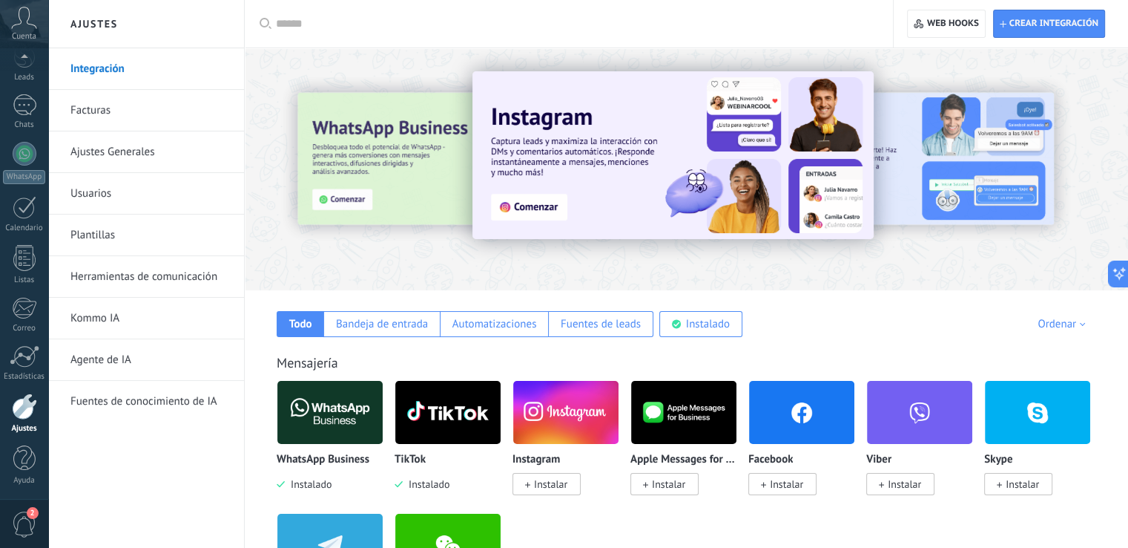
click at [30, 507] on span "2" at bounding box center [33, 513] width 12 height 12
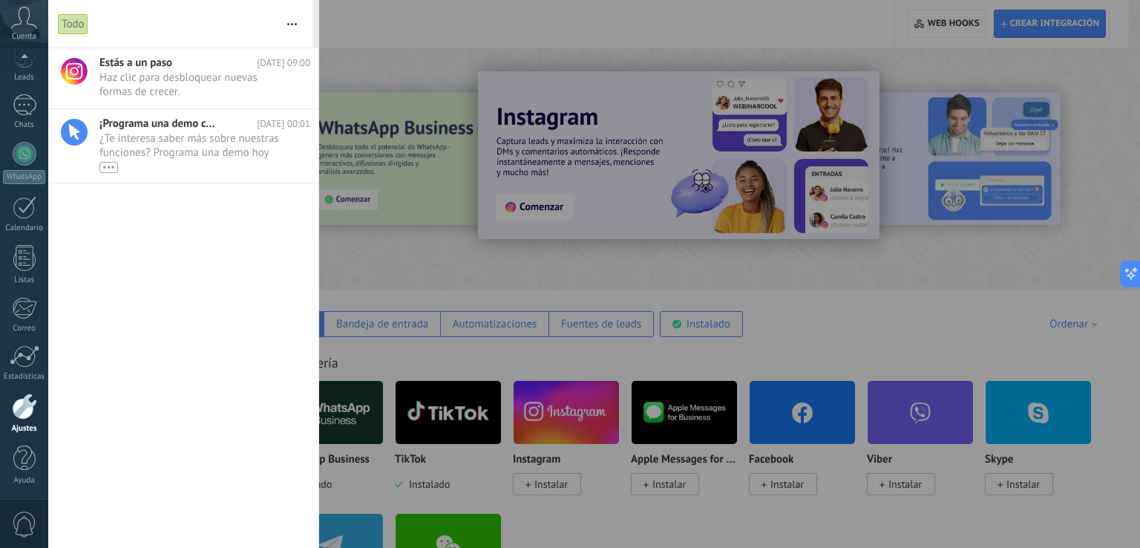
click at [367, 27] on div at bounding box center [570, 274] width 1140 height 548
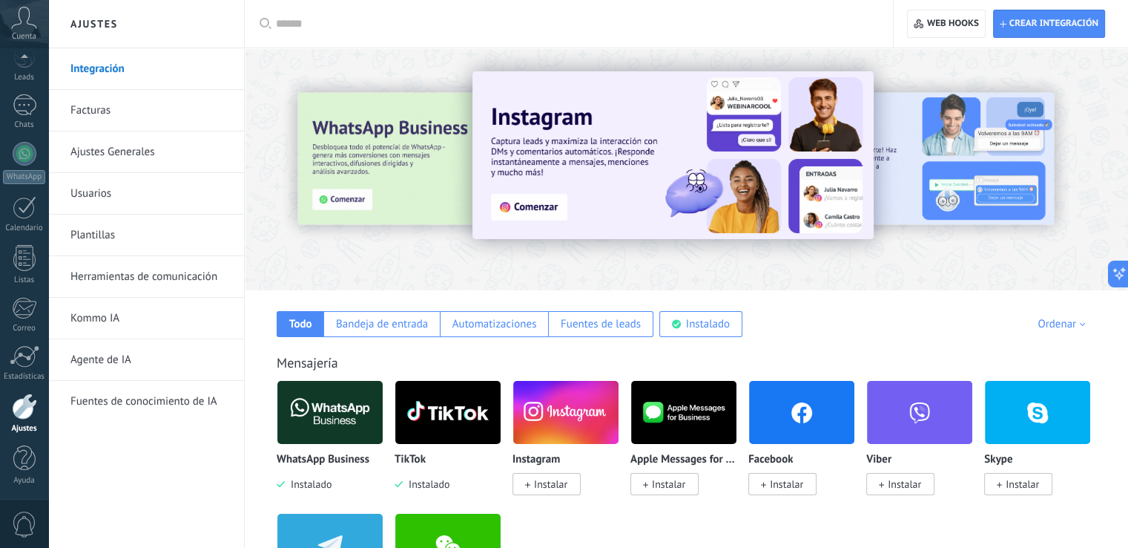
click at [336, 245] on div at bounding box center [687, 165] width 884 height 213
click at [285, 79] on div at bounding box center [687, 165] width 884 height 213
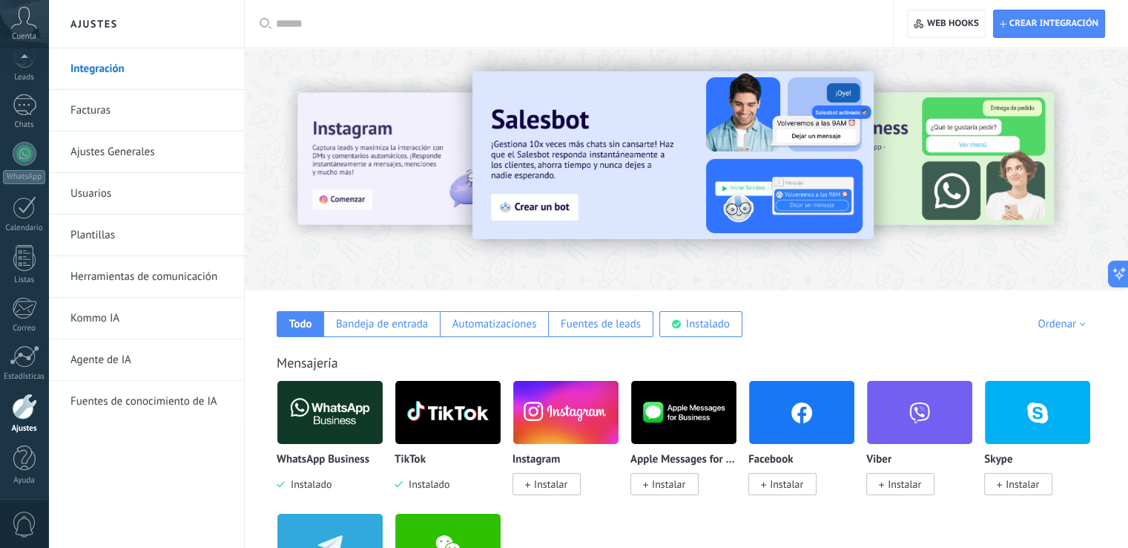
click at [285, 76] on div at bounding box center [687, 165] width 884 height 213
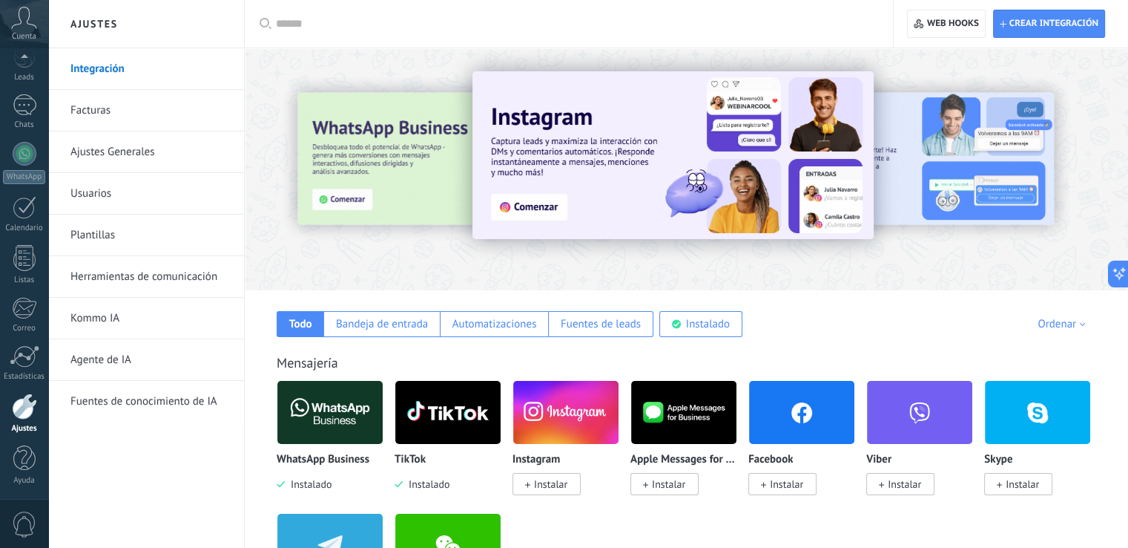
click at [289, 68] on div at bounding box center [687, 165] width 884 height 213
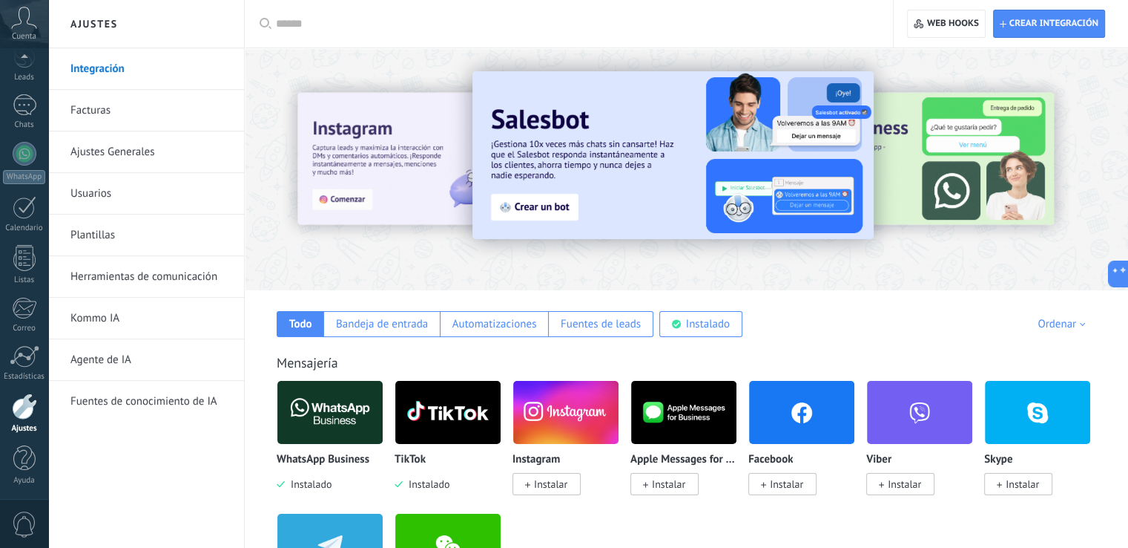
click at [374, 68] on div at bounding box center [687, 165] width 884 height 213
click at [420, 74] on div at bounding box center [687, 165] width 884 height 213
